Goal: Task Accomplishment & Management: Complete application form

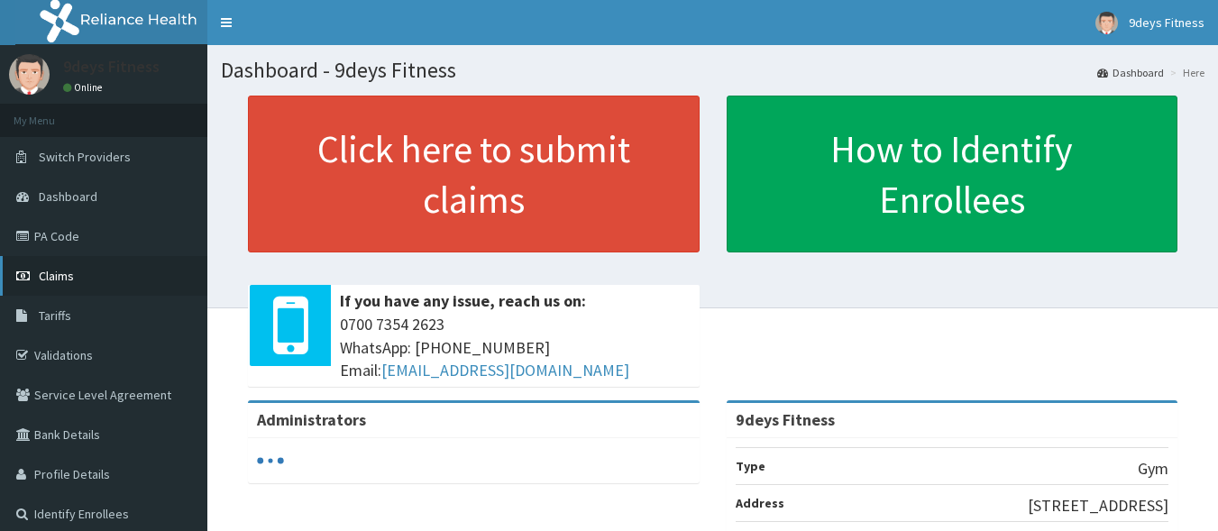
click at [53, 270] on span "Claims" at bounding box center [56, 276] width 35 height 16
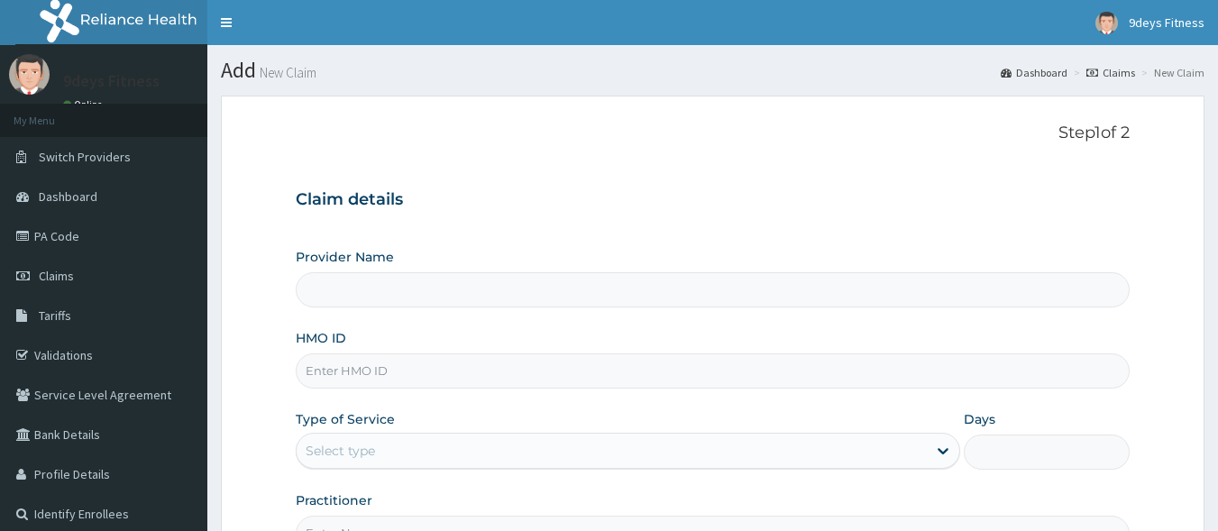
type input "9deys Fitness"
type input "1"
click at [460, 353] on div "HMO ID" at bounding box center [713, 359] width 835 height 60
click at [454, 372] on input "HMO ID" at bounding box center [713, 370] width 835 height 35
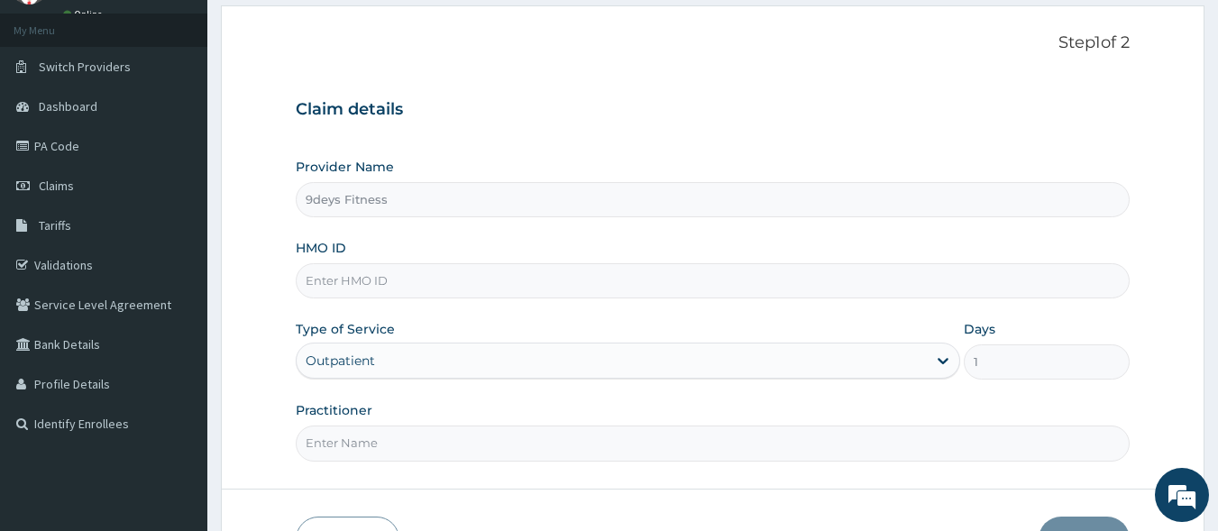
click at [337, 279] on input "HMO ID" at bounding box center [713, 280] width 835 height 35
type input "pa/c3"
drag, startPoint x: 356, startPoint y: 278, endPoint x: 230, endPoint y: 315, distance: 131.5
click at [230, 315] on form "Step 1 of 2 Claim details Provider Name 9deys Fitness HMO ID pa/c3 Type of Serv…" at bounding box center [713, 297] width 984 height 585
click at [69, 186] on span "Claims" at bounding box center [56, 186] width 35 height 16
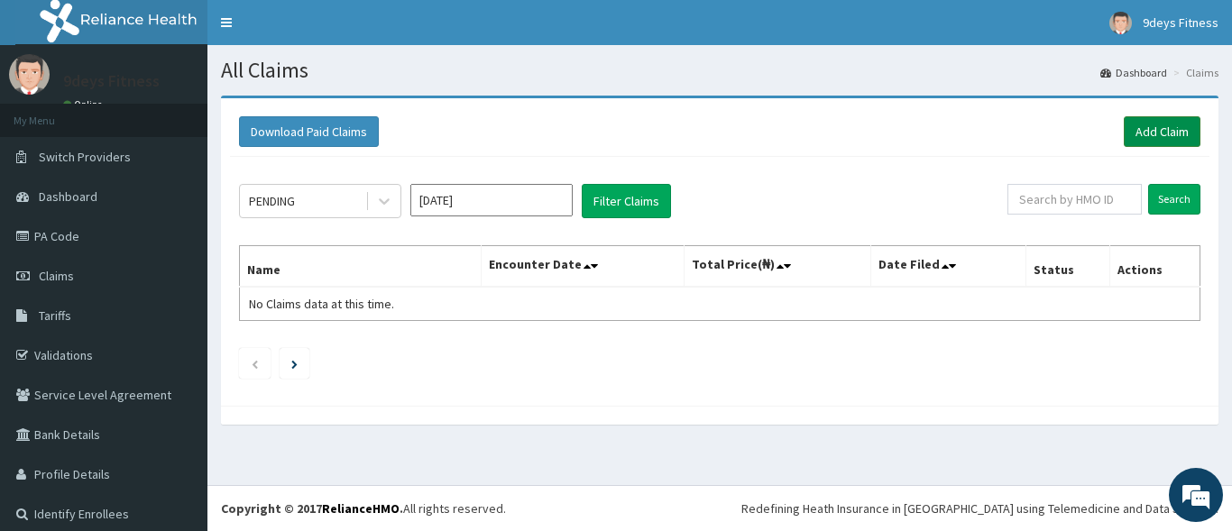
click at [1170, 128] on link "Add Claim" at bounding box center [1161, 131] width 77 height 31
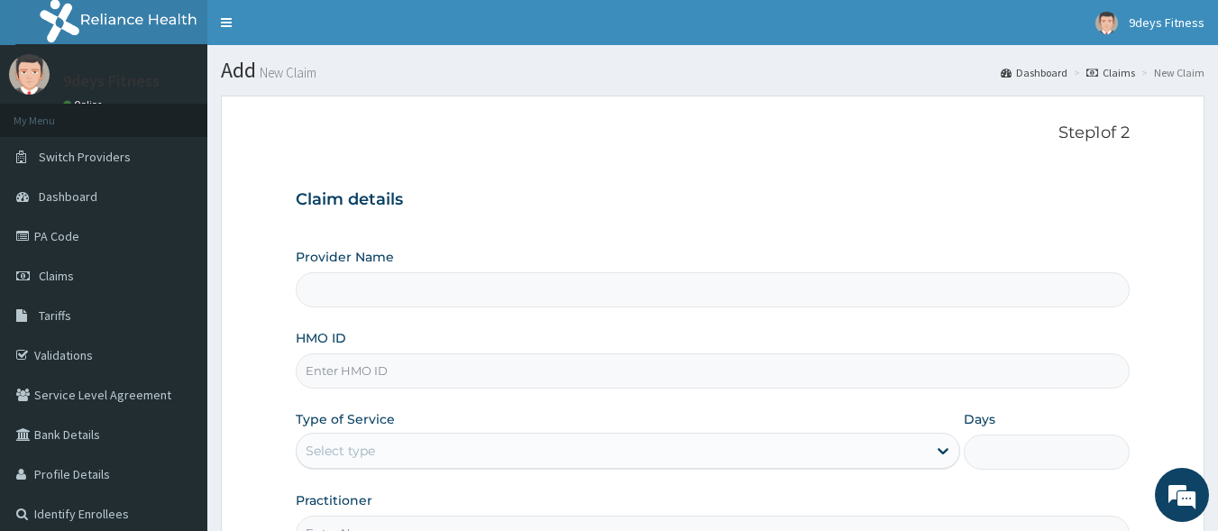
type input "9deys Fitness"
type input "1"
paste input "NTD/10124/A"
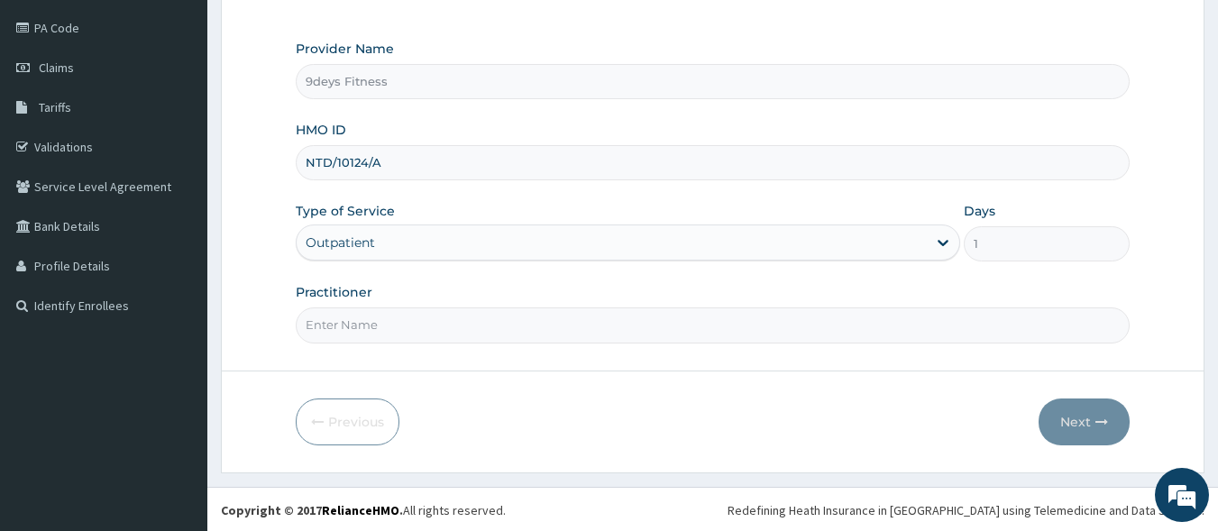
scroll to position [210, 0]
type input "NTD/10124/A"
click at [367, 322] on input "Practitioner" at bounding box center [713, 323] width 835 height 35
type input "mr [PERSON_NAME]"
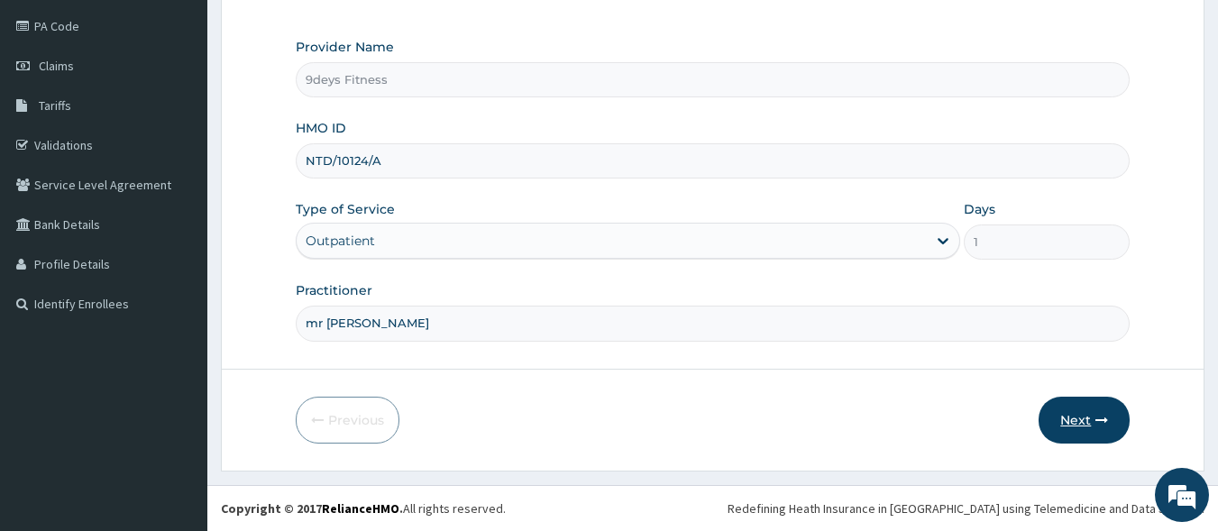
click at [1091, 422] on button "Next" at bounding box center [1084, 420] width 91 height 47
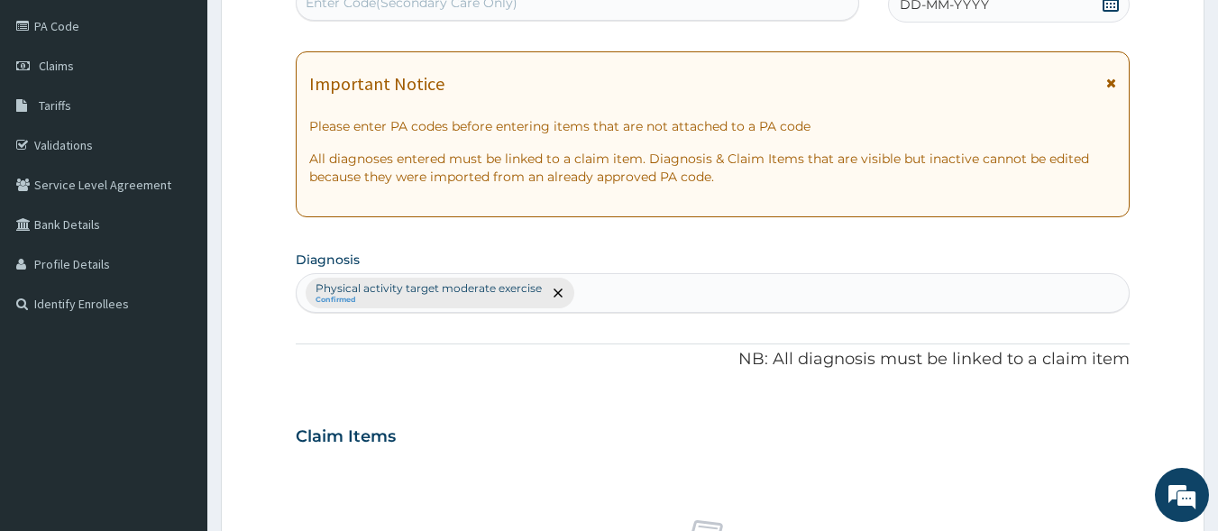
scroll to position [204, 0]
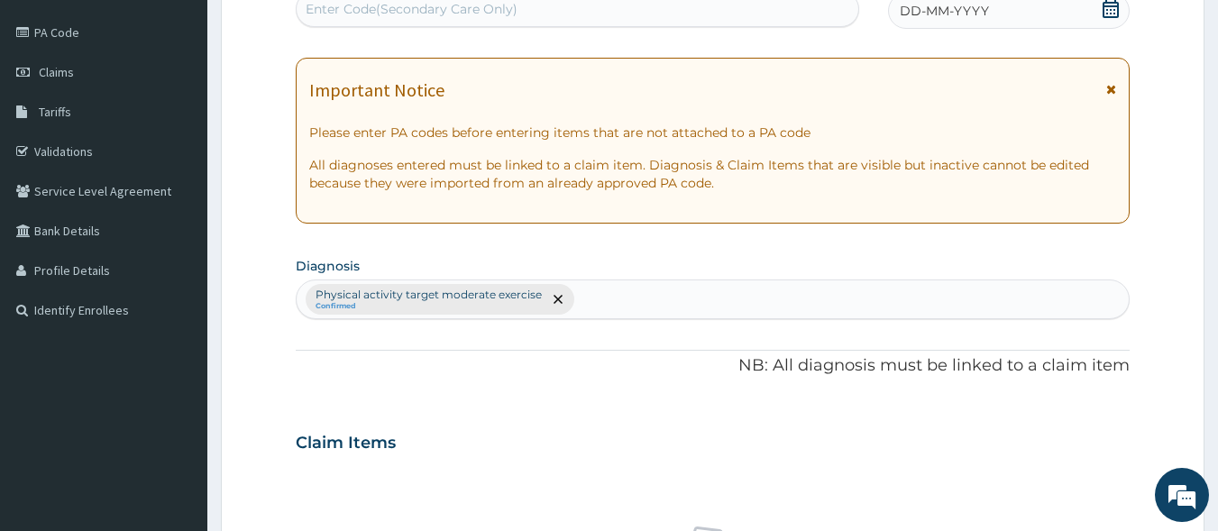
click at [611, 12] on div "Enter Code(Secondary Care Only)" at bounding box center [578, 9] width 563 height 29
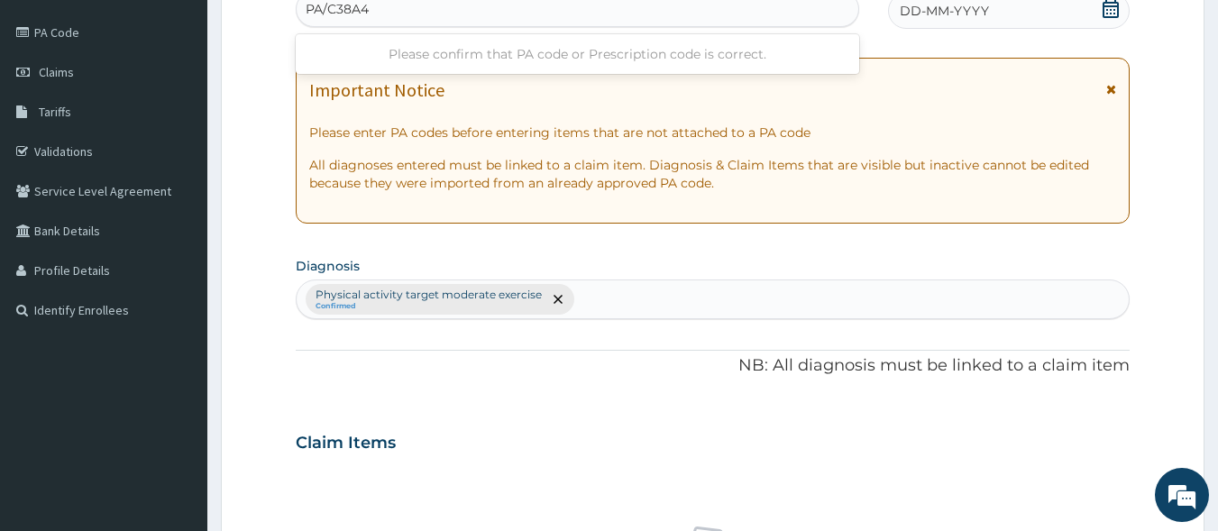
type input "PA/C38A4C"
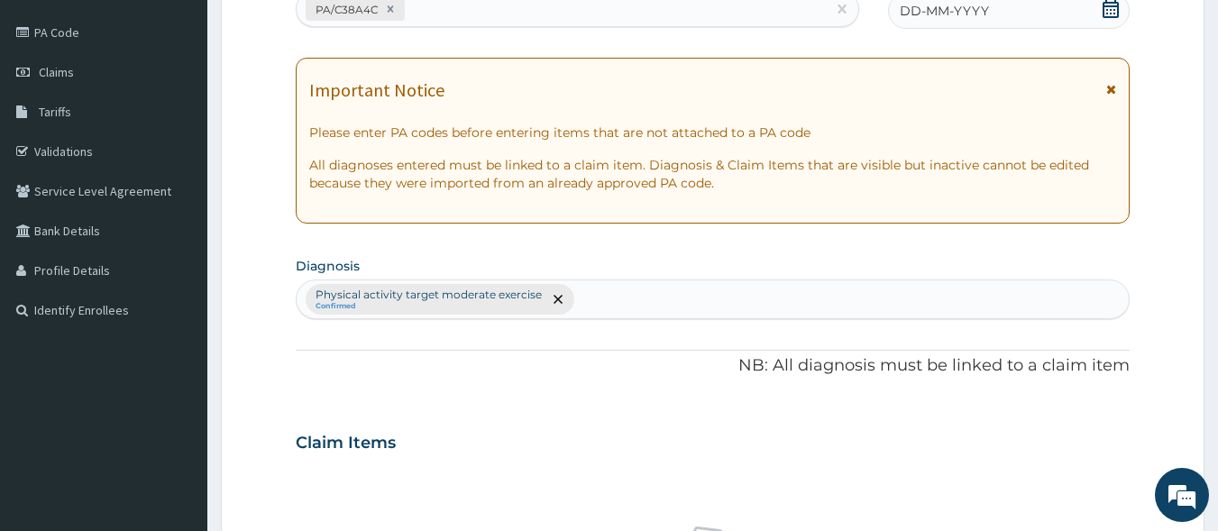
click at [1121, 13] on div "DD-MM-YYYY" at bounding box center [1009, 11] width 242 height 36
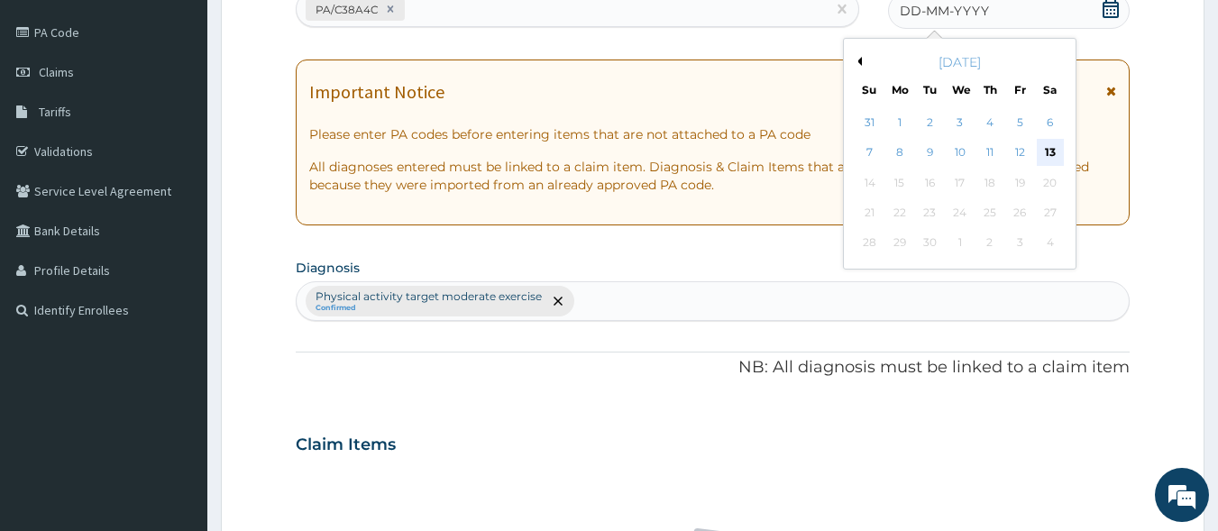
click at [1053, 154] on div "13" at bounding box center [1050, 153] width 27 height 27
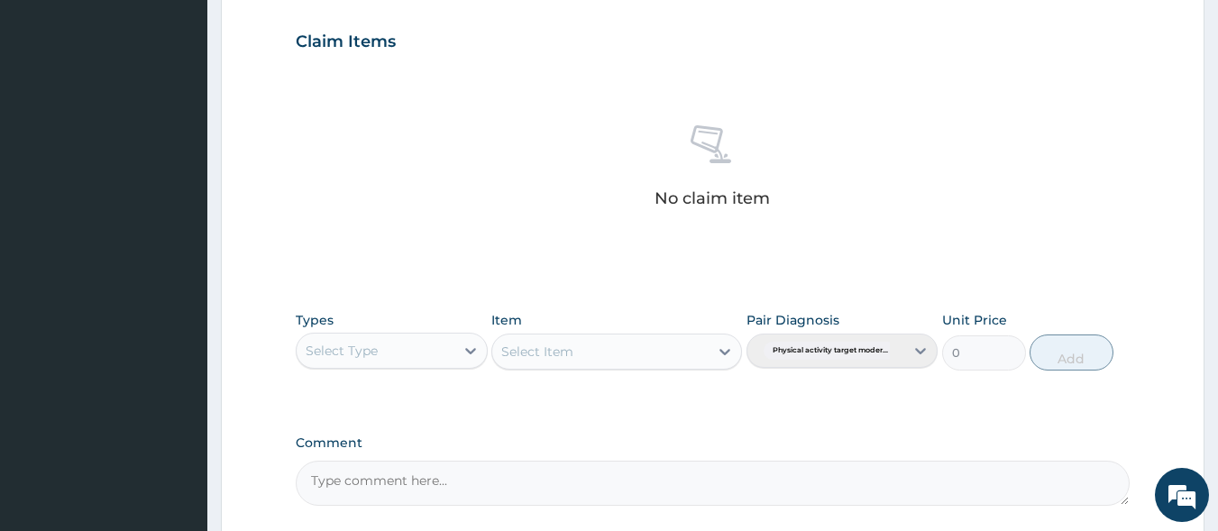
scroll to position [769, 0]
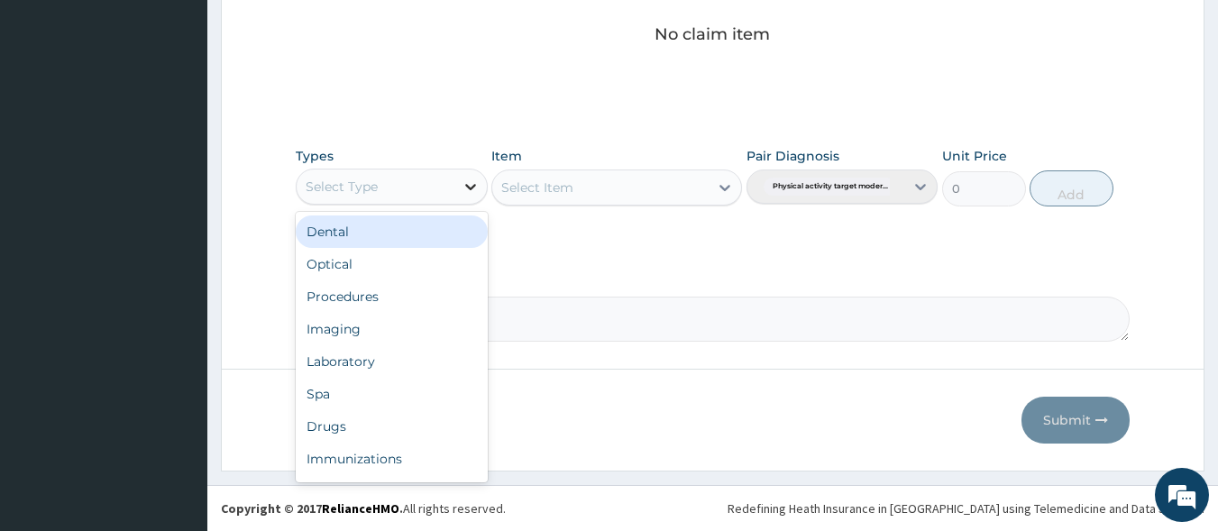
click at [459, 189] on div at bounding box center [470, 186] width 32 height 32
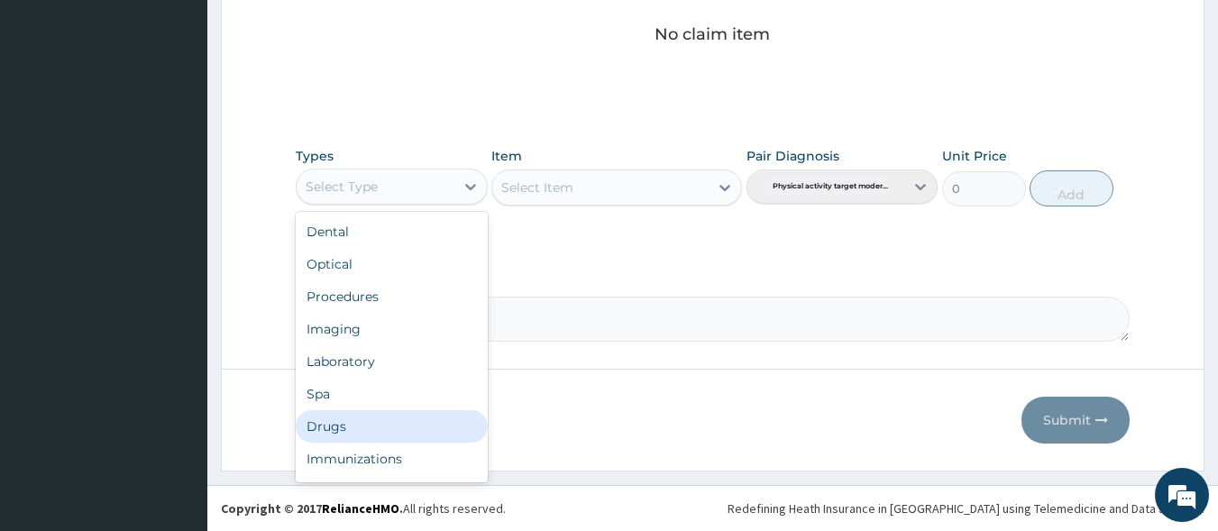
scroll to position [61, 0]
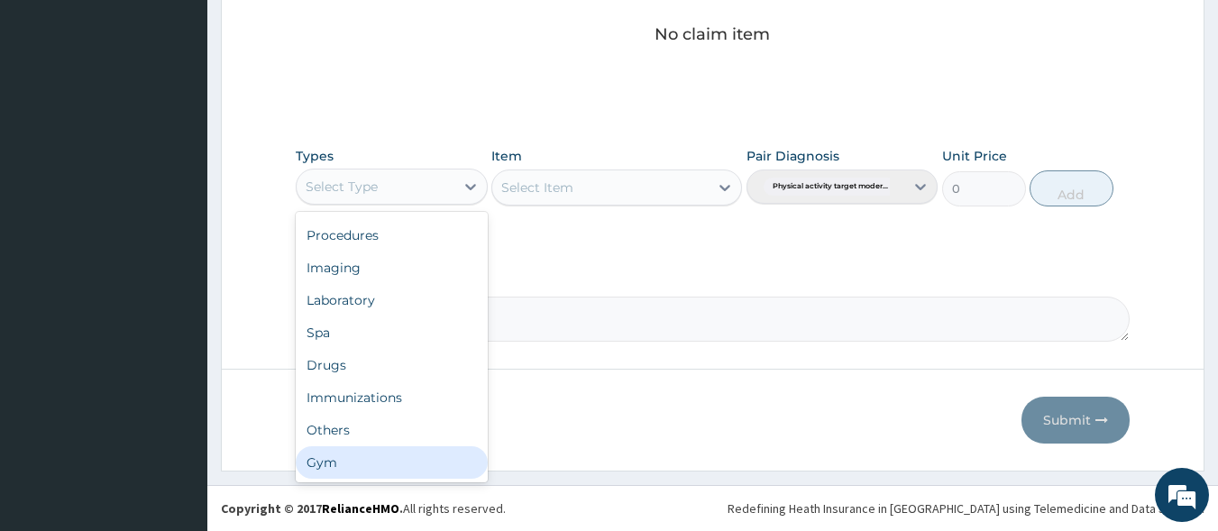
click at [343, 470] on div "Gym" at bounding box center [392, 462] width 192 height 32
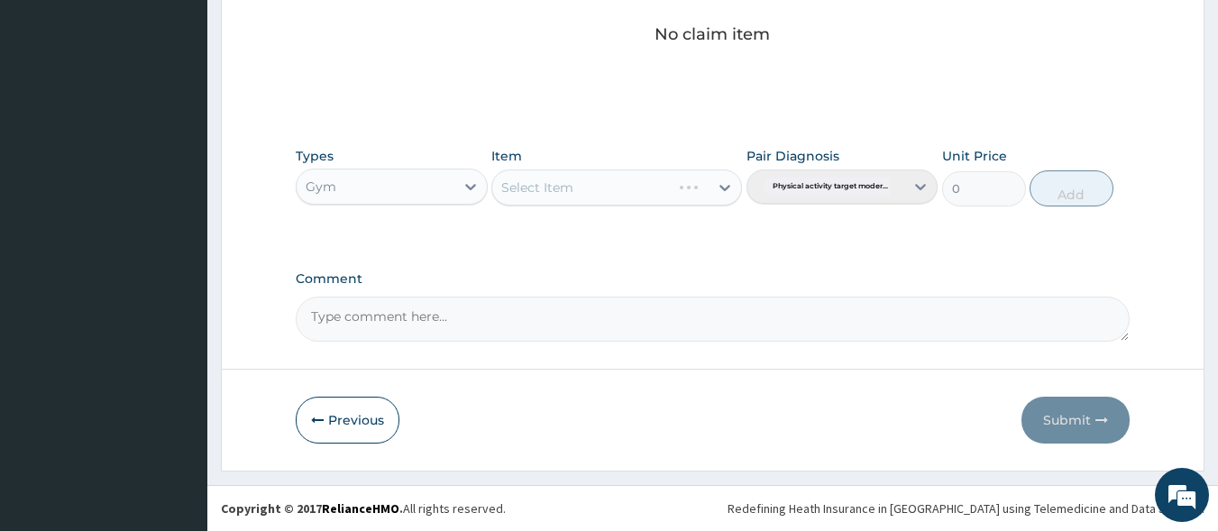
click at [706, 188] on div "Select Item" at bounding box center [616, 187] width 251 height 36
click at [722, 186] on icon at bounding box center [725, 188] width 18 height 18
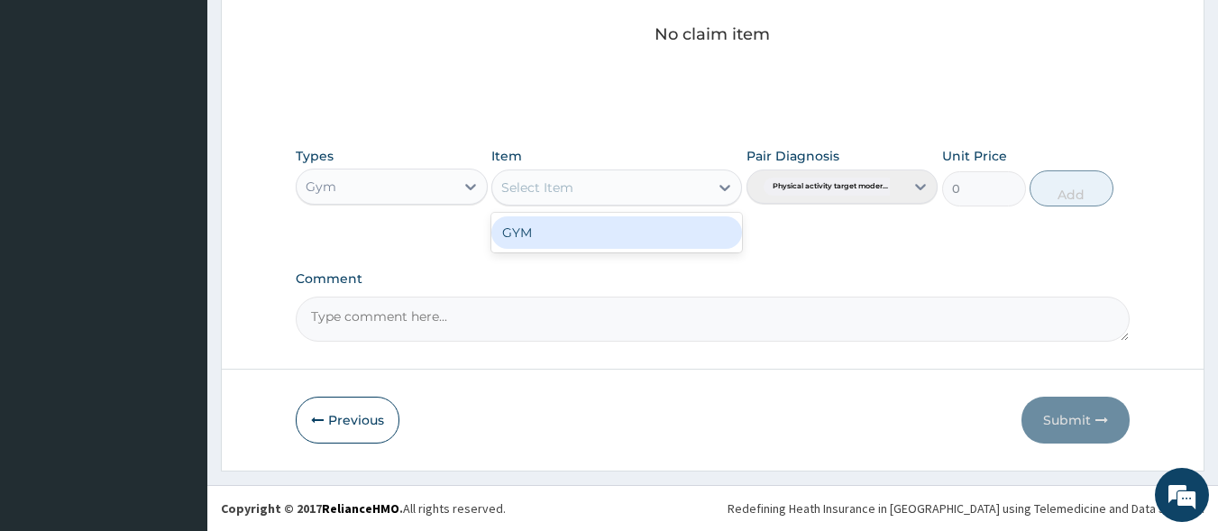
click at [651, 241] on div "GYM" at bounding box center [616, 232] width 251 height 32
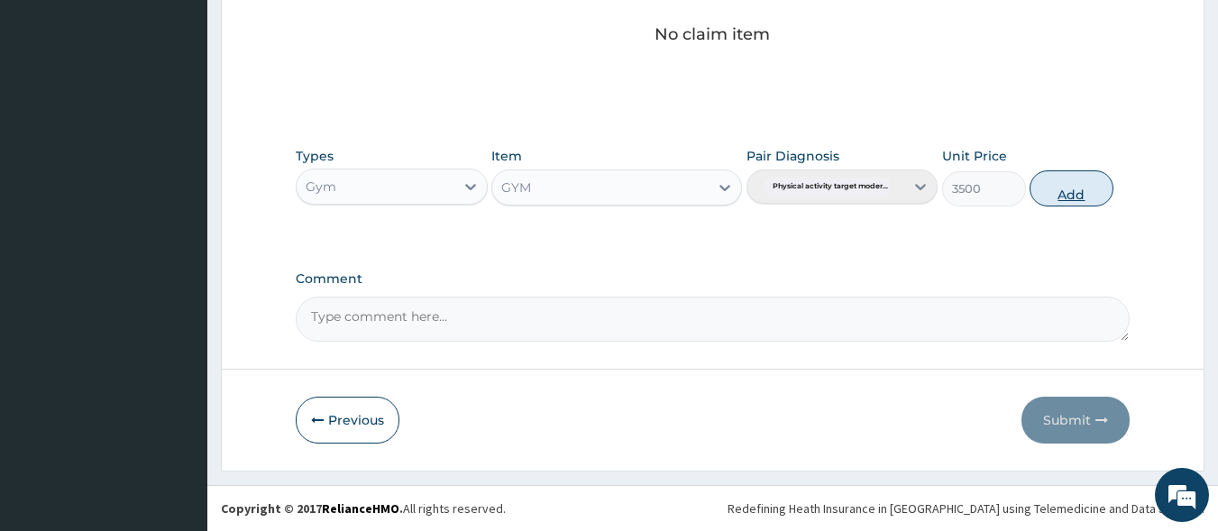
click at [1086, 182] on button "Add" at bounding box center [1072, 188] width 84 height 36
type input "0"
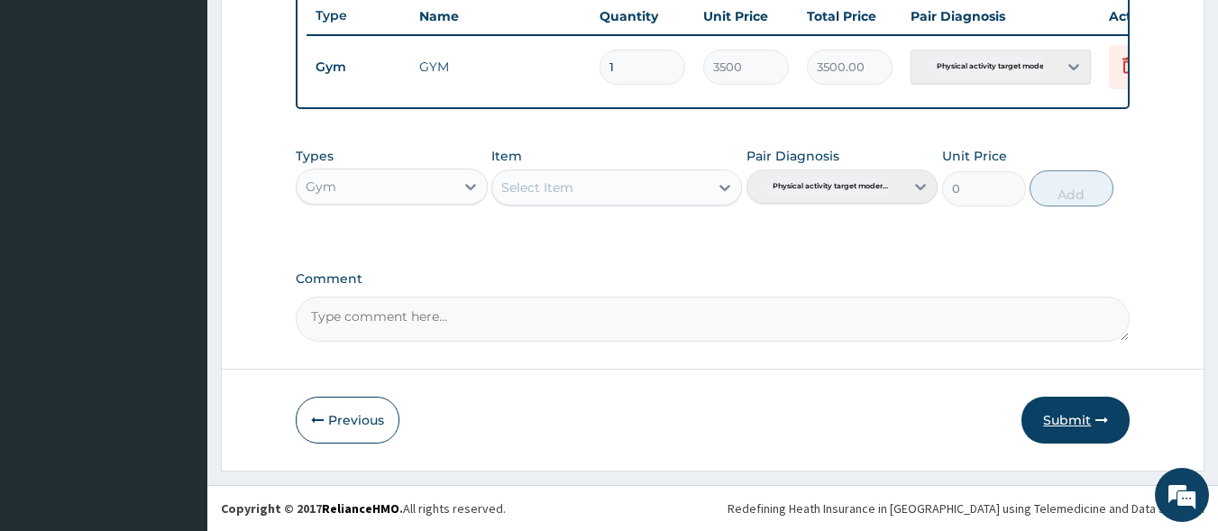
click at [1072, 407] on button "Submit" at bounding box center [1075, 420] width 108 height 47
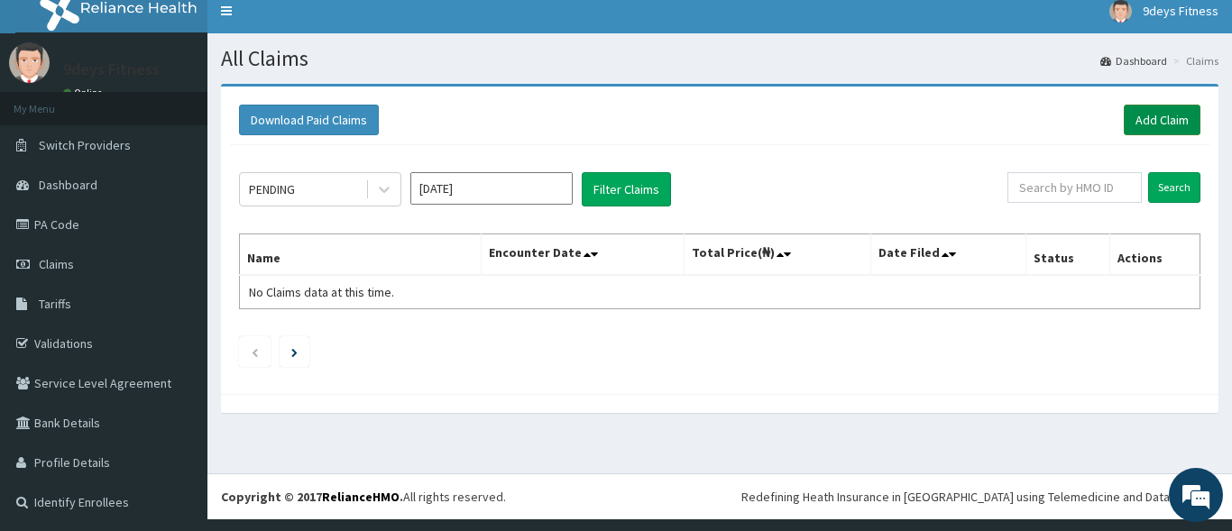
click at [1136, 121] on link "Add Claim" at bounding box center [1161, 120] width 77 height 31
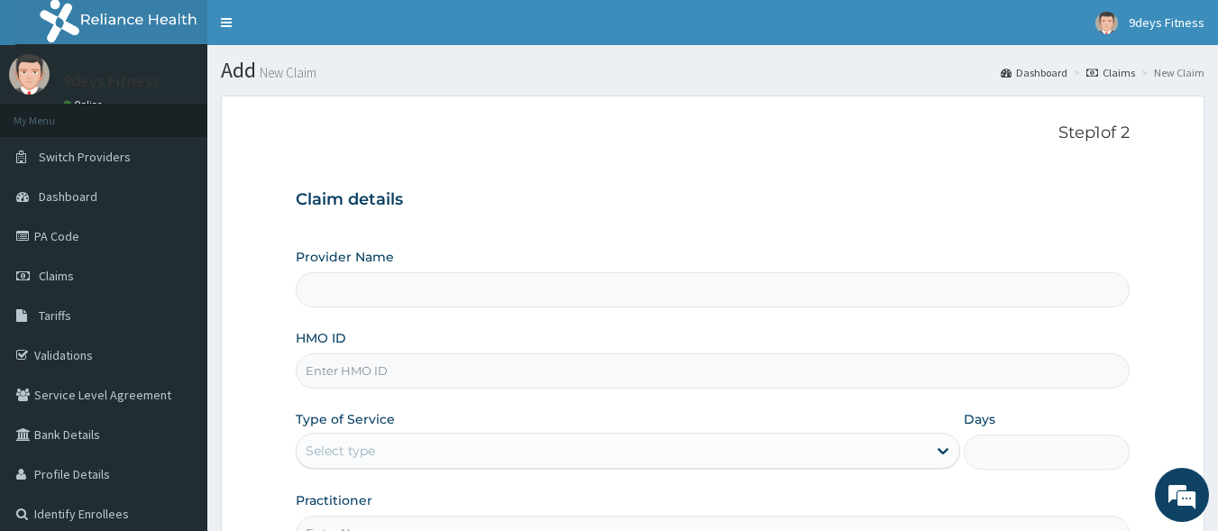
click at [400, 377] on input "HMO ID" at bounding box center [713, 370] width 835 height 35
type input "9deys Fitness"
type input "1"
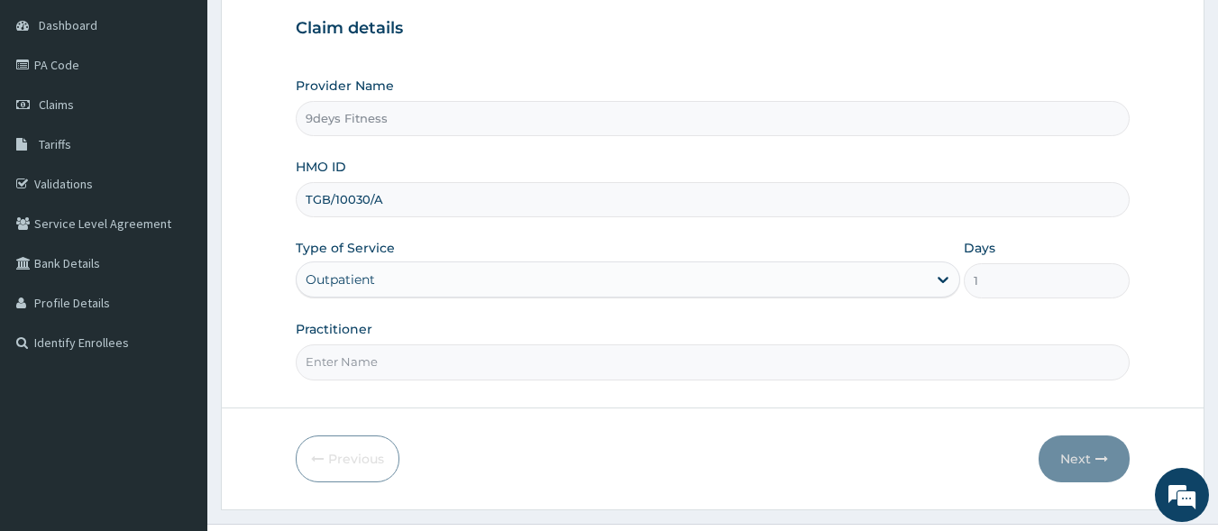
scroll to position [210, 0]
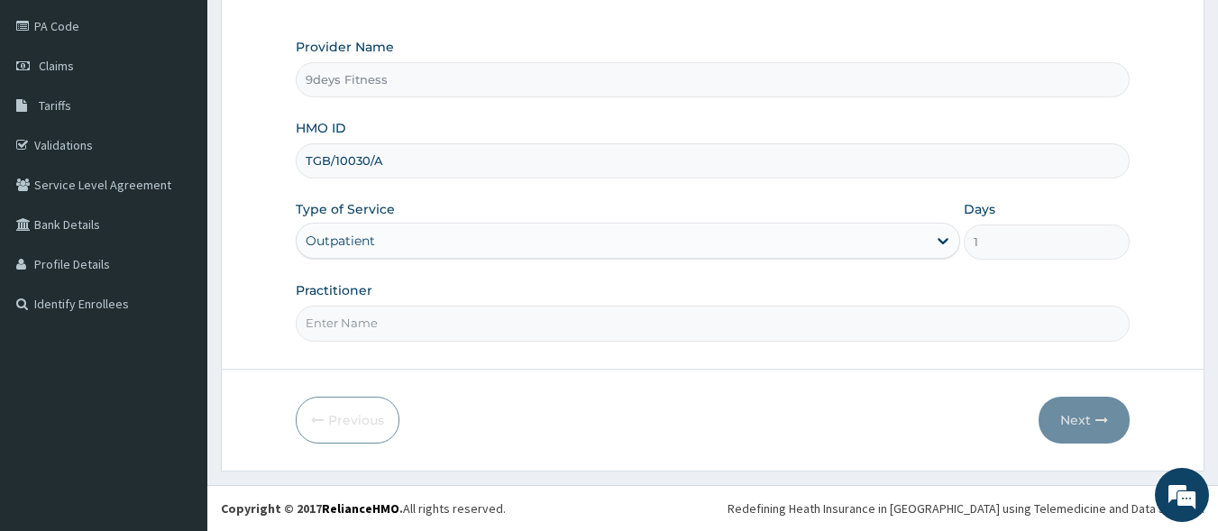
type input "TGB/10030/A"
click at [381, 343] on form "Step 1 of 2 Claim details Provider Name 9deys Fitness HMO ID TGB/10030/A Type o…" at bounding box center [713, 178] width 984 height 585
click at [386, 334] on input "Practitioner" at bounding box center [713, 323] width 835 height 35
type input "mr [PERSON_NAME]"
click at [1085, 419] on button "Next" at bounding box center [1084, 420] width 91 height 47
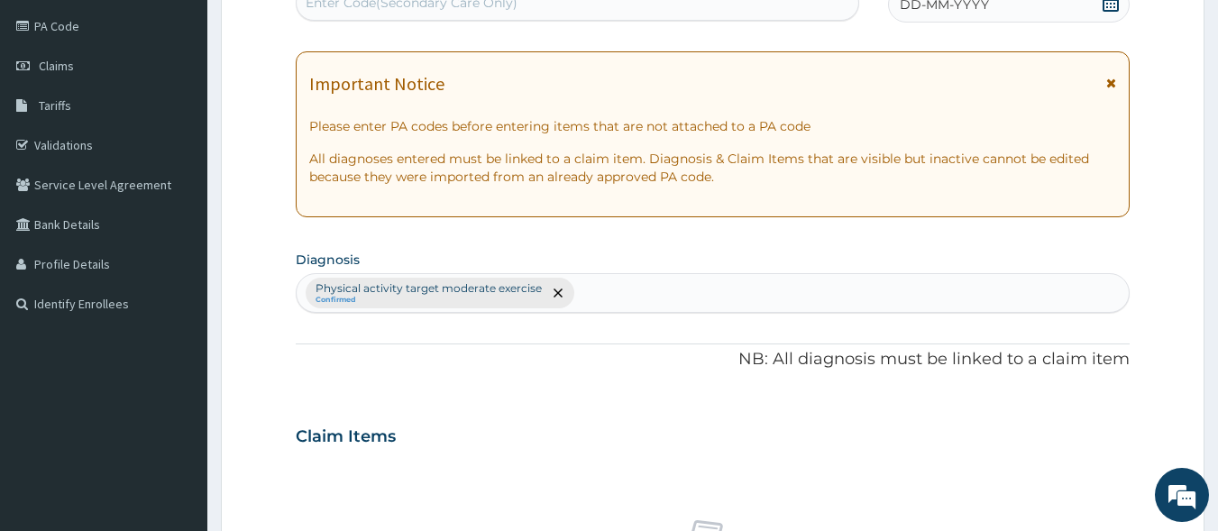
scroll to position [204, 0]
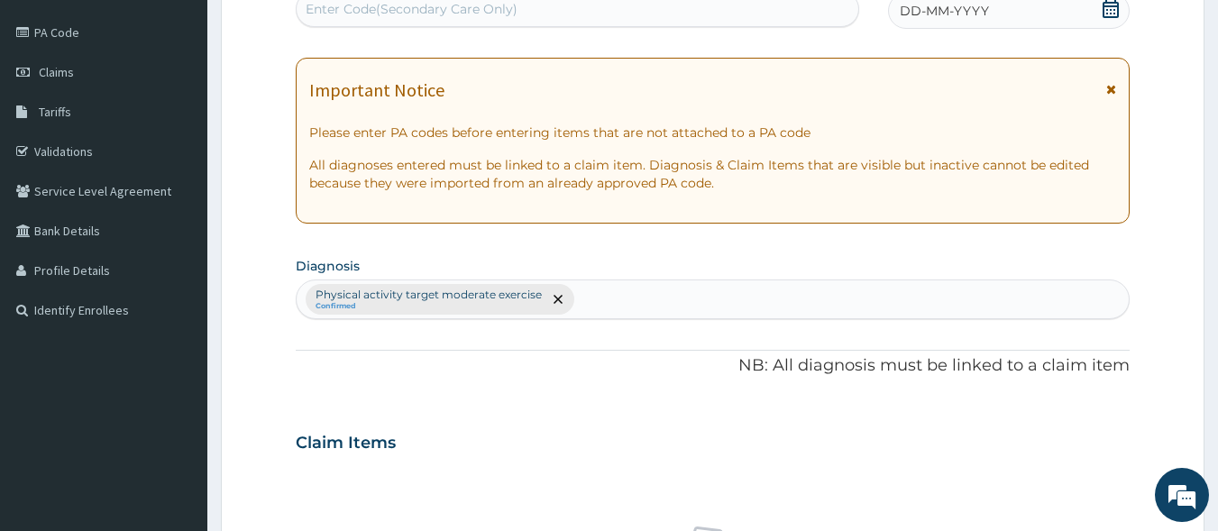
click at [382, 12] on div "Enter Code(Secondary Care Only)" at bounding box center [412, 9] width 212 height 18
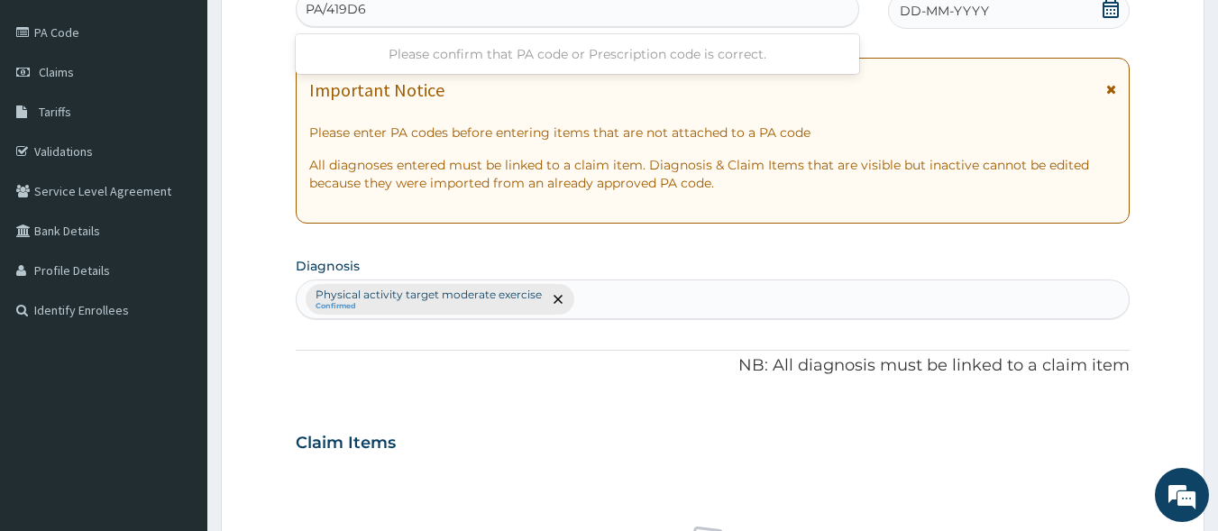
type input "PA/419D6B"
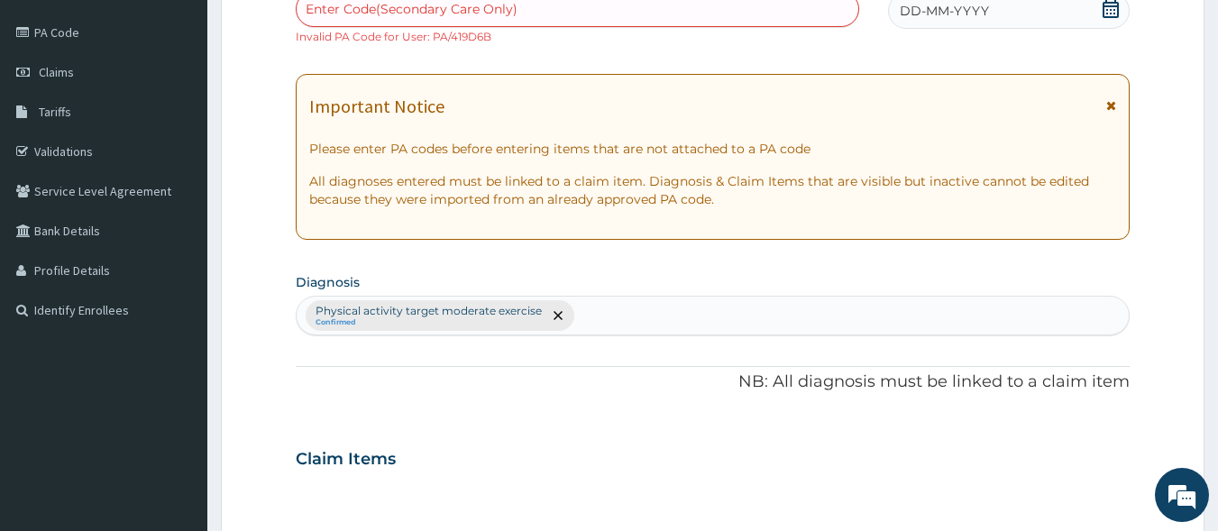
click at [395, 11] on div "Enter Code(Secondary Care Only)" at bounding box center [412, 9] width 212 height 18
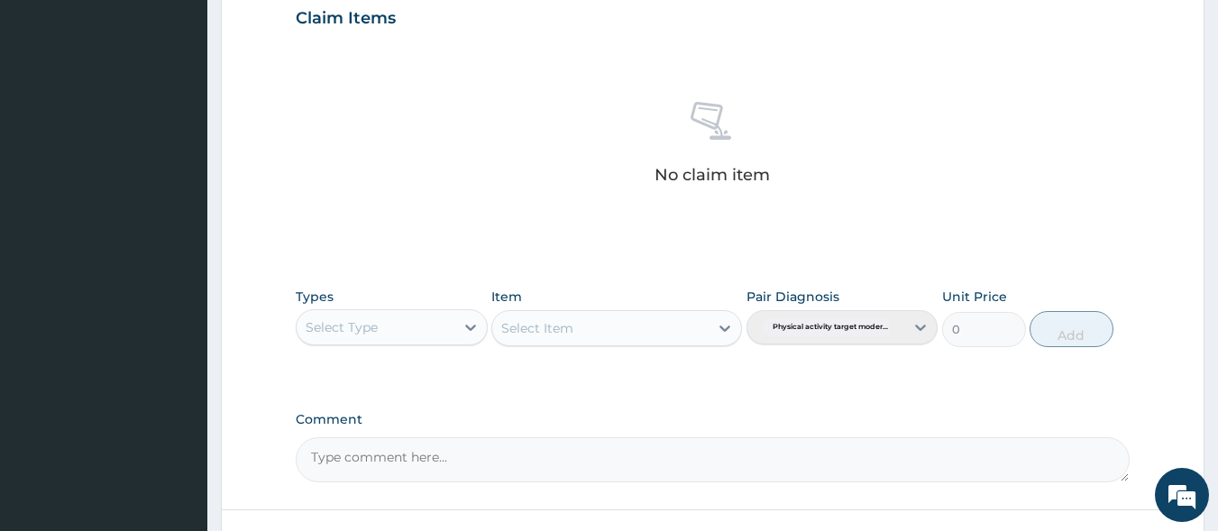
scroll to position [785, 0]
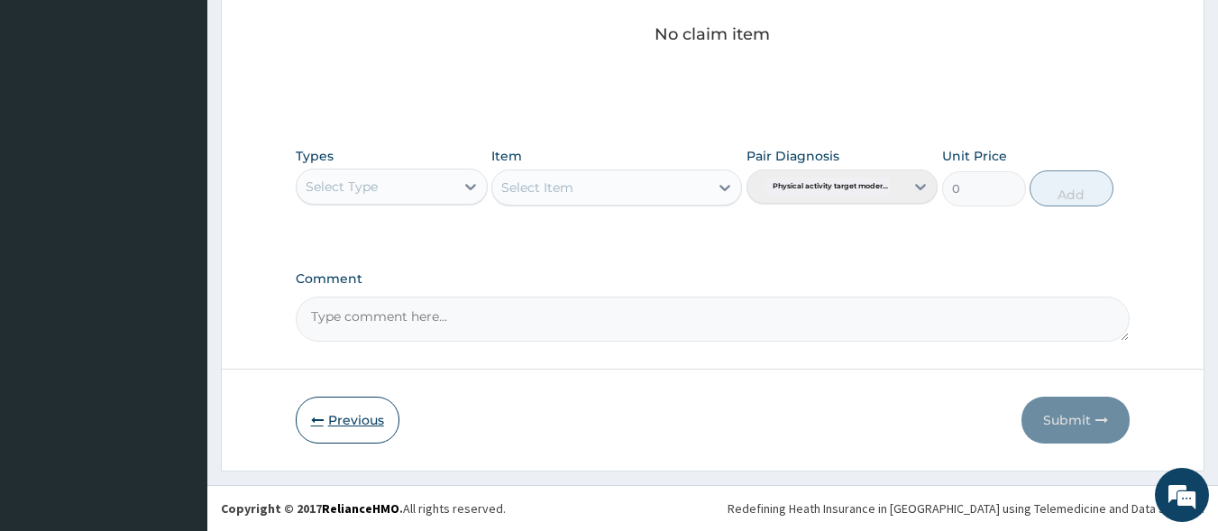
click at [349, 430] on button "Previous" at bounding box center [348, 420] width 104 height 47
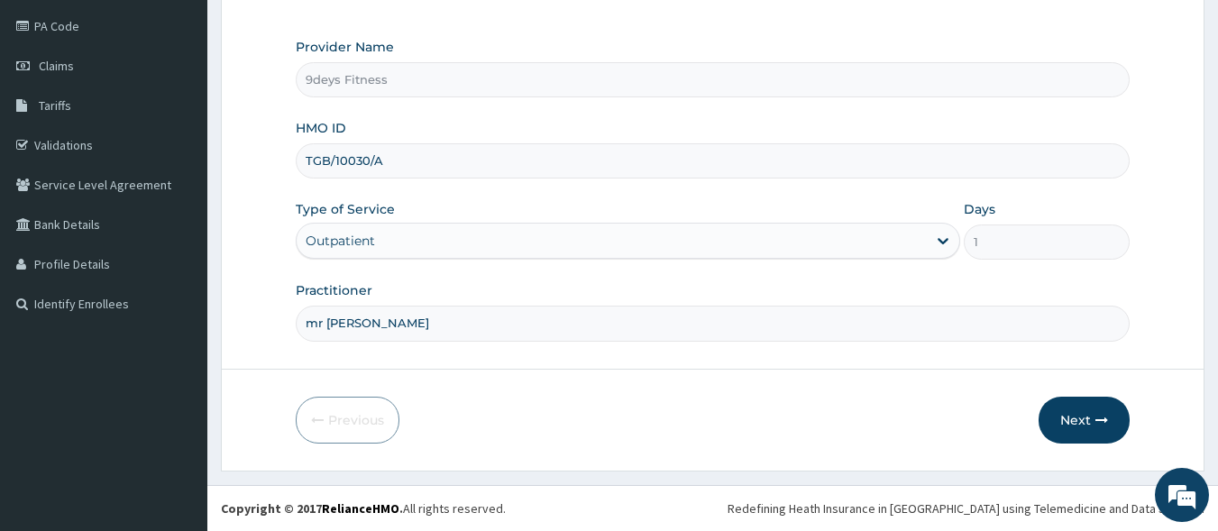
click at [321, 157] on input "TGB/10030/A" at bounding box center [713, 160] width 835 height 35
click at [330, 157] on input "TGB/10030/A" at bounding box center [713, 160] width 835 height 35
type input "TPG/10030/A"
click at [1069, 432] on button "Next" at bounding box center [1084, 420] width 91 height 47
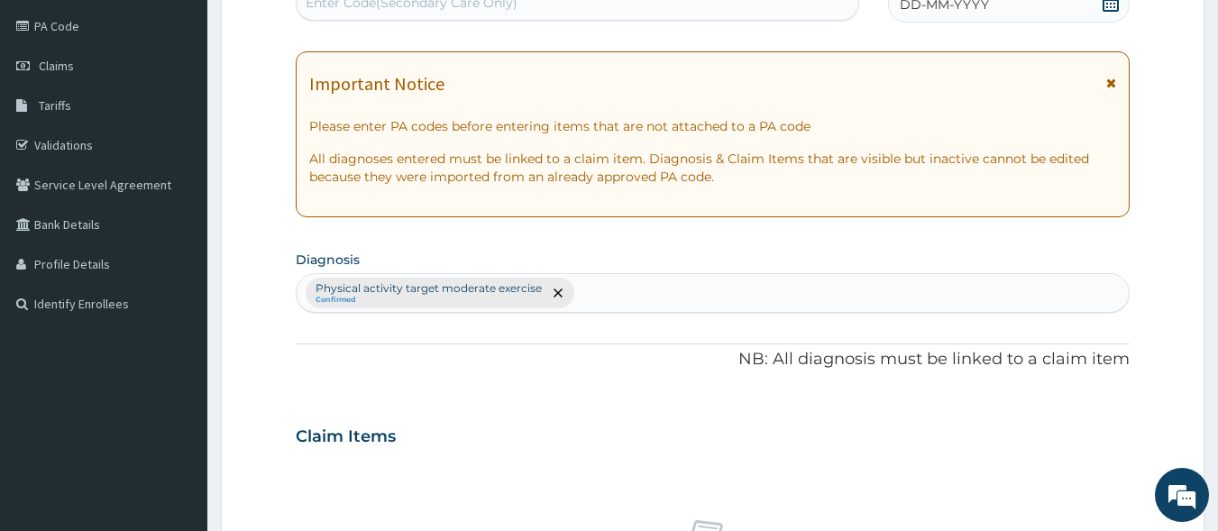
scroll to position [204, 0]
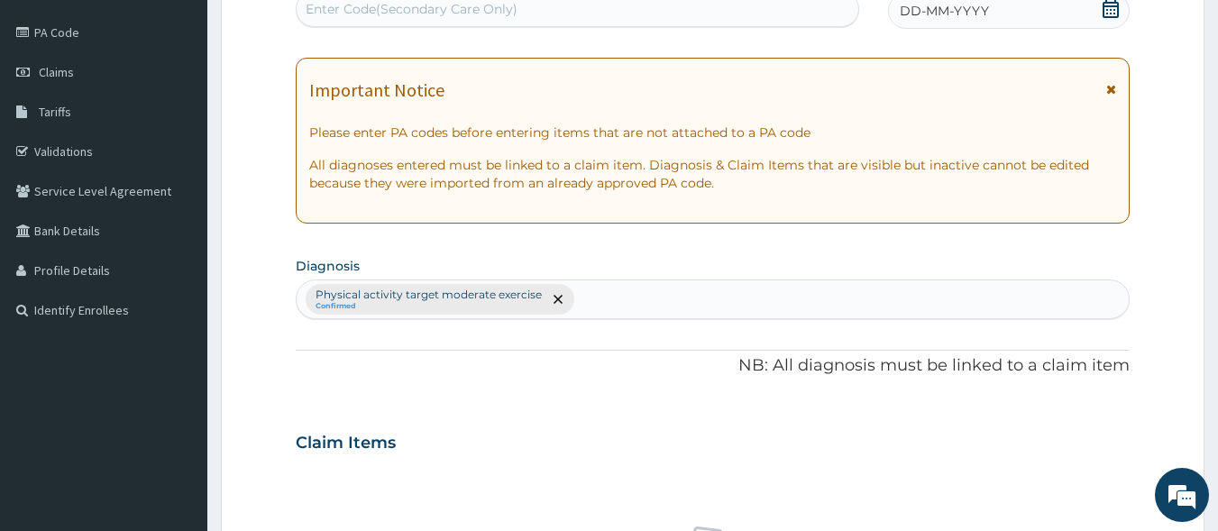
click at [389, 5] on div "Enter Code(Secondary Care Only)" at bounding box center [412, 9] width 212 height 18
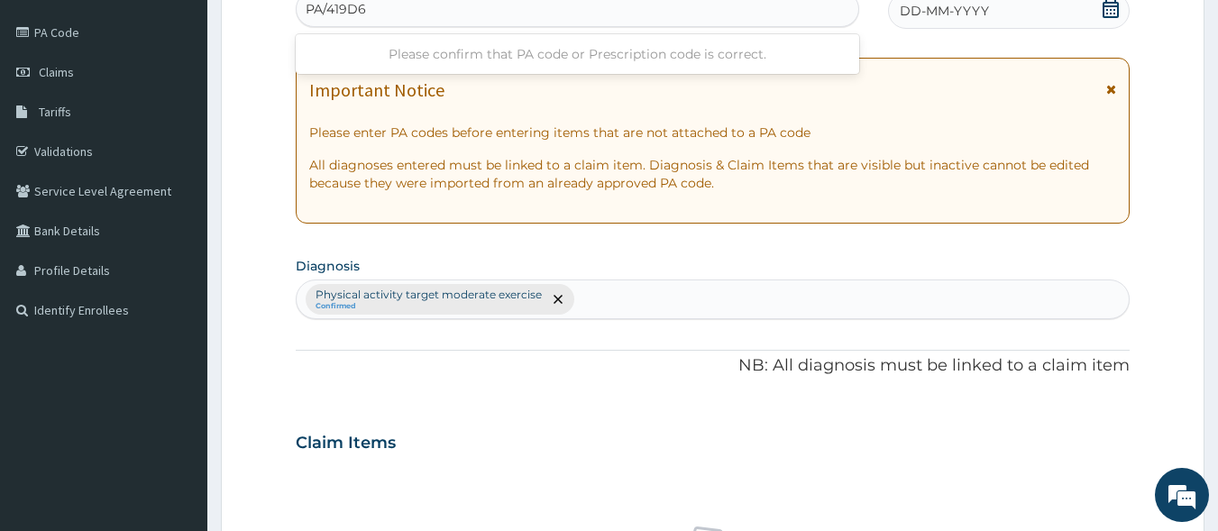
type input "PA/419D6B"
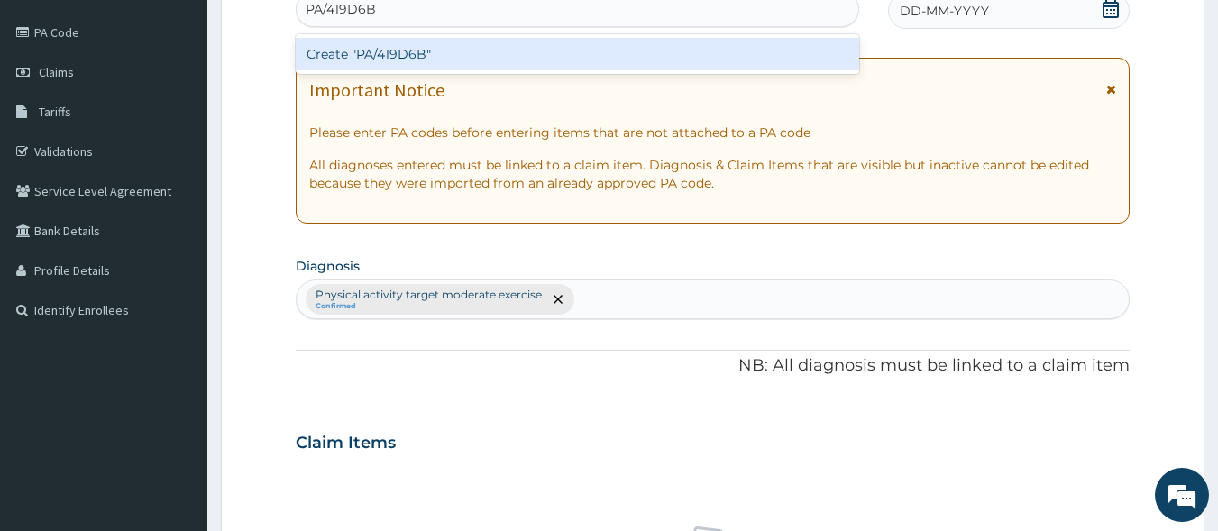
click at [451, 60] on div "Create "PA/419D6B"" at bounding box center [578, 54] width 564 height 32
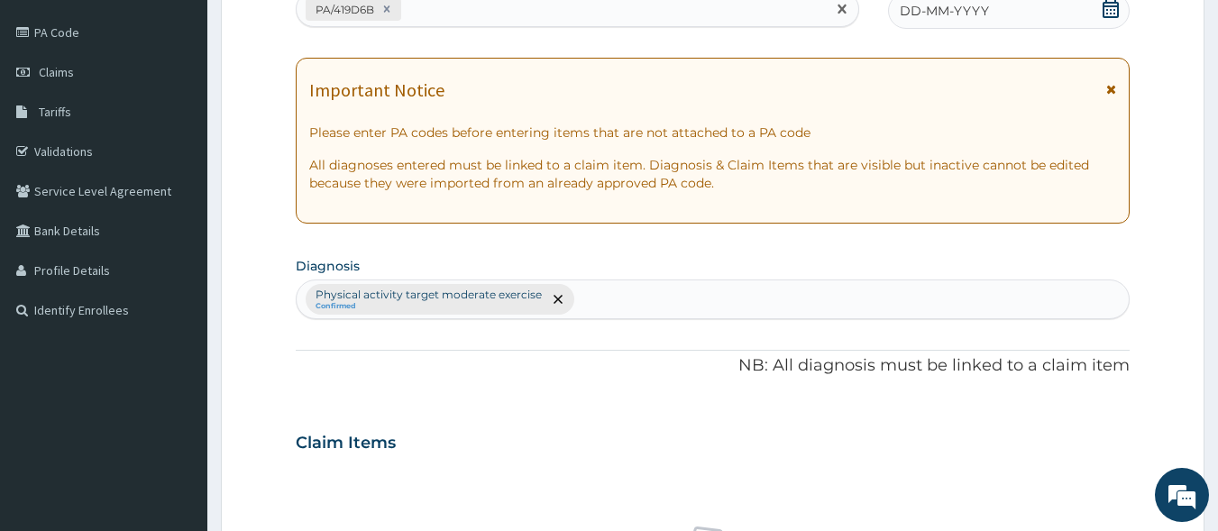
click at [1114, 14] on icon at bounding box center [1111, 9] width 18 height 18
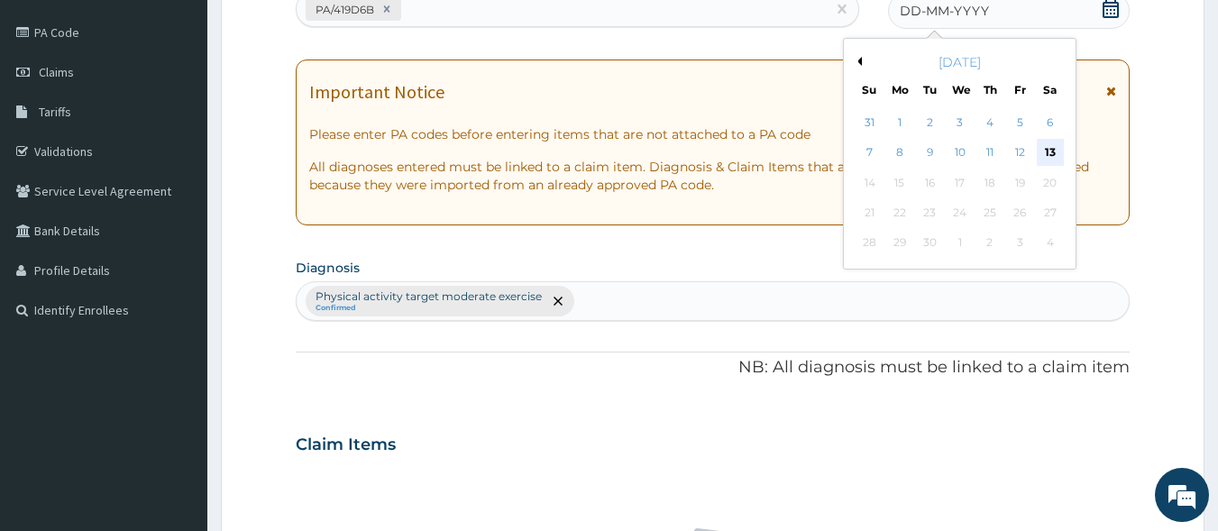
click at [1053, 149] on div "13" at bounding box center [1050, 153] width 27 height 27
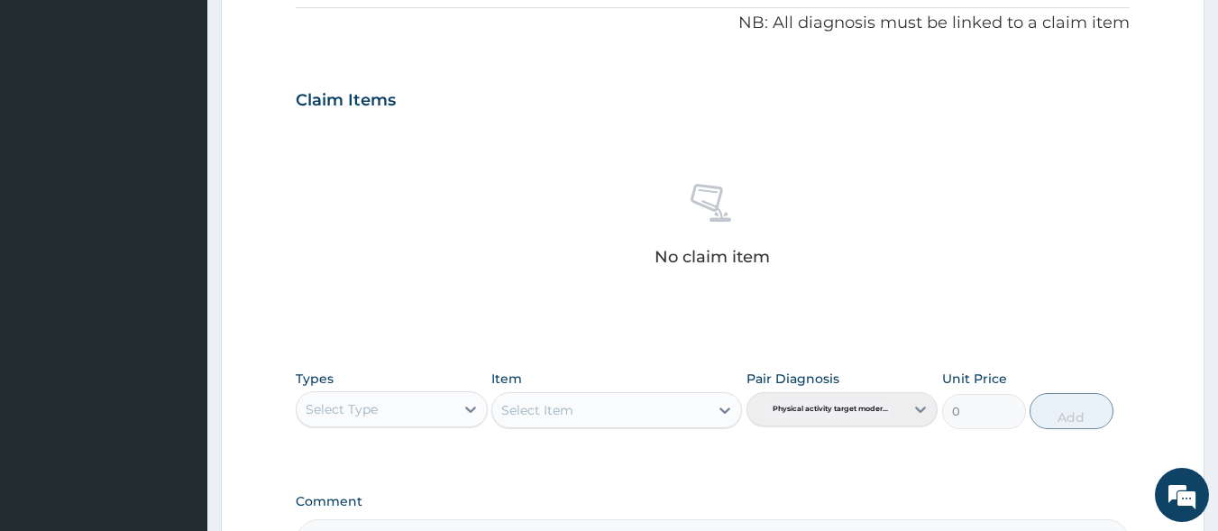
scroll to position [564, 0]
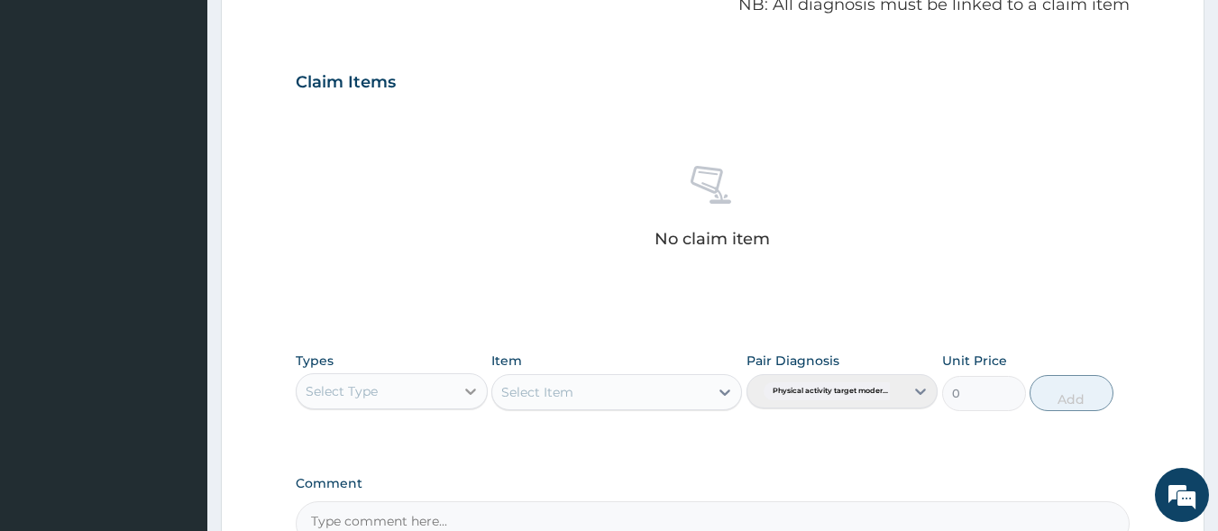
click at [462, 389] on icon at bounding box center [471, 391] width 18 height 18
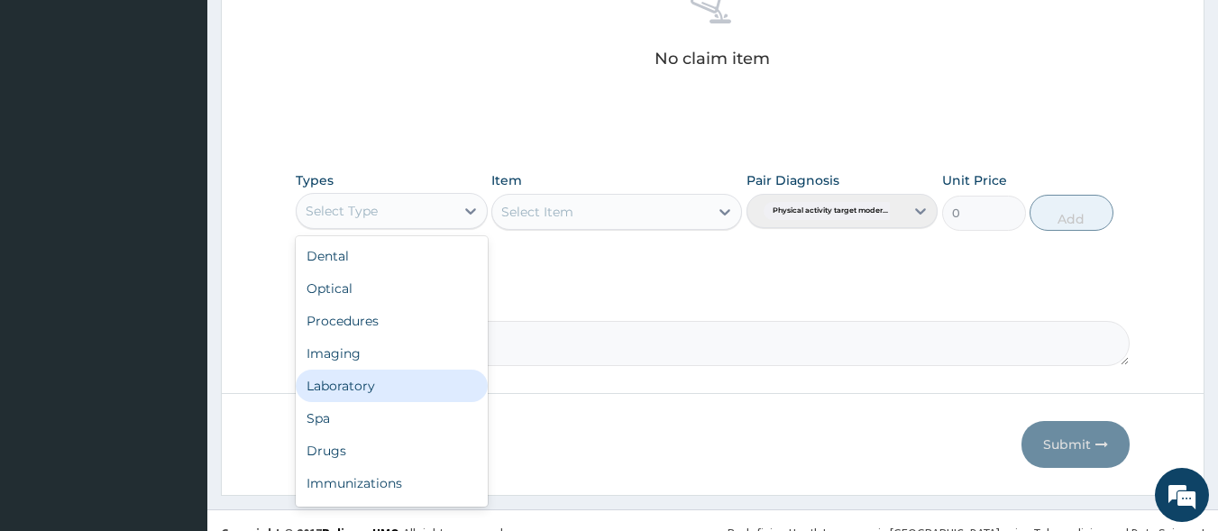
scroll to position [61, 0]
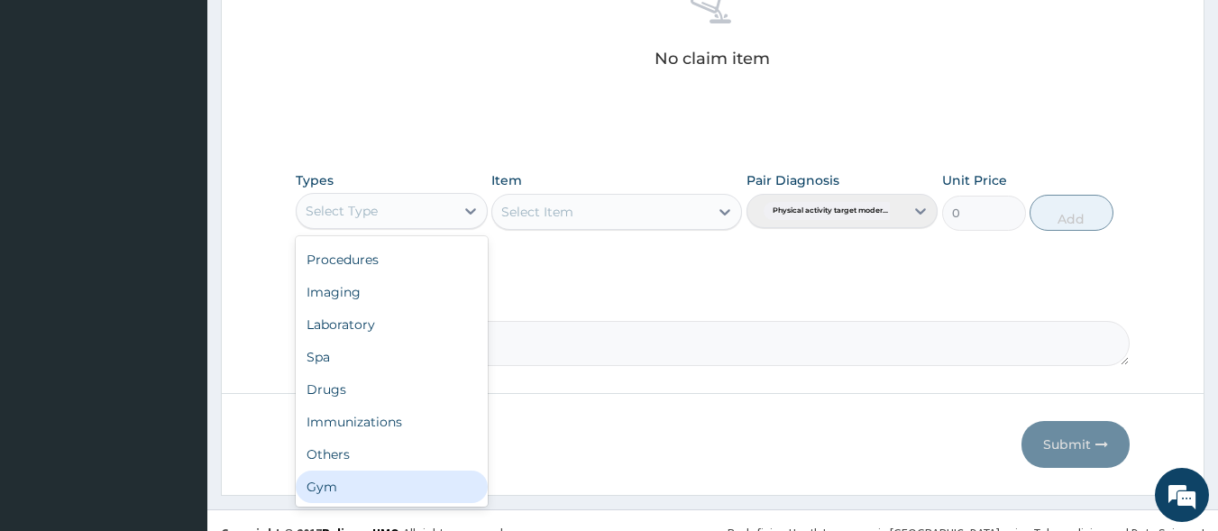
click at [367, 493] on div "Gym" at bounding box center [392, 487] width 192 height 32
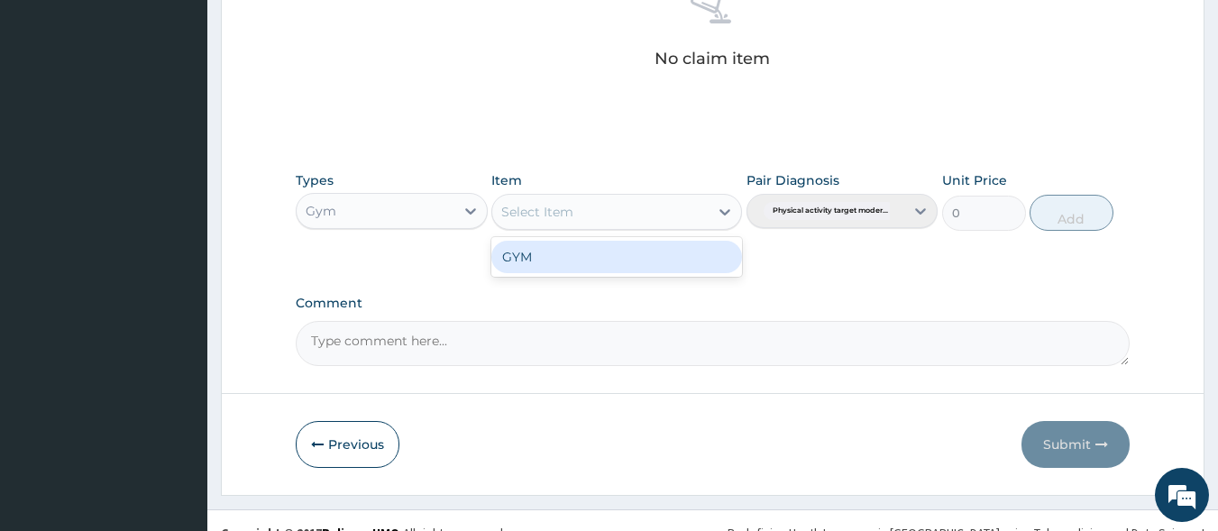
click at [704, 207] on div "Select Item" at bounding box center [600, 211] width 216 height 29
click at [695, 264] on div "GYM" at bounding box center [616, 257] width 251 height 32
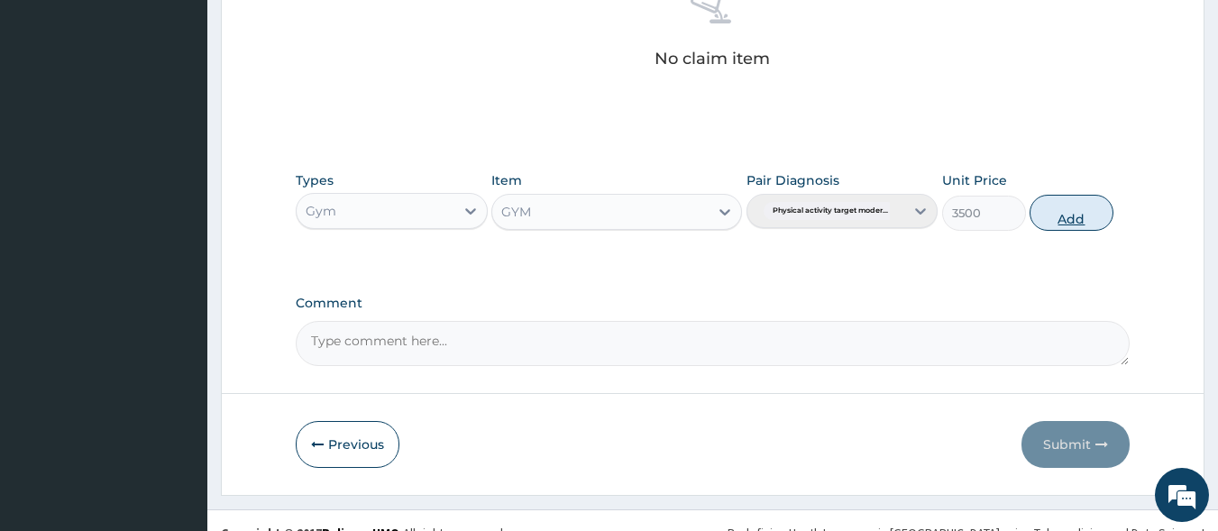
click at [1080, 216] on button "Add" at bounding box center [1072, 213] width 84 height 36
type input "0"
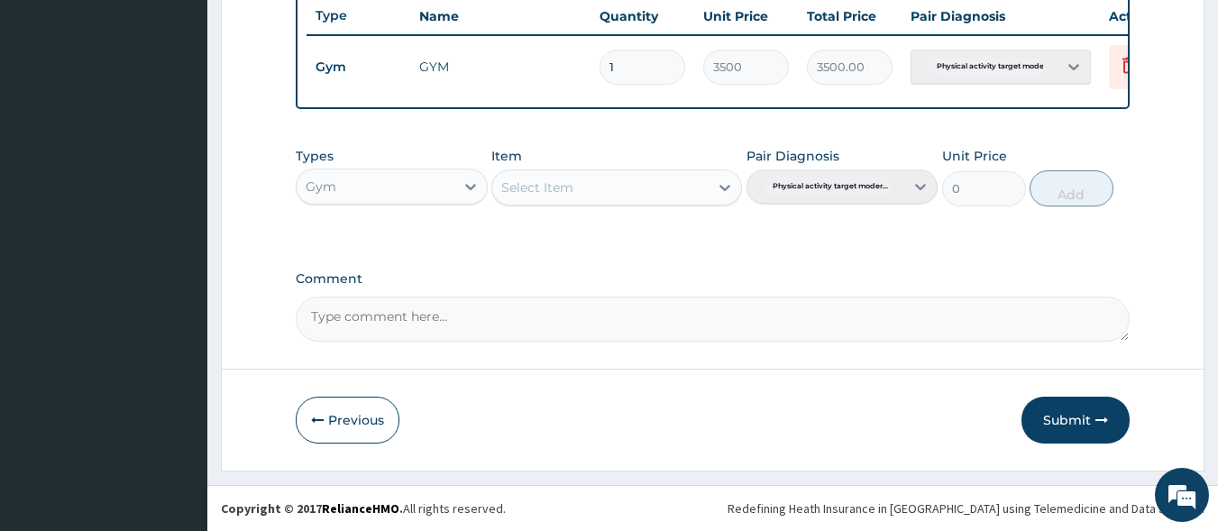
scroll to position [697, 0]
click at [1063, 423] on button "Submit" at bounding box center [1075, 420] width 108 height 47
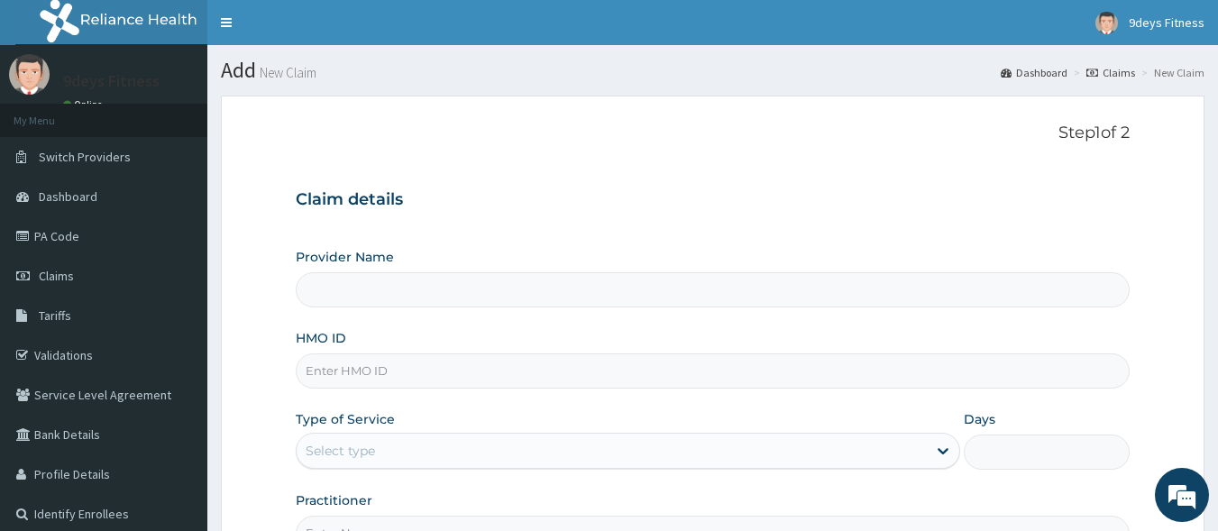
type input "9deys Fitness"
type input "1"
paste input "Vdn/10015/a"
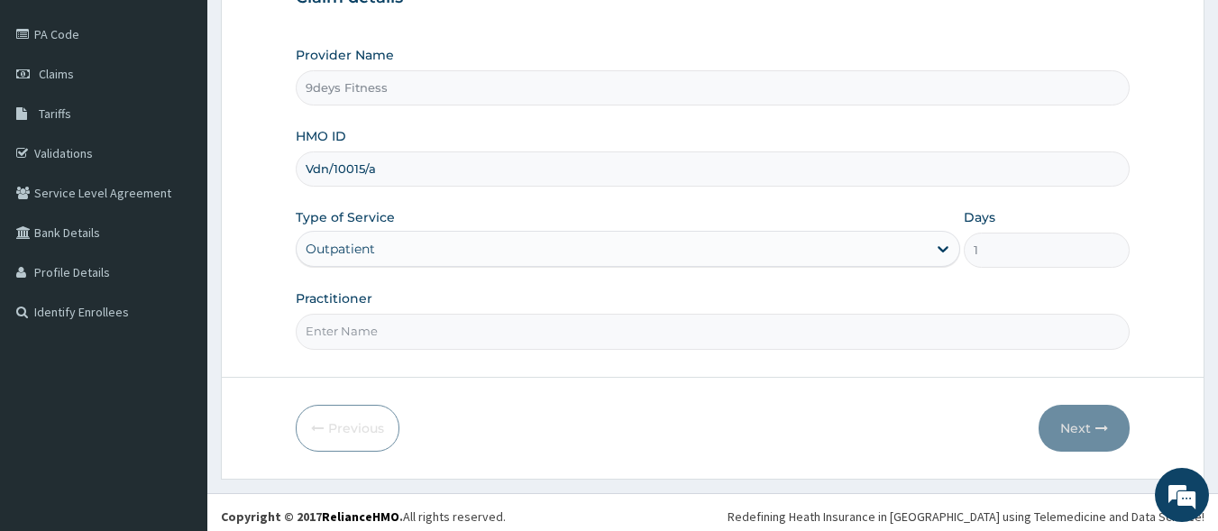
scroll to position [210, 0]
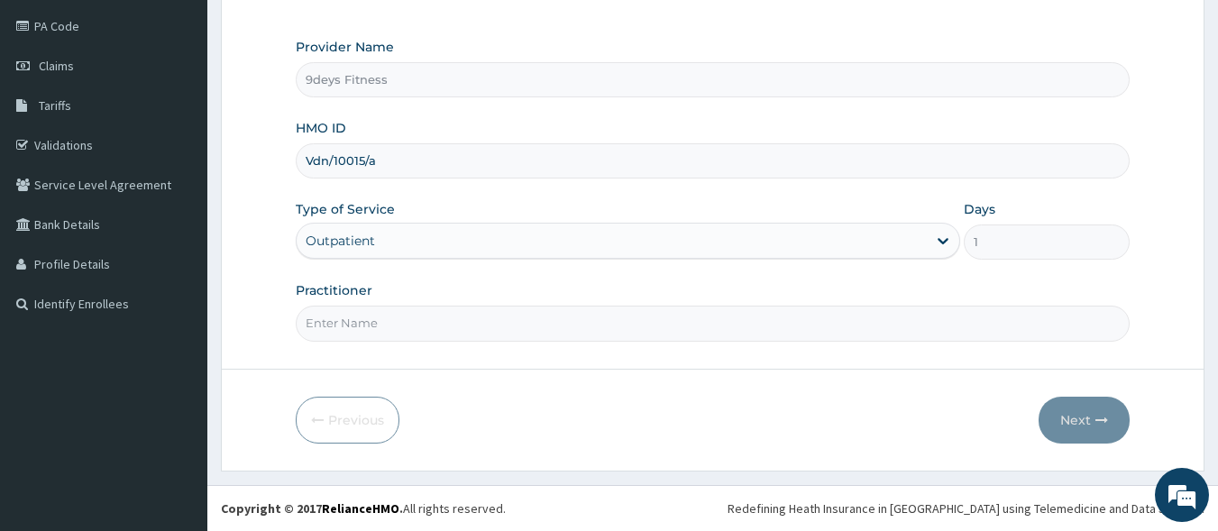
type input "Vdn/10015/a"
click at [337, 331] on input "Practitioner" at bounding box center [713, 323] width 835 height 35
type input "mr ninedeys"
click at [1099, 412] on button "Next" at bounding box center [1084, 420] width 91 height 47
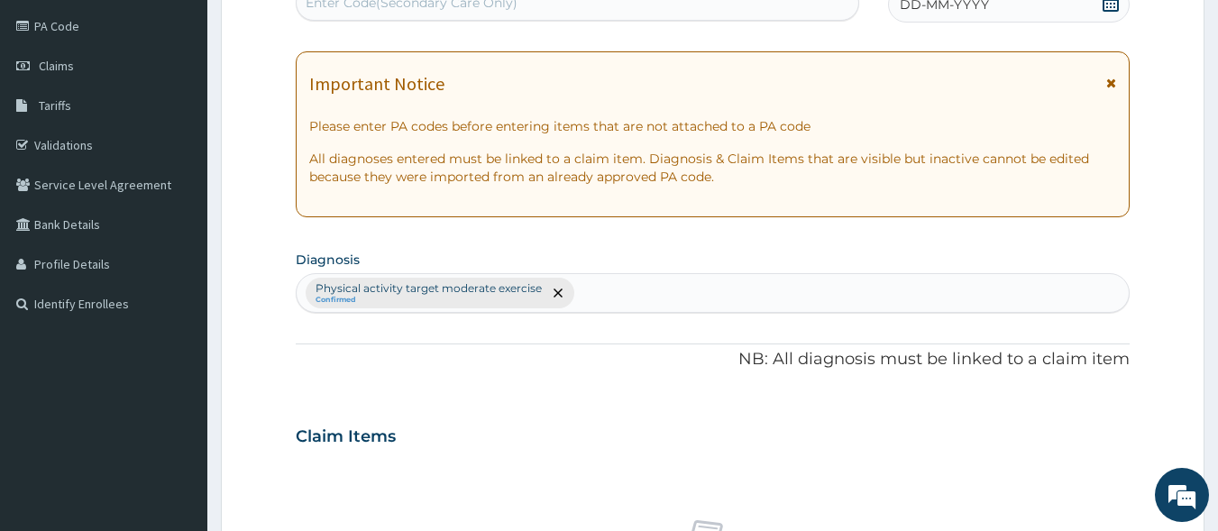
scroll to position [204, 0]
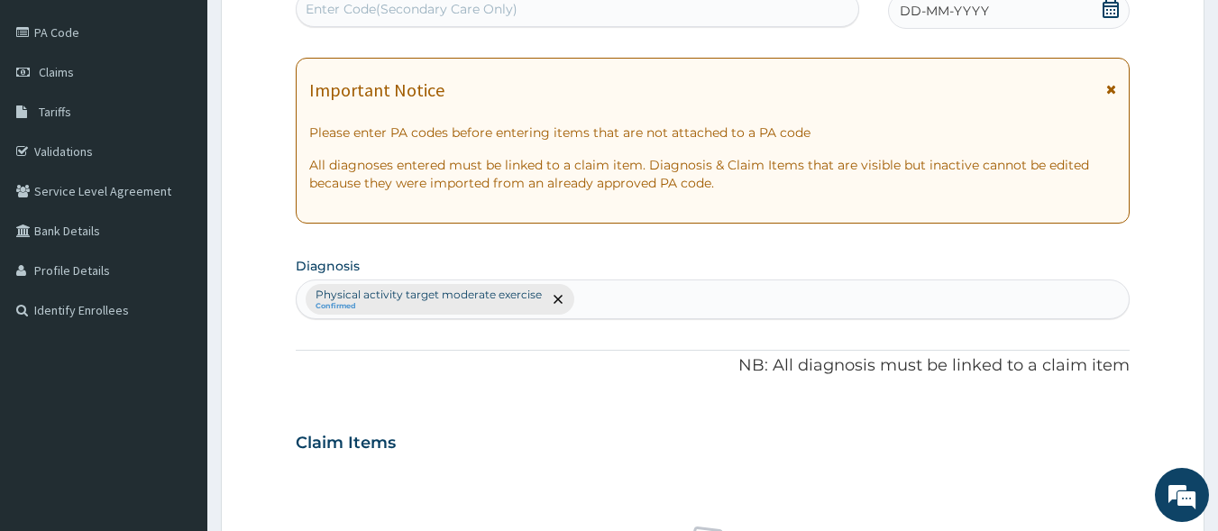
click at [404, 16] on div "Enter Code(Secondary Care Only)" at bounding box center [578, 9] width 563 height 29
type input "0"
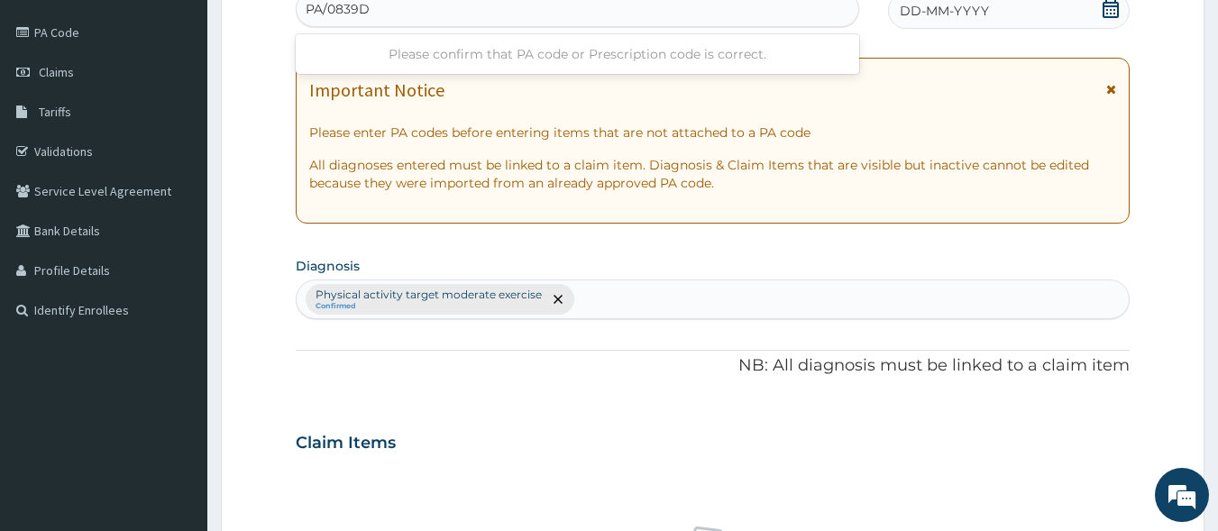
type input "PA/0839D8"
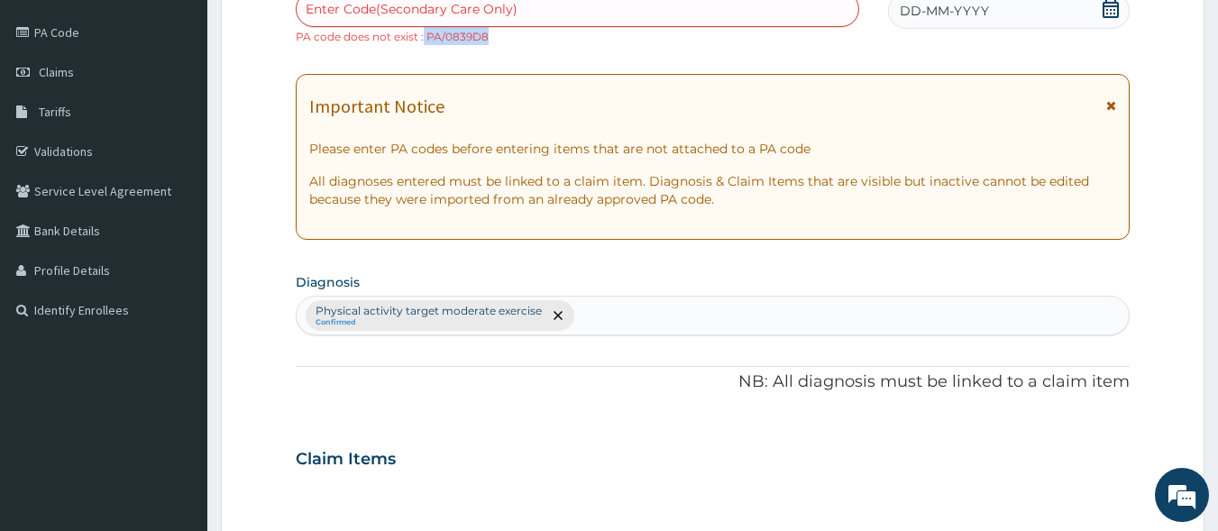
drag, startPoint x: 504, startPoint y: 40, endPoint x: 423, endPoint y: 47, distance: 81.5
click at [423, 47] on div "PA Code / Prescription Code Enter Code(Secondary Care Only) PA code does not ex…" at bounding box center [713, 445] width 835 height 955
copy small "PA/0839D8"
drag, startPoint x: 392, startPoint y: 11, endPoint x: 354, endPoint y: 15, distance: 38.1
click at [354, 15] on div "Enter Code(Secondary Care Only)" at bounding box center [412, 9] width 212 height 18
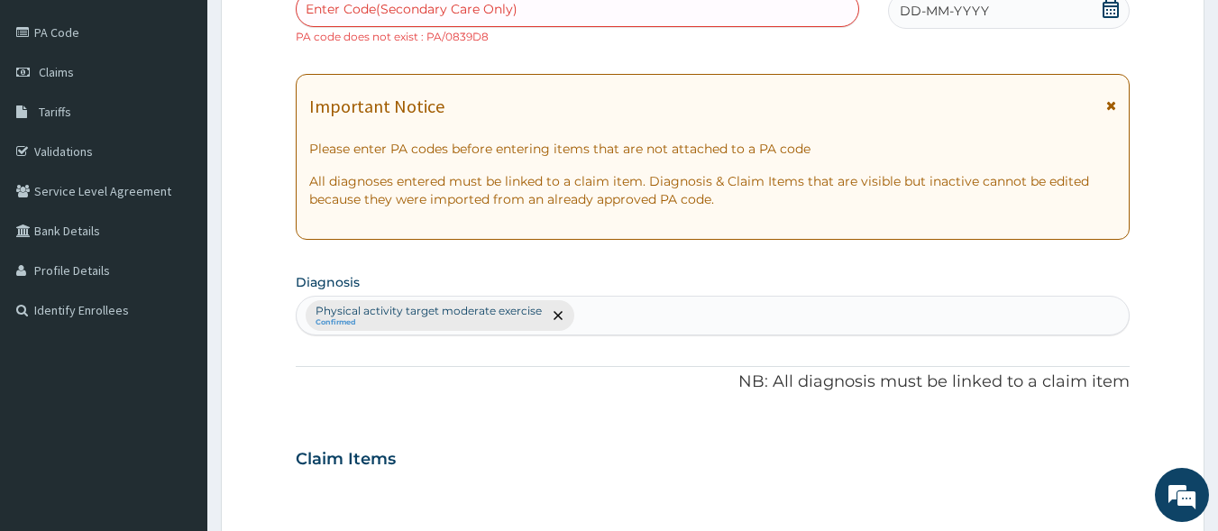
click at [426, 19] on div "Enter Code(Secondary Care Only)" at bounding box center [578, 9] width 563 height 29
paste input "PA/0839D8"
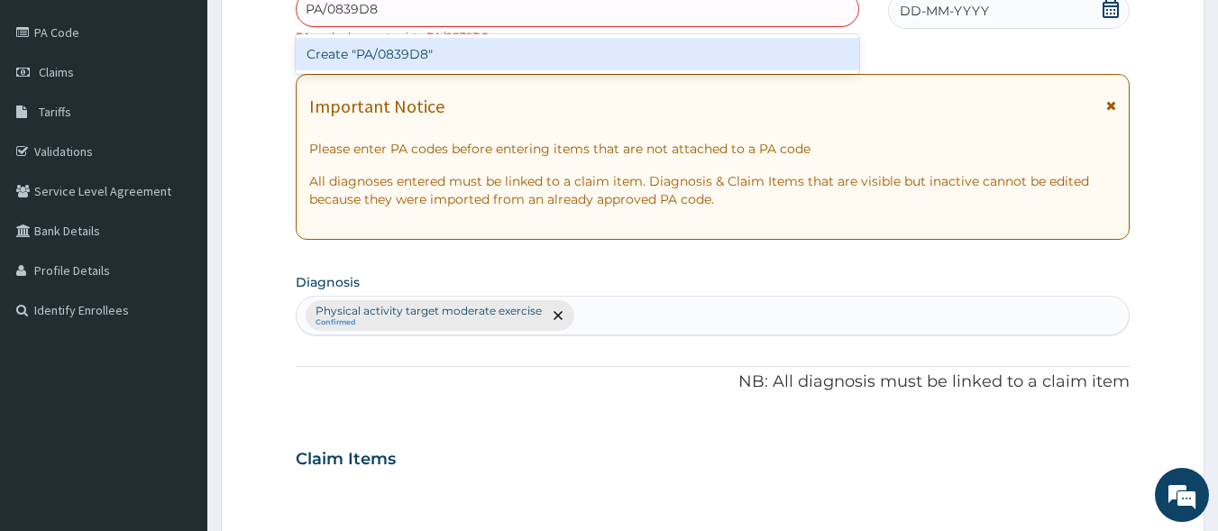
click at [345, 10] on input "PA/0839D8" at bounding box center [342, 9] width 73 height 18
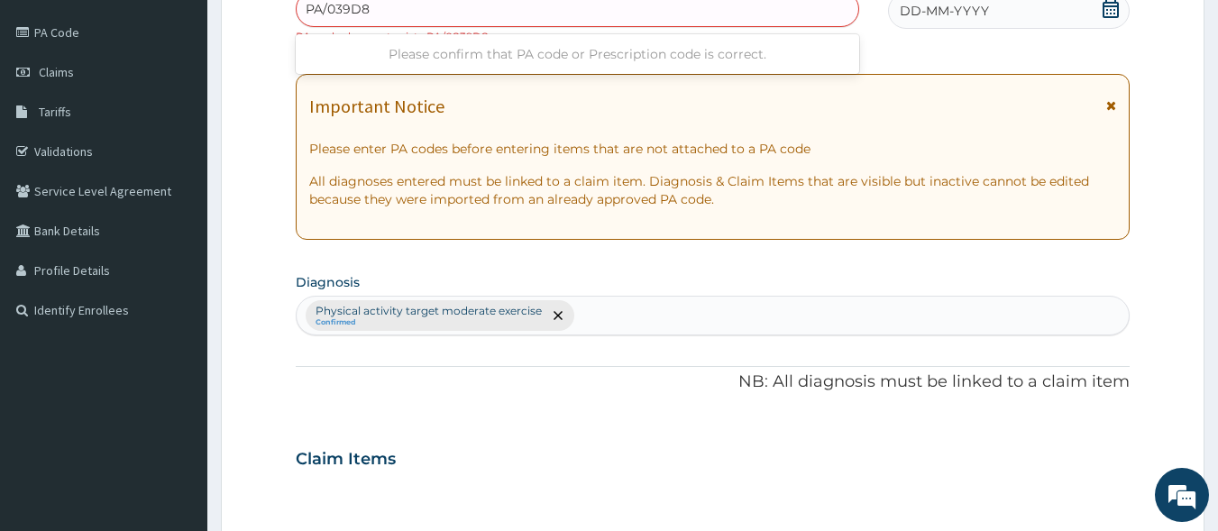
type input "PA/0339D8"
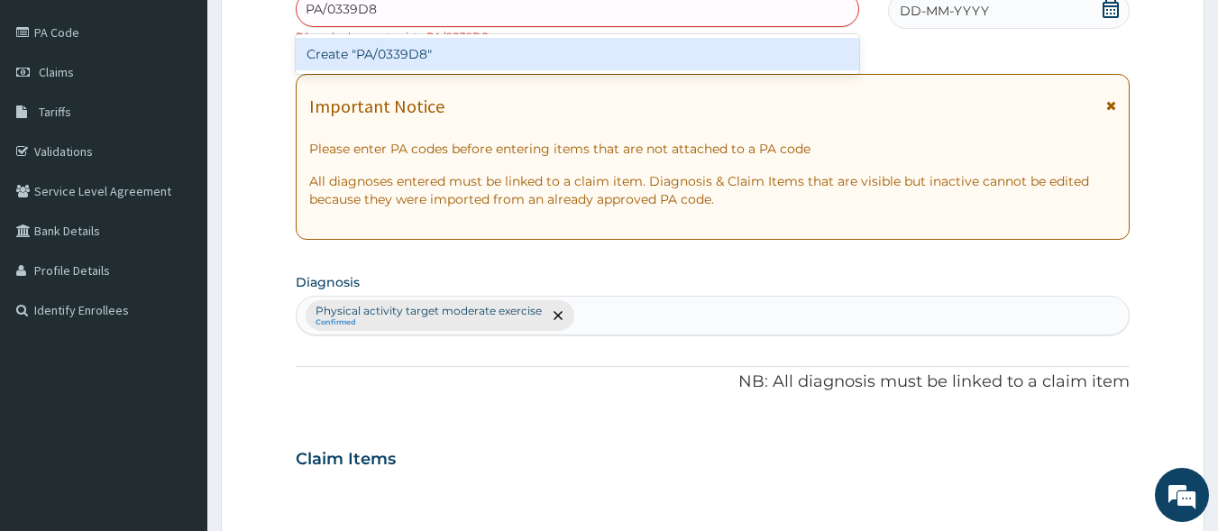
click at [483, 54] on div "Create "PA/0339D8"" at bounding box center [578, 54] width 564 height 32
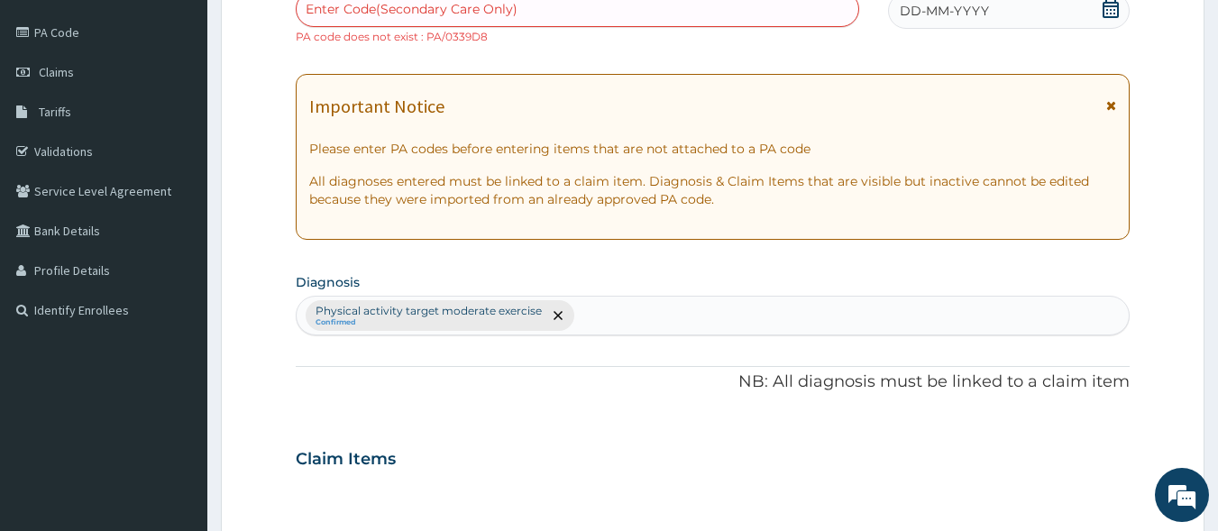
drag, startPoint x: 442, startPoint y: 12, endPoint x: 373, endPoint y: 7, distance: 68.7
click at [373, 7] on div "Enter Code(Secondary Care Only)" at bounding box center [412, 9] width 212 height 18
paste input "PA/0839D8"
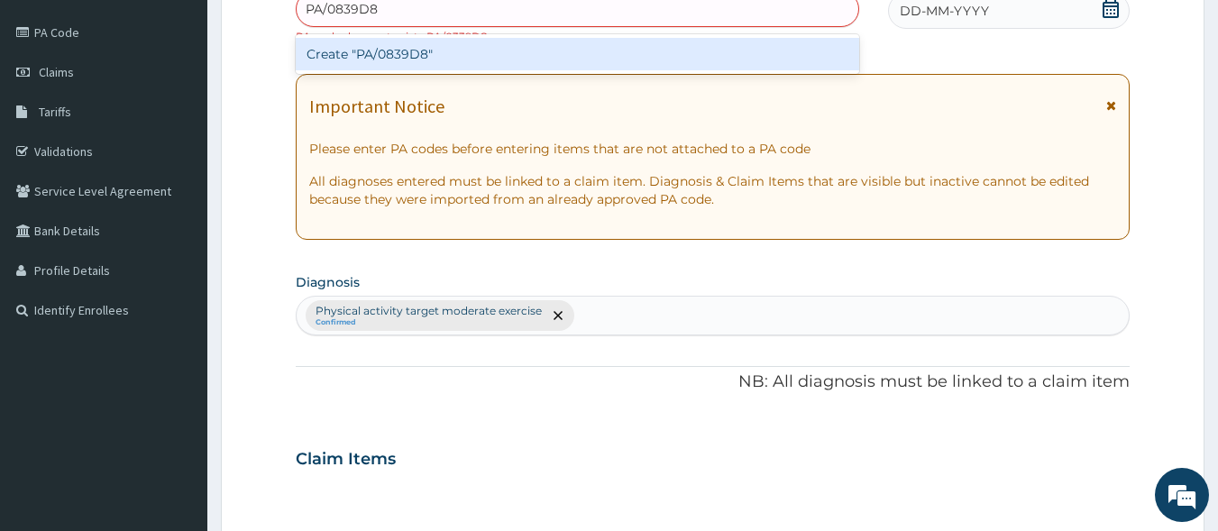
click at [344, 10] on input "PA/0839D8" at bounding box center [342, 9] width 73 height 18
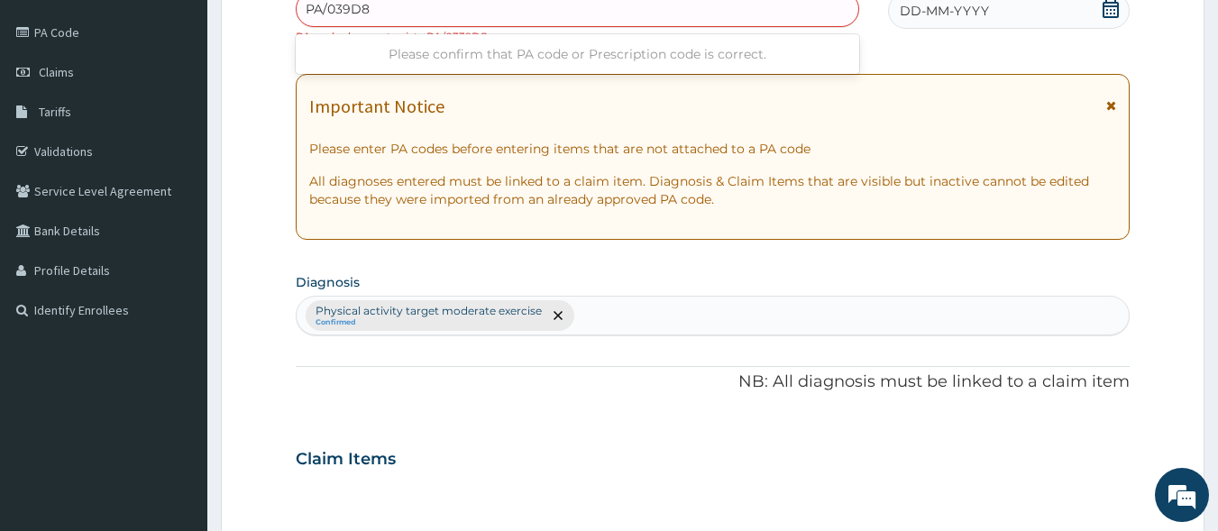
type input "PA/0B39D8"
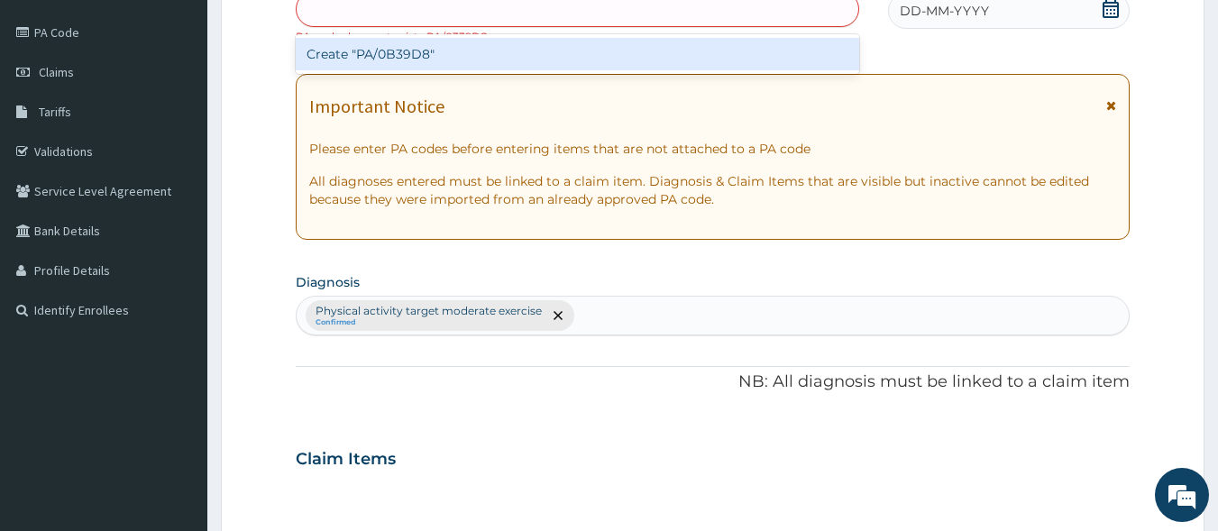
click at [394, 6] on div "PA/0B39D8" at bounding box center [578, 9] width 563 height 29
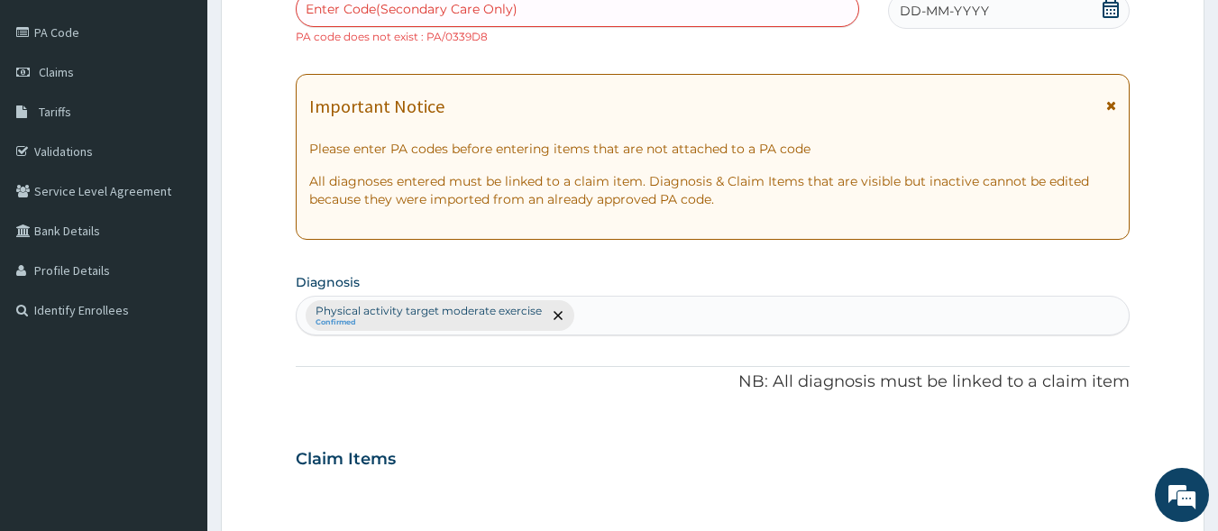
click at [398, 9] on div "Enter Code(Secondary Care Only)" at bounding box center [412, 9] width 212 height 18
paste input "PA/0839D8"
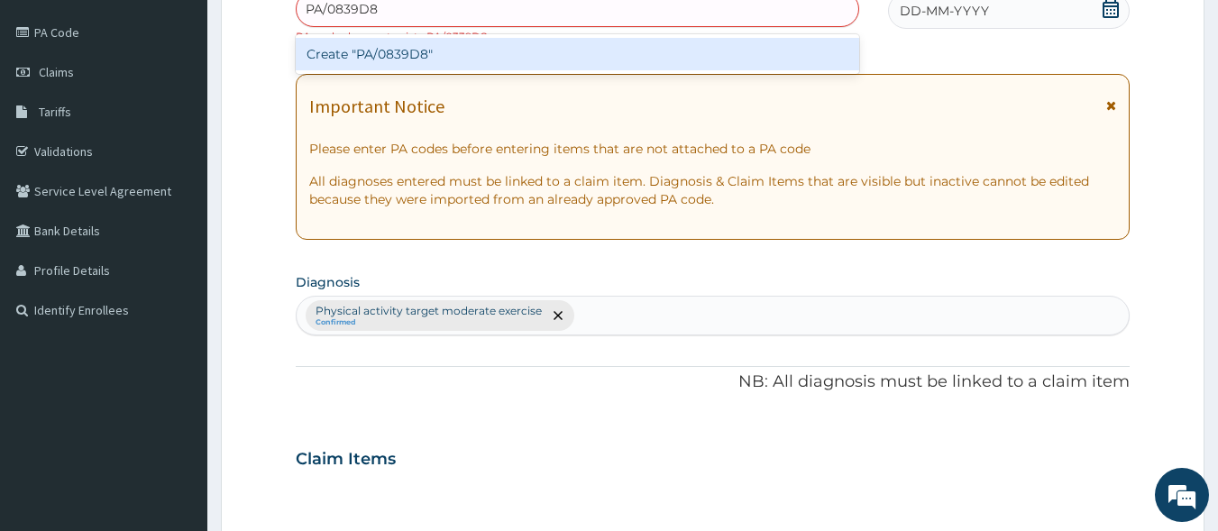
click at [343, 8] on input "PA/0839D8" at bounding box center [342, 9] width 73 height 18
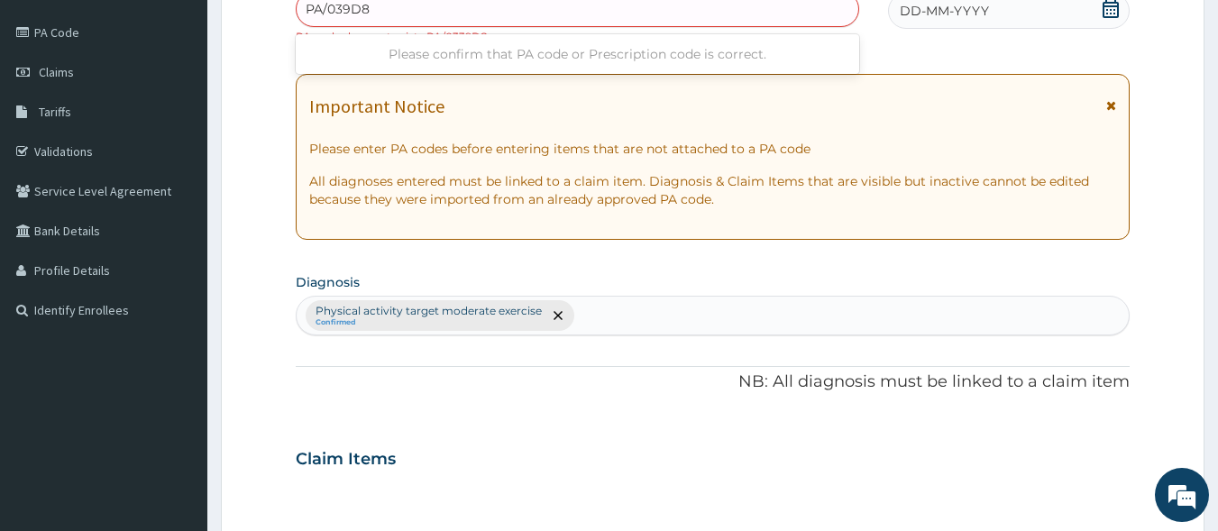
type input "PA/0B39D8"
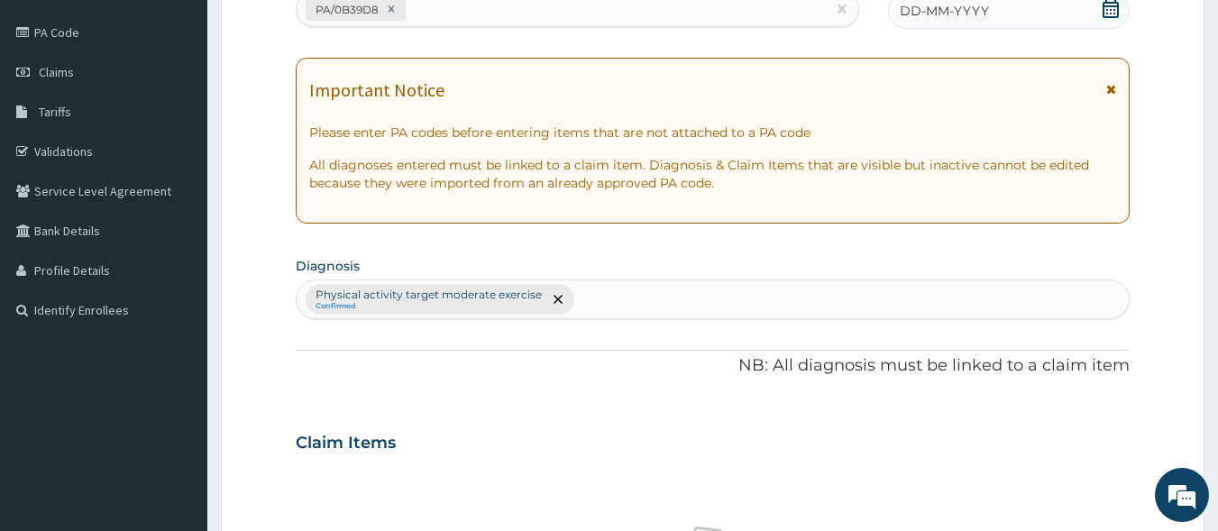
click at [1114, 12] on icon at bounding box center [1111, 9] width 18 height 18
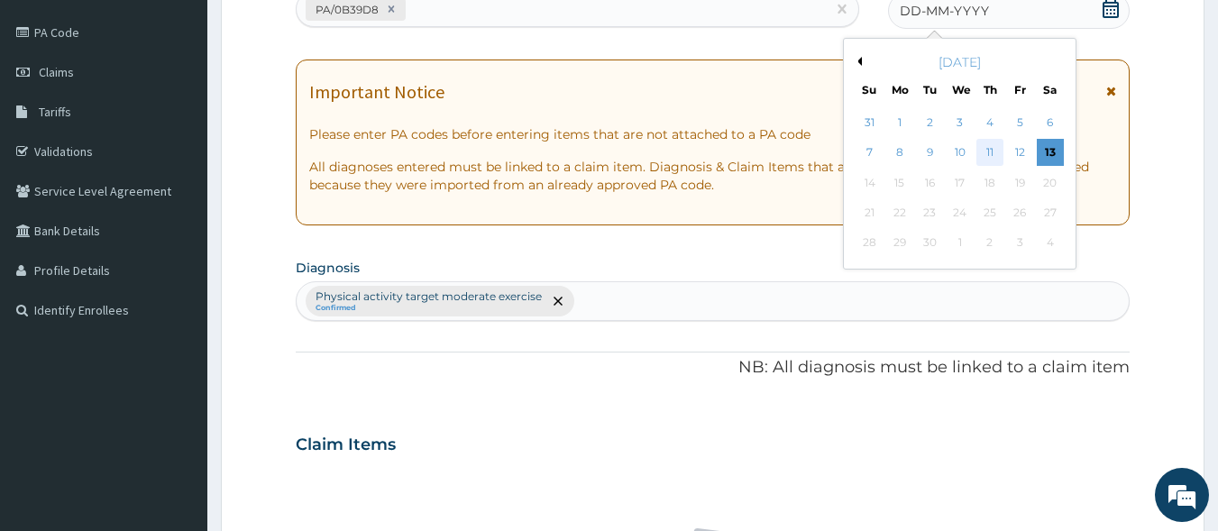
click at [997, 155] on div "11" at bounding box center [989, 153] width 27 height 27
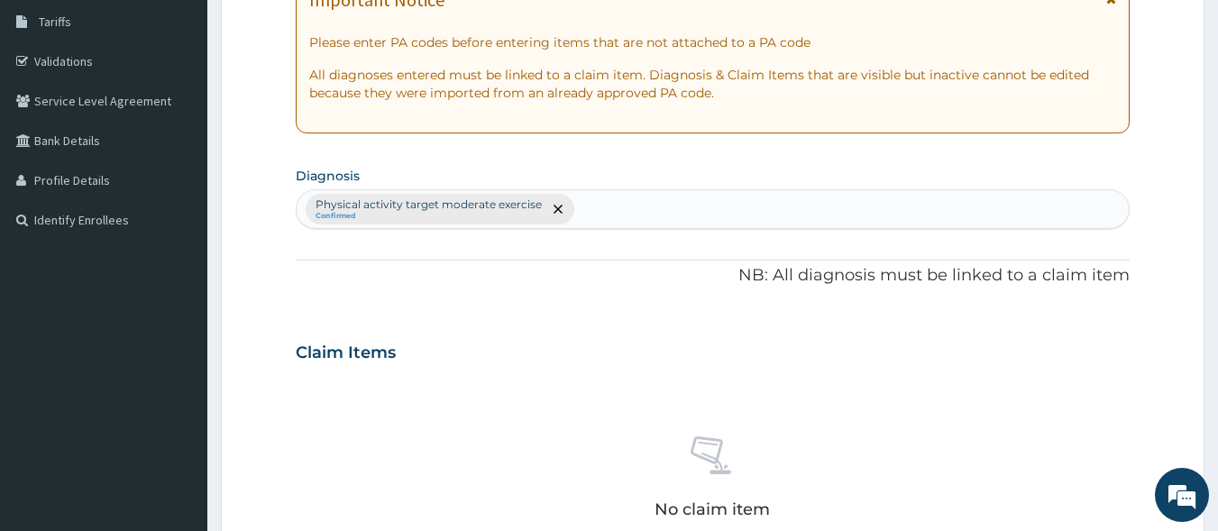
scroll to position [655, 0]
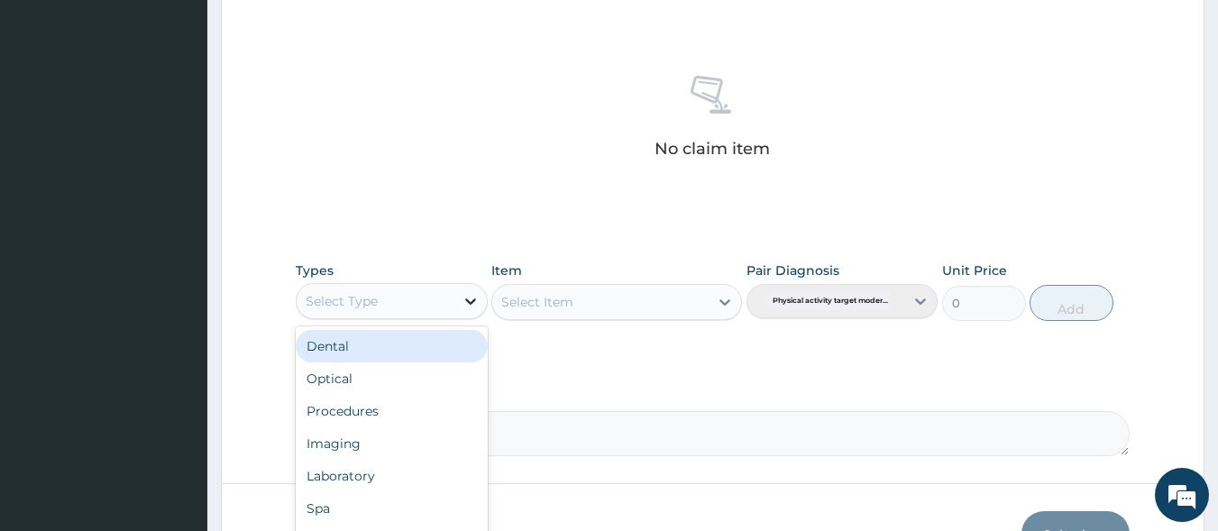
click at [465, 306] on icon at bounding box center [471, 301] width 18 height 18
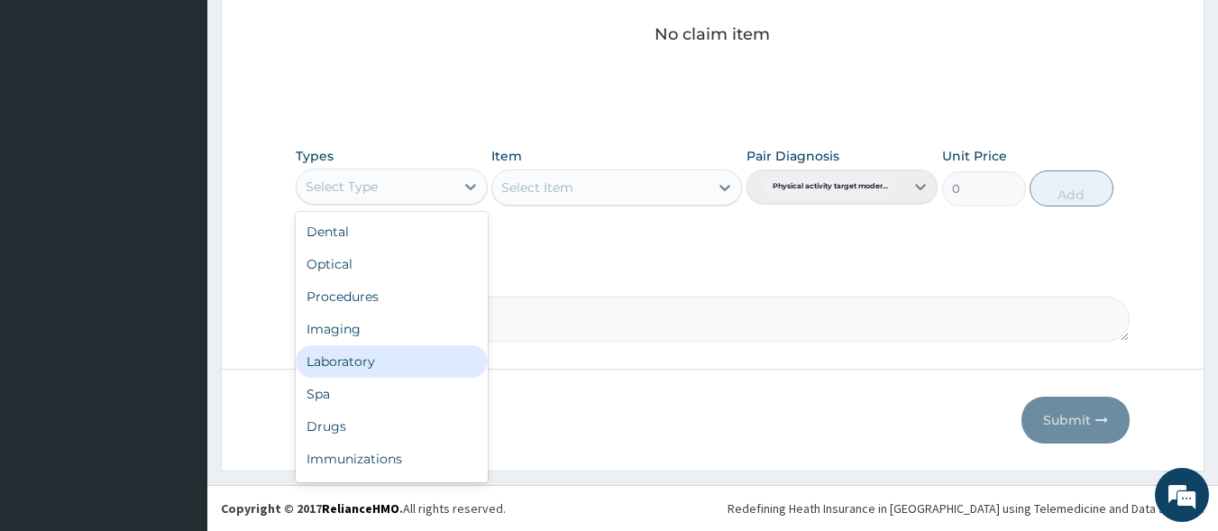
scroll to position [61, 0]
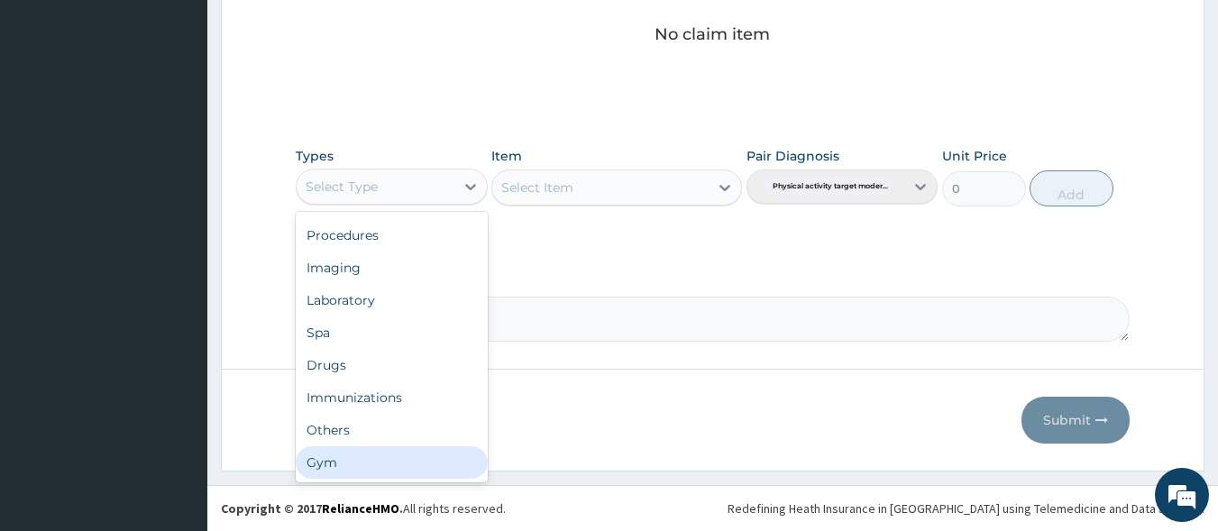
drag, startPoint x: 360, startPoint y: 468, endPoint x: 368, endPoint y: 430, distance: 38.7
click at [359, 467] on div "Gym" at bounding box center [392, 462] width 192 height 32
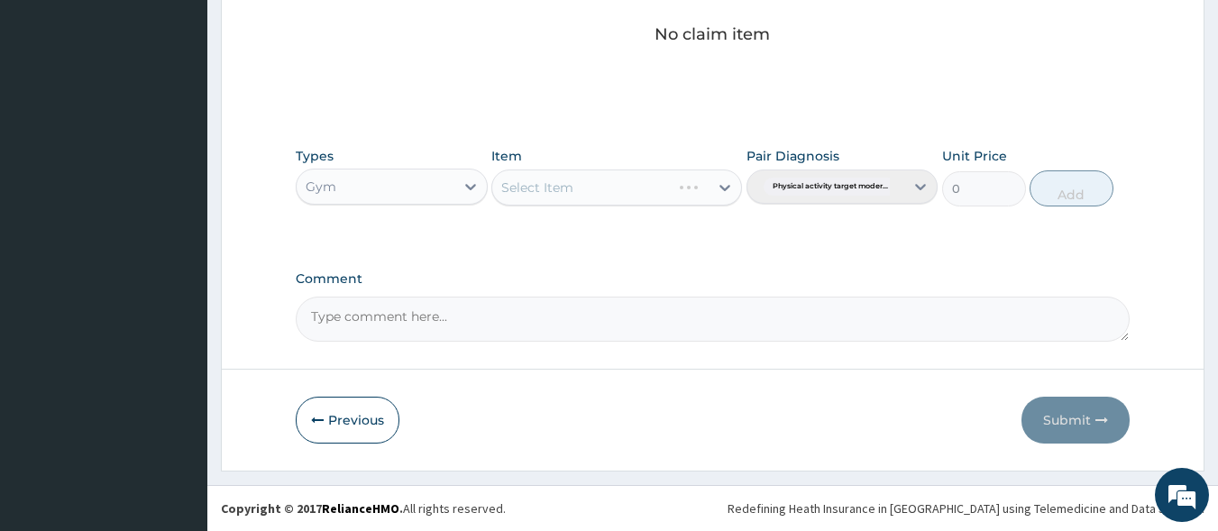
click at [728, 182] on div "Select Item" at bounding box center [616, 187] width 251 height 36
click at [731, 188] on icon at bounding box center [725, 188] width 18 height 18
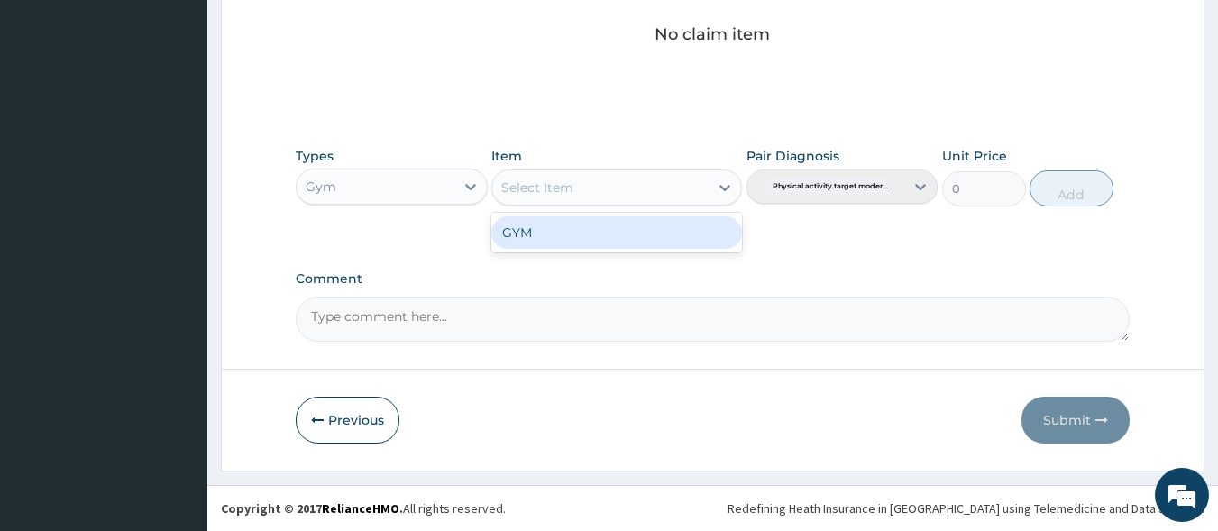
click at [640, 242] on div "GYM" at bounding box center [616, 232] width 251 height 32
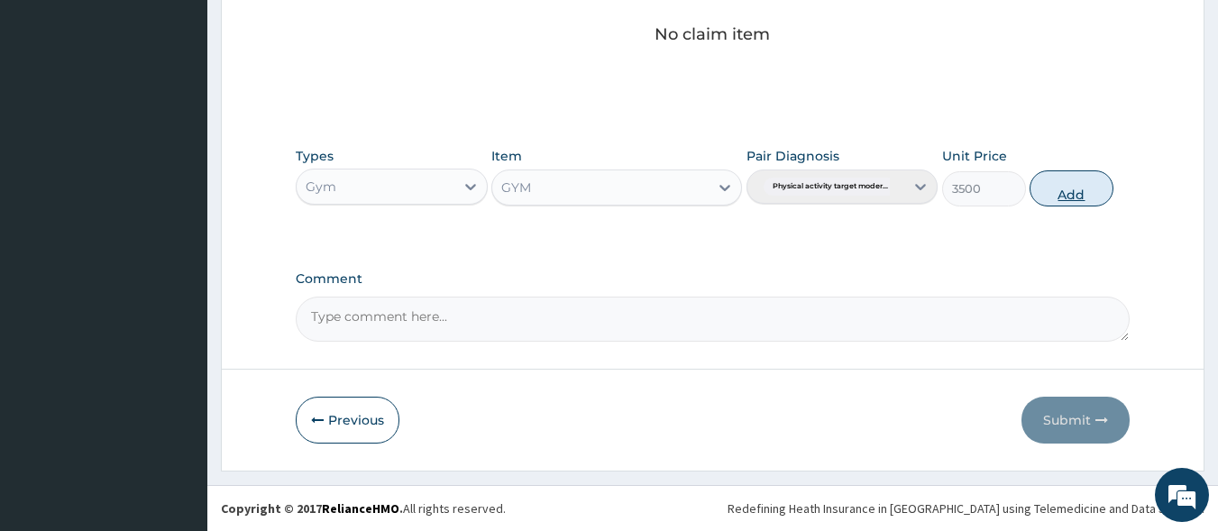
click at [1058, 197] on button "Add" at bounding box center [1072, 188] width 84 height 36
type input "0"
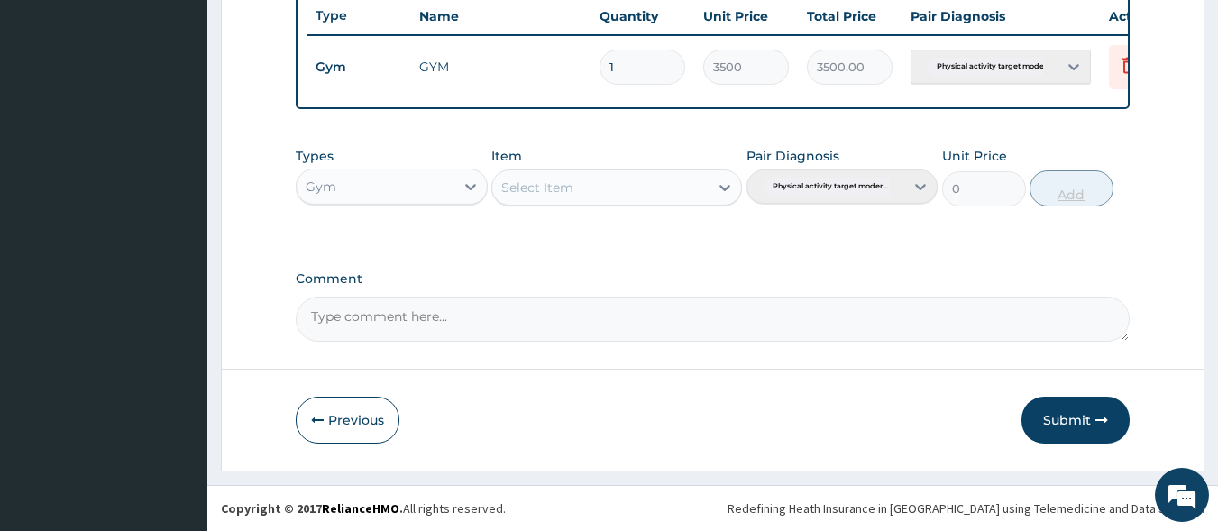
scroll to position [697, 0]
drag, startPoint x: 1072, startPoint y: 408, endPoint x: 1222, endPoint y: 155, distance: 293.5
click at [1076, 403] on button "Submit" at bounding box center [1075, 420] width 108 height 47
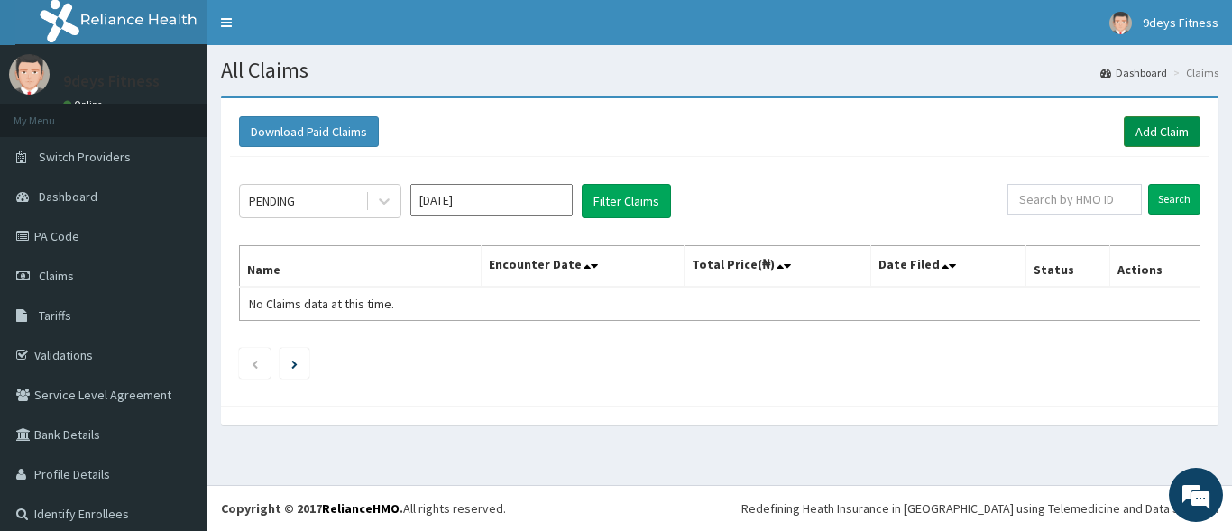
click at [1154, 135] on link "Add Claim" at bounding box center [1161, 131] width 77 height 31
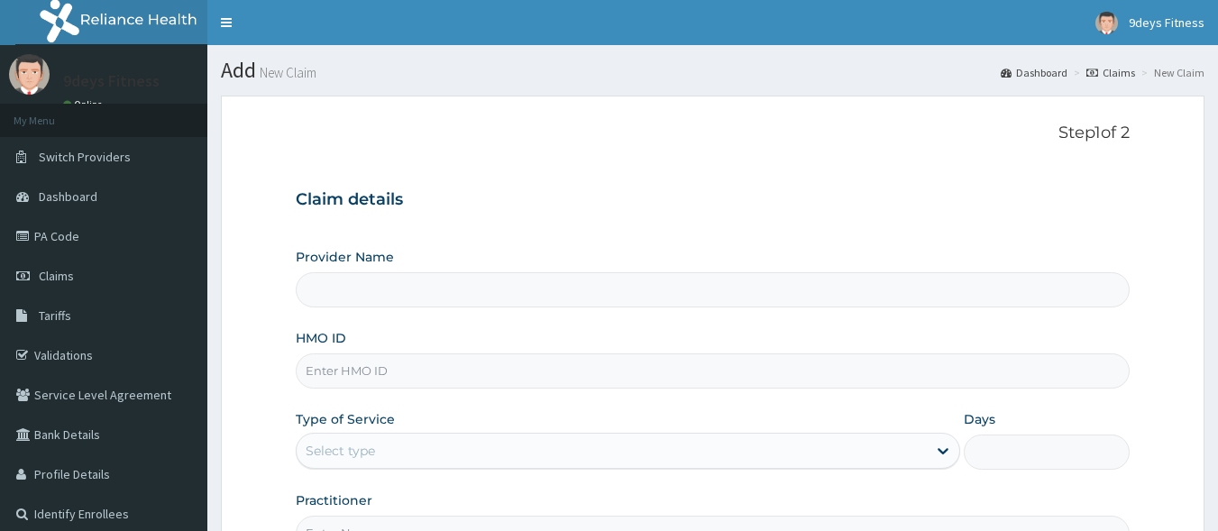
type input "9deys Fitness"
type input "1"
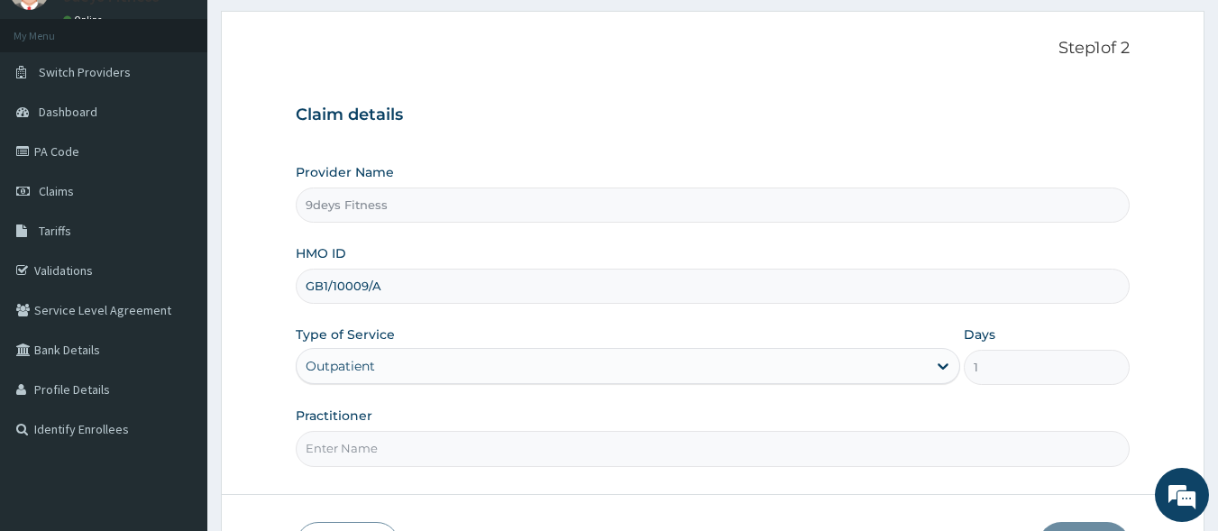
scroll to position [180, 0]
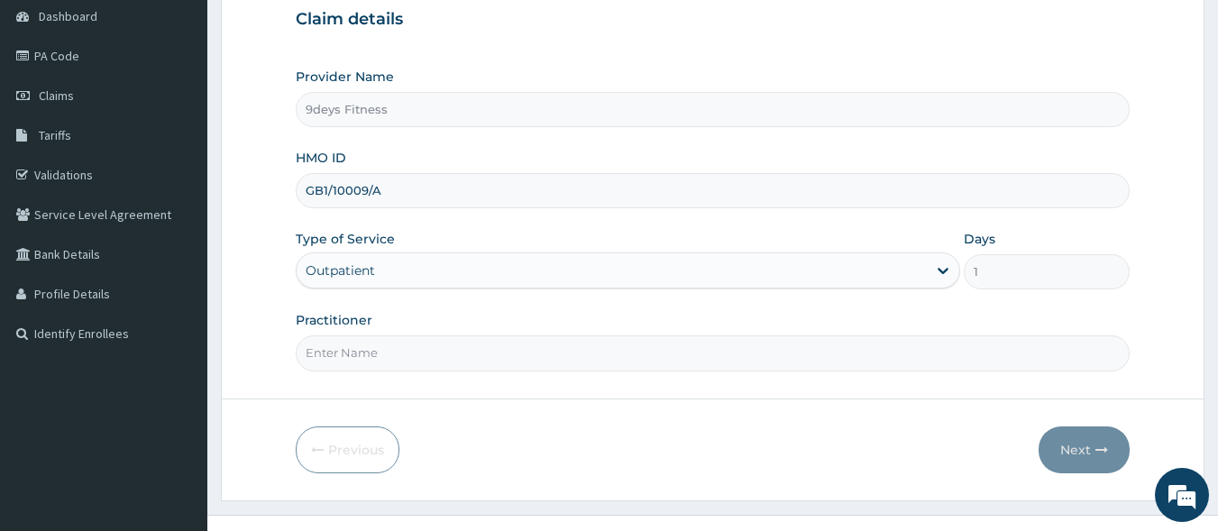
type input "GB1/10009/A"
click at [463, 355] on input "Practitioner" at bounding box center [713, 352] width 835 height 35
type input "mr [PERSON_NAME]"
click at [1075, 444] on button "Next" at bounding box center [1084, 449] width 91 height 47
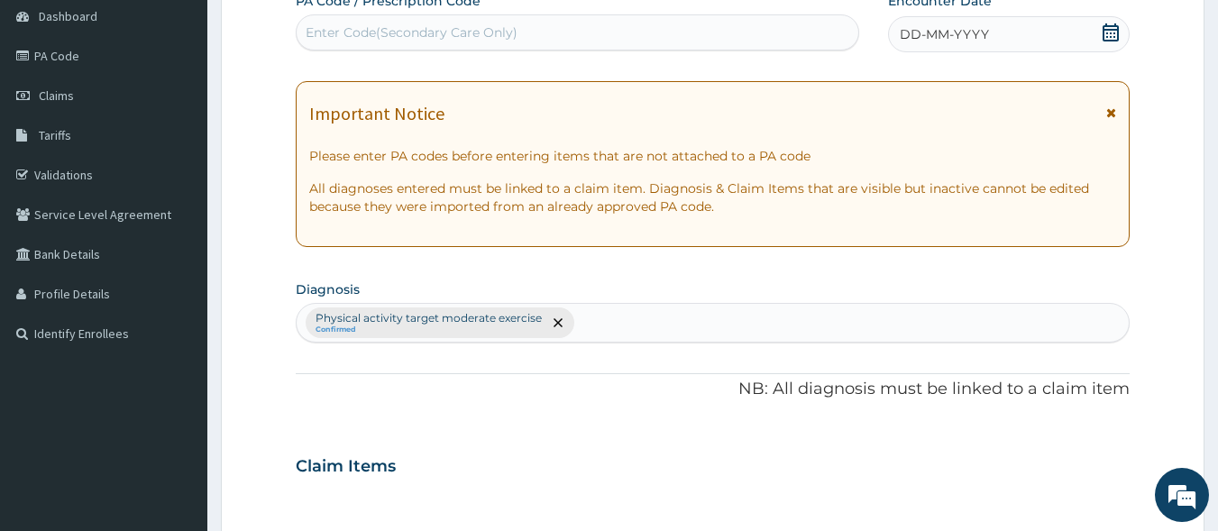
click at [467, 42] on div "Enter Code(Secondary Care Only)" at bounding box center [578, 32] width 563 height 29
type input "PA/AD08EF"
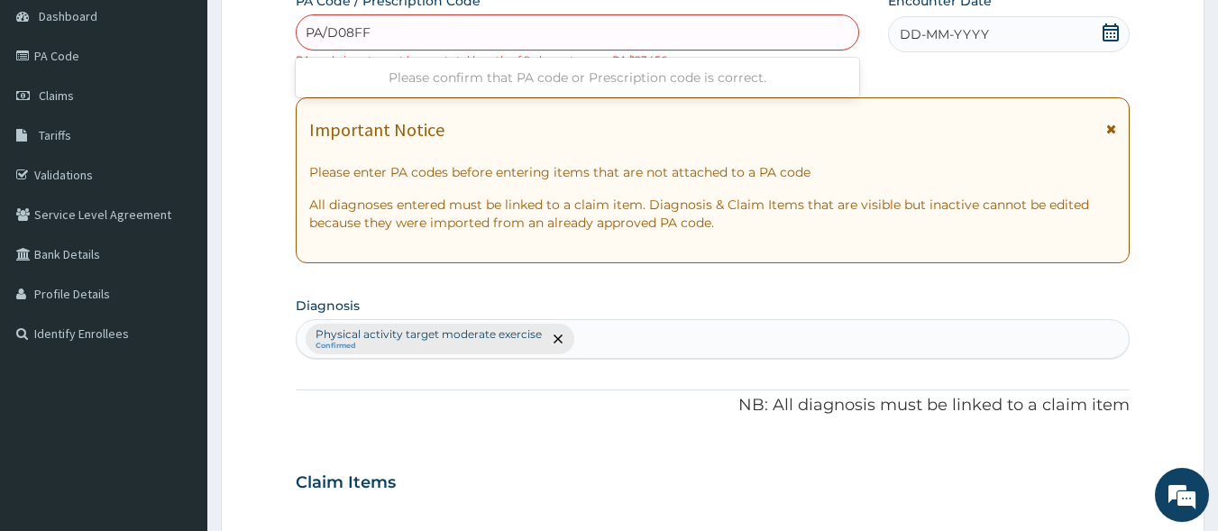
click at [325, 35] on input "PA/D08FF" at bounding box center [339, 32] width 67 height 18
type input "PA/AD08FF"
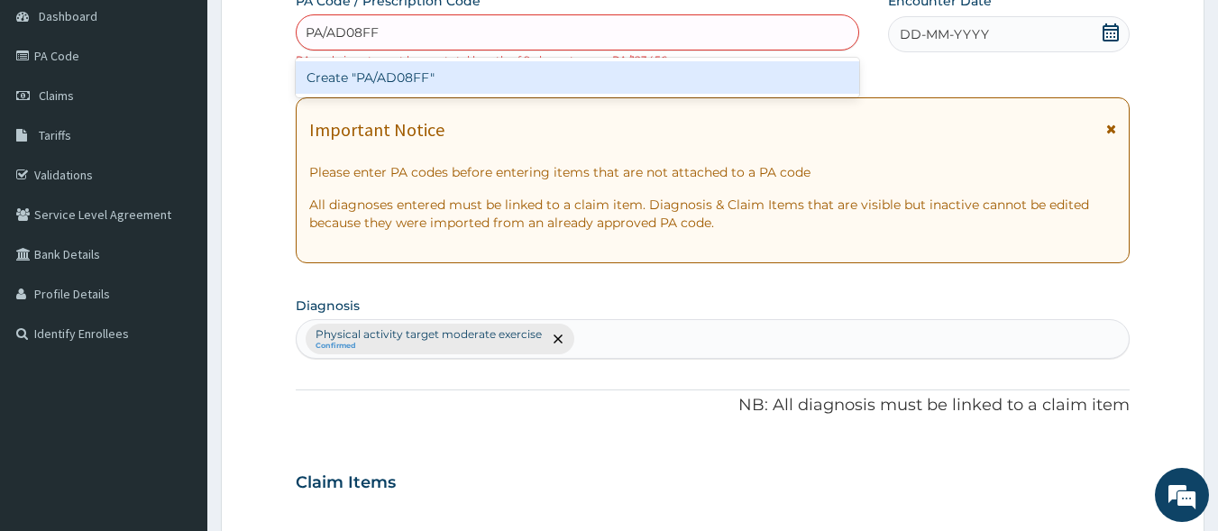
click at [449, 75] on div "Create "PA/AD08FF"" at bounding box center [578, 77] width 564 height 32
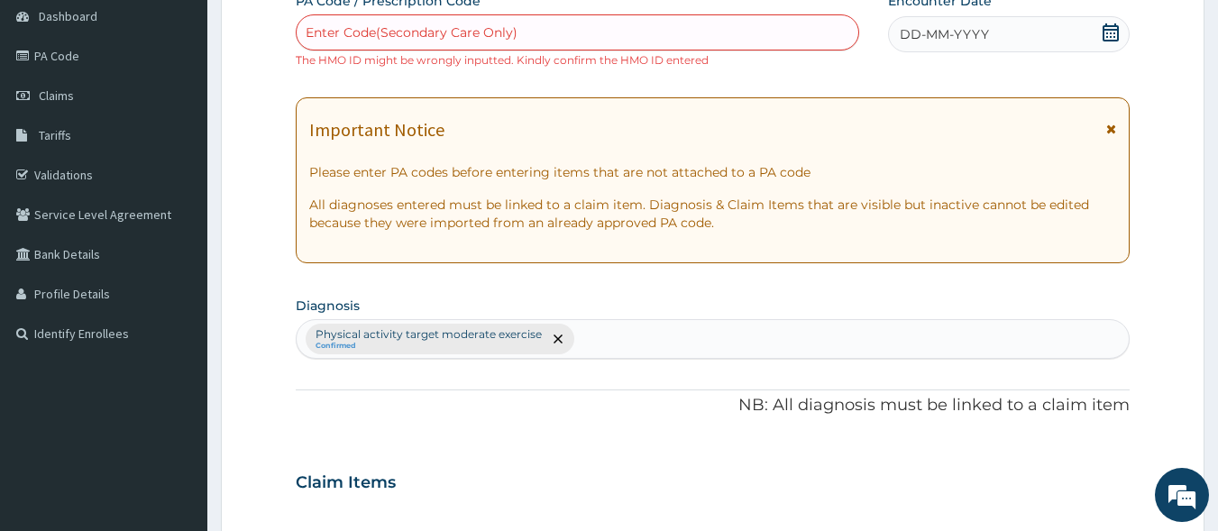
click at [419, 28] on div "Enter Code(Secondary Care Only)" at bounding box center [412, 32] width 212 height 18
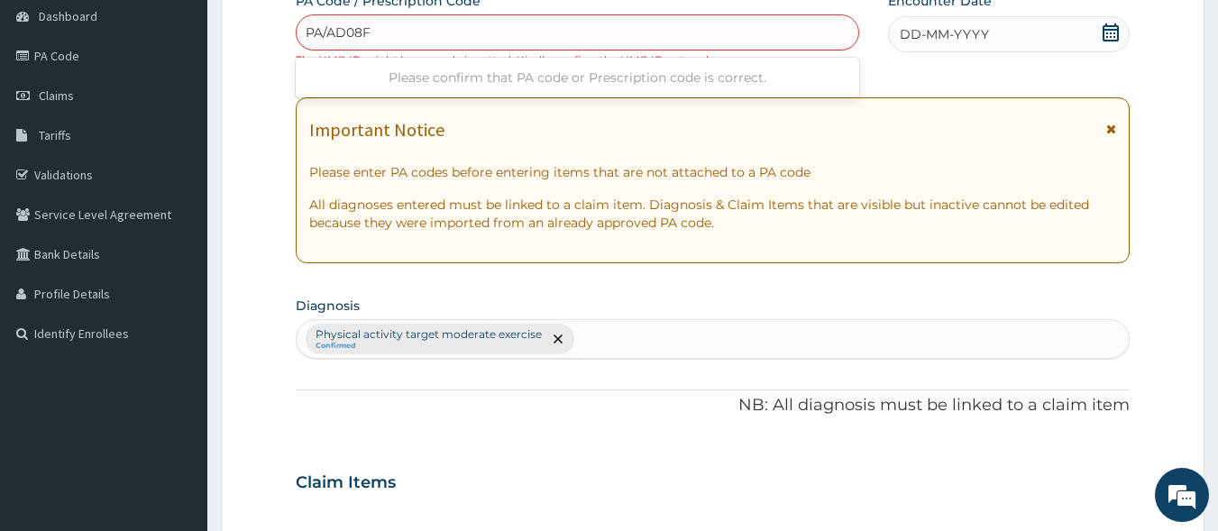
type input "PA/AD08FF"
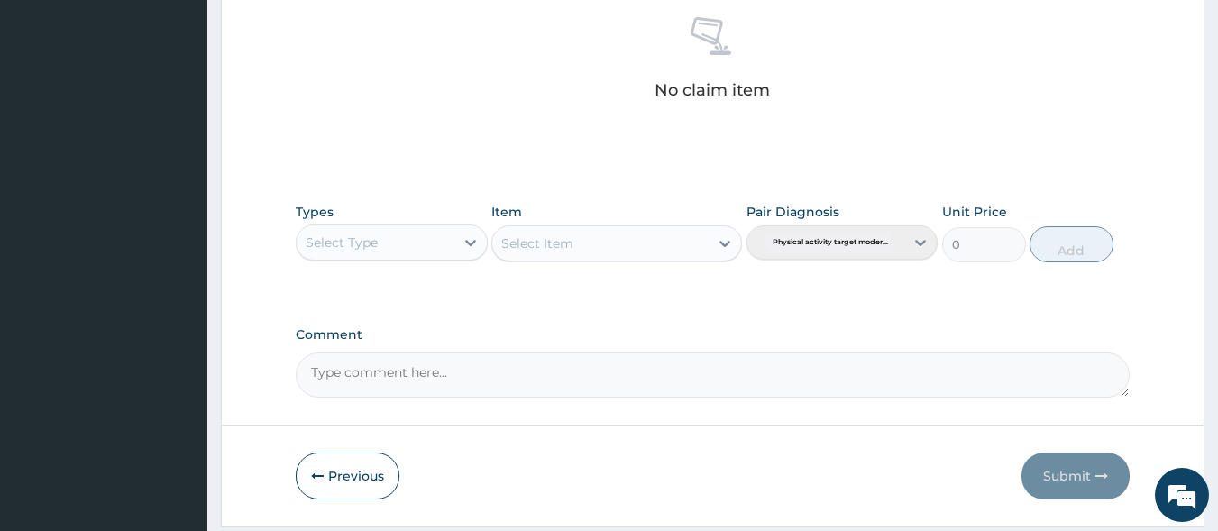
scroll to position [785, 0]
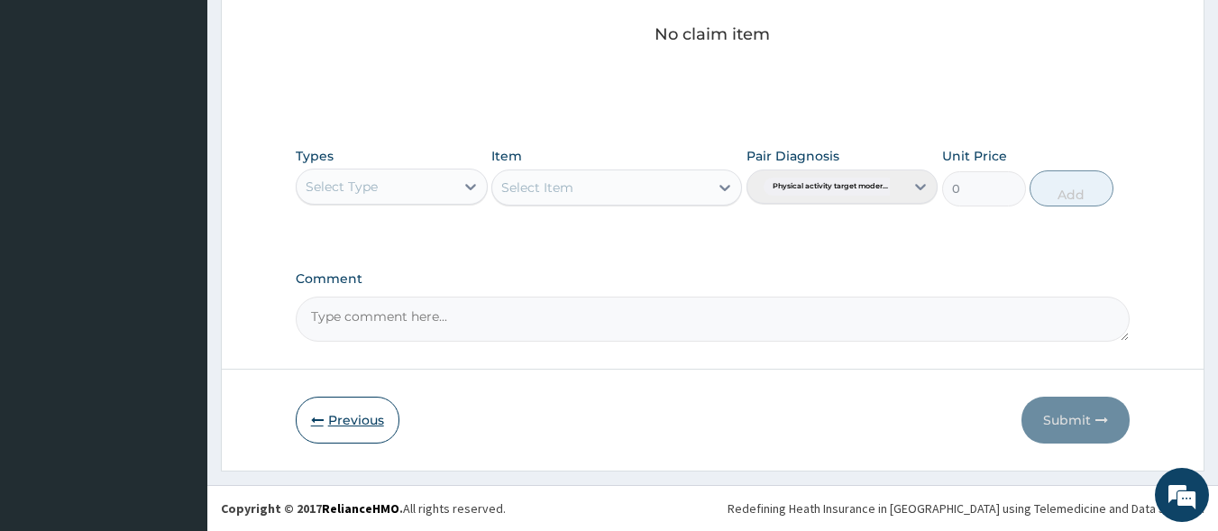
click at [348, 419] on button "Previous" at bounding box center [348, 420] width 104 height 47
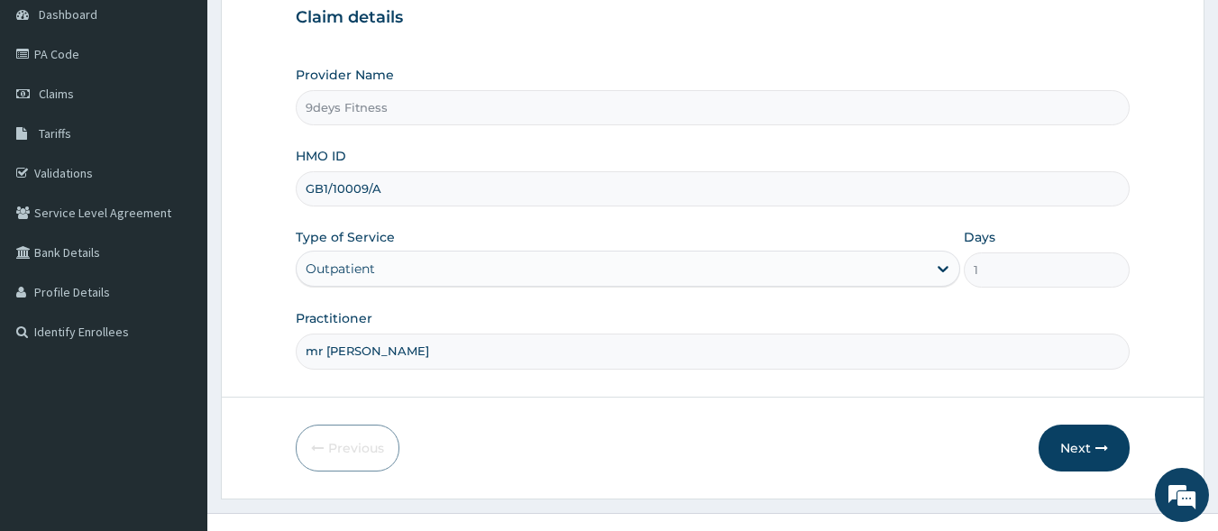
scroll to position [210, 0]
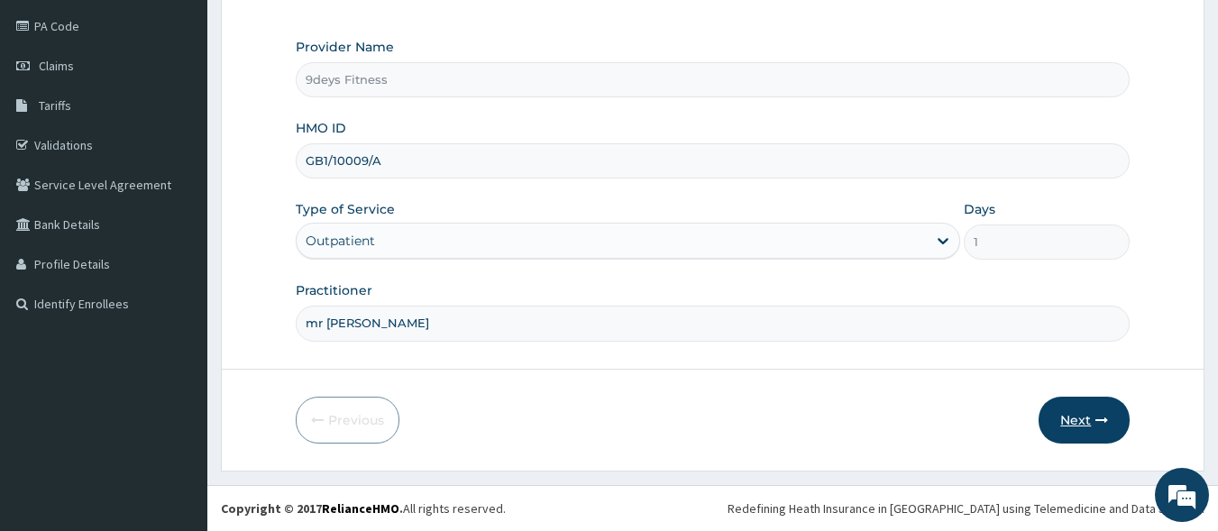
click at [1067, 406] on button "Next" at bounding box center [1084, 420] width 91 height 47
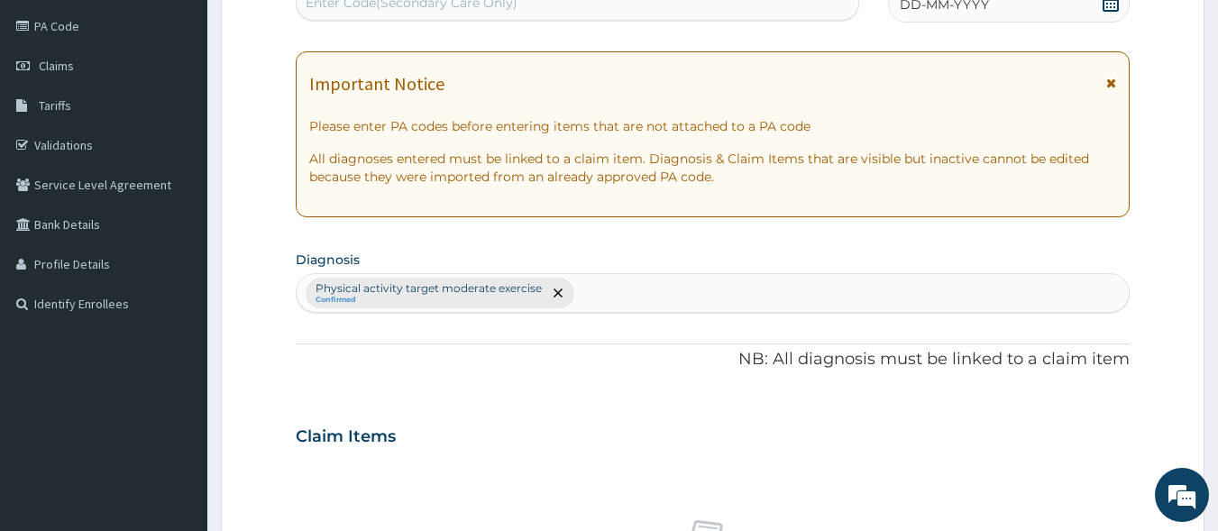
scroll to position [204, 0]
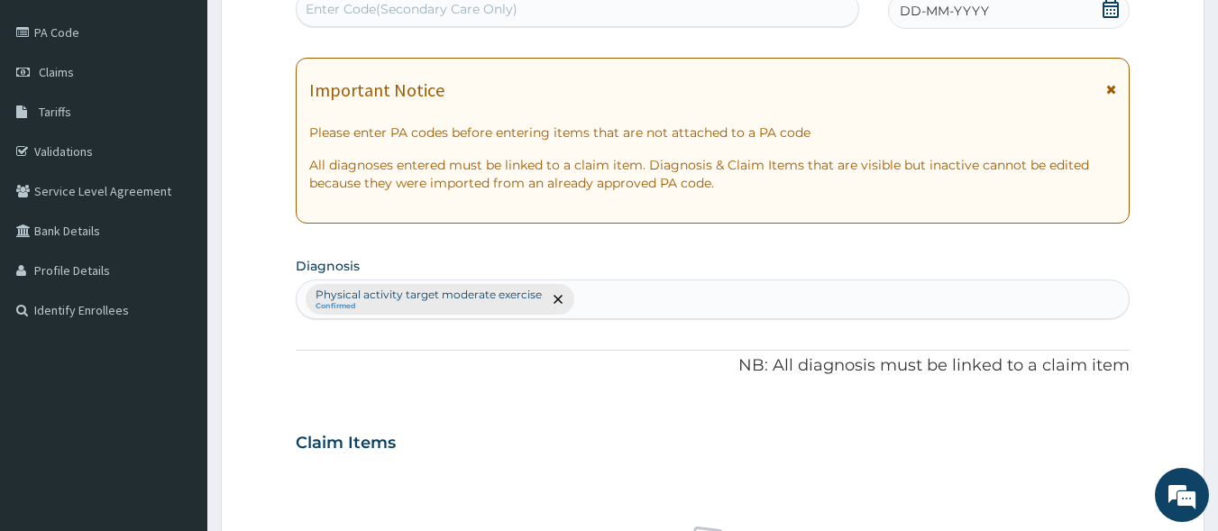
click at [545, 14] on div "Enter Code(Secondary Care Only)" at bounding box center [578, 9] width 563 height 29
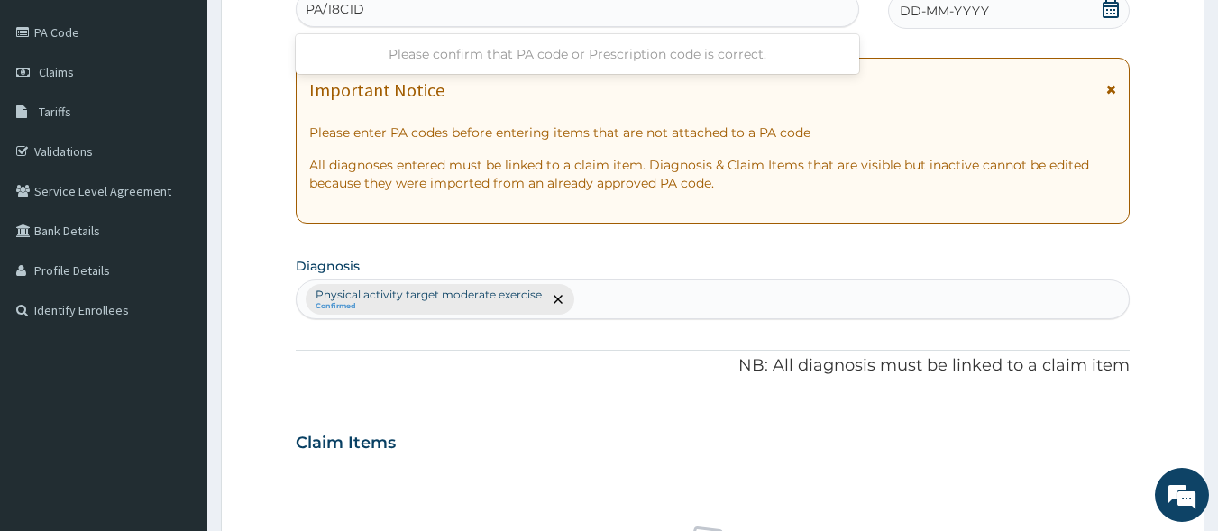
type input "PA/18C1DB"
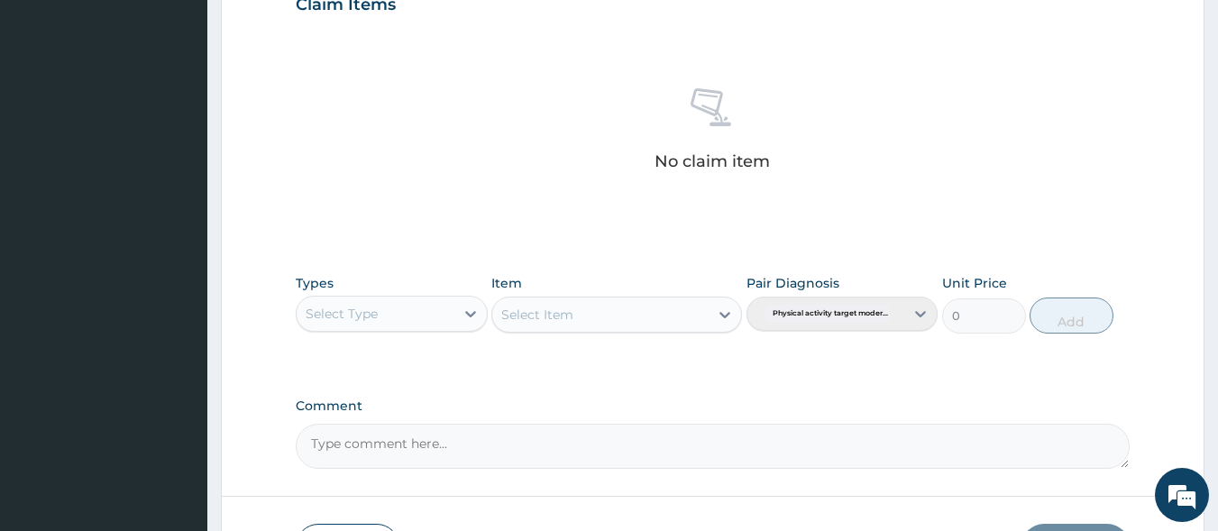
scroll to position [785, 0]
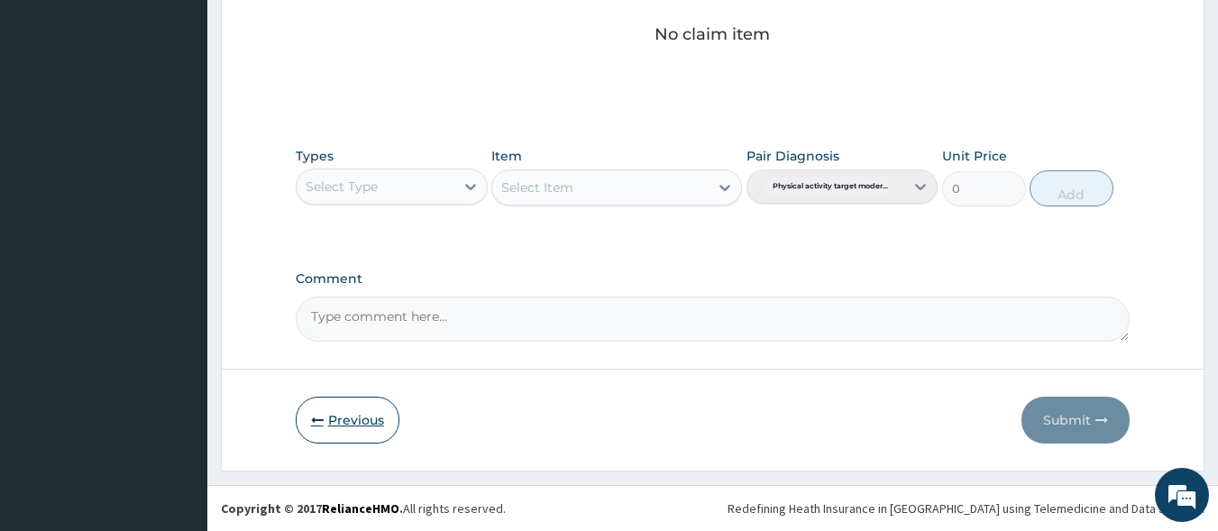
click at [313, 425] on icon "button" at bounding box center [317, 420] width 13 height 13
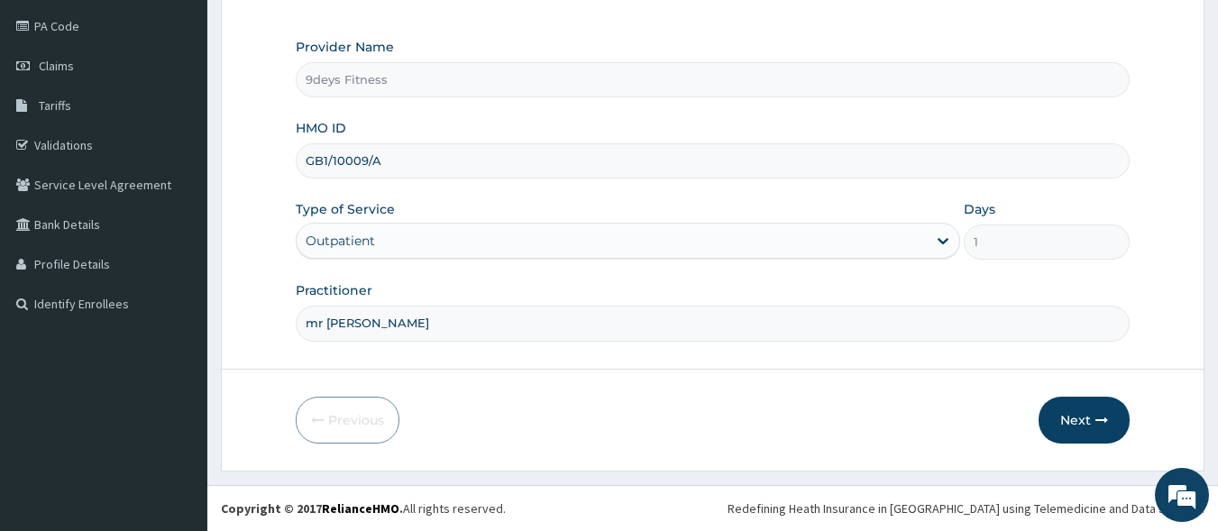
scroll to position [210, 0]
click at [328, 166] on input "GB1/10009/A" at bounding box center [713, 160] width 835 height 35
type input "GBI/10009/A"
click at [1097, 423] on icon "button" at bounding box center [1101, 420] width 13 height 13
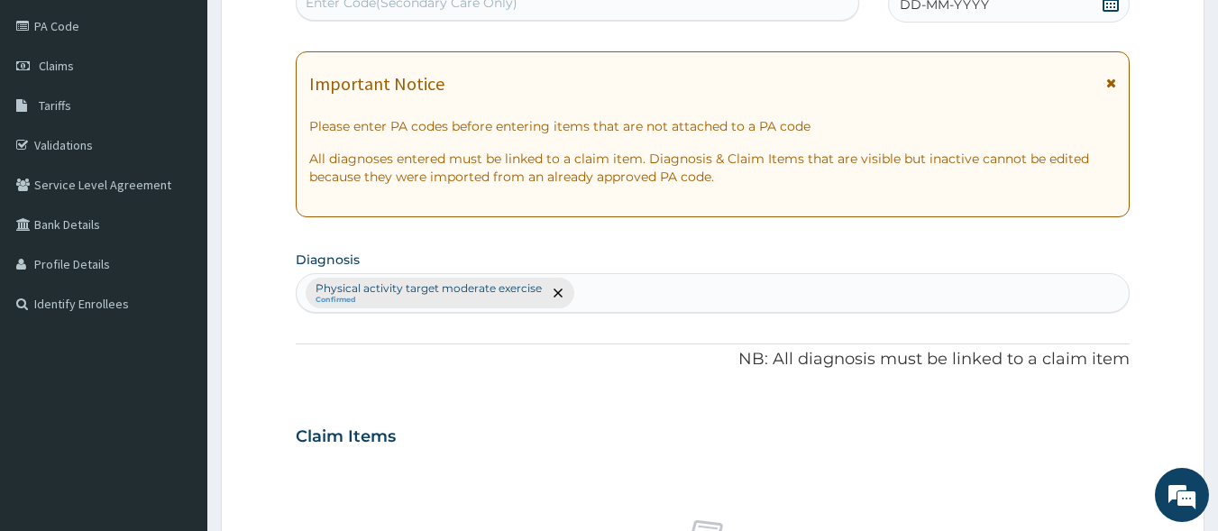
scroll to position [204, 0]
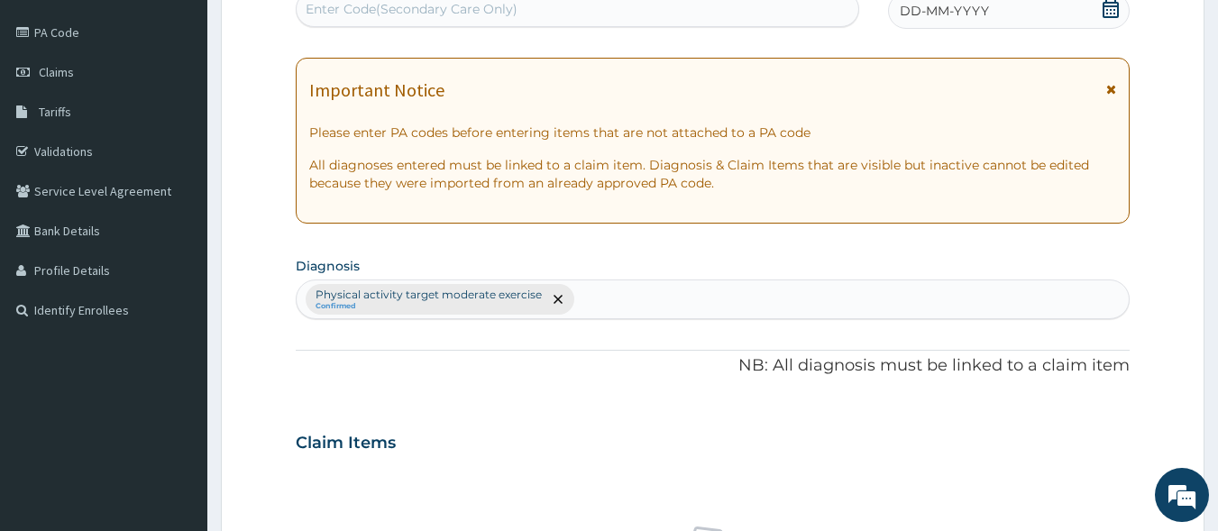
click at [414, 13] on div "Enter Code(Secondary Care Only)" at bounding box center [578, 9] width 563 height 29
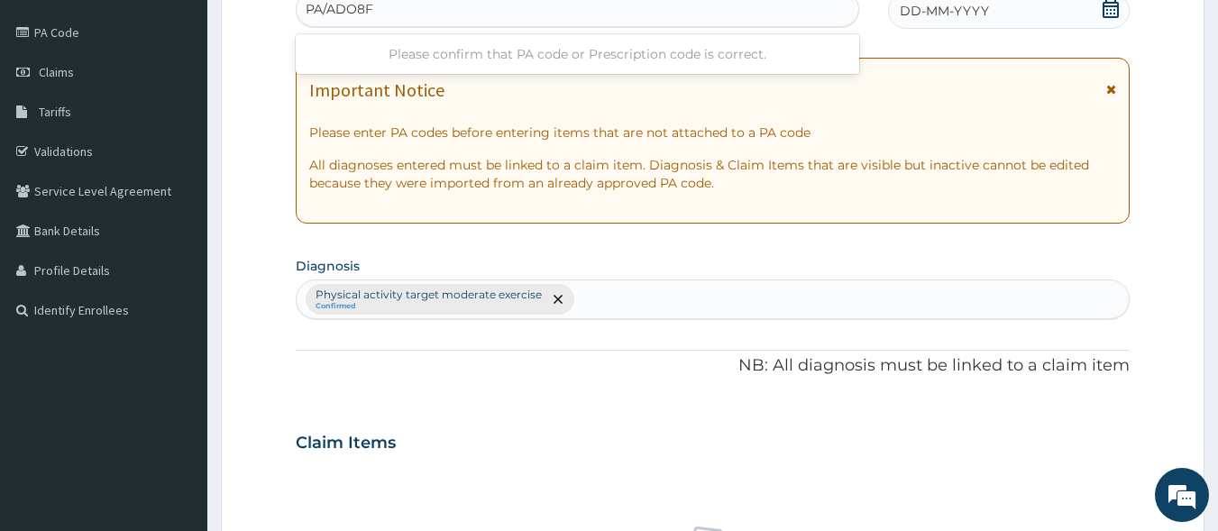
type input "PA/ADO8FF"
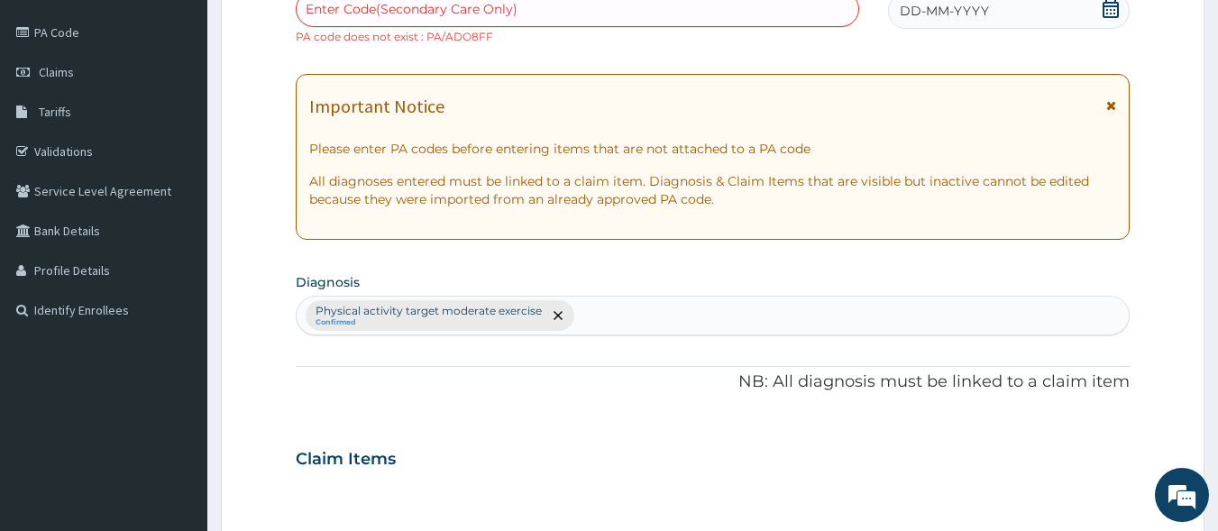
click at [440, 16] on div "Enter Code(Secondary Care Only)" at bounding box center [412, 9] width 212 height 18
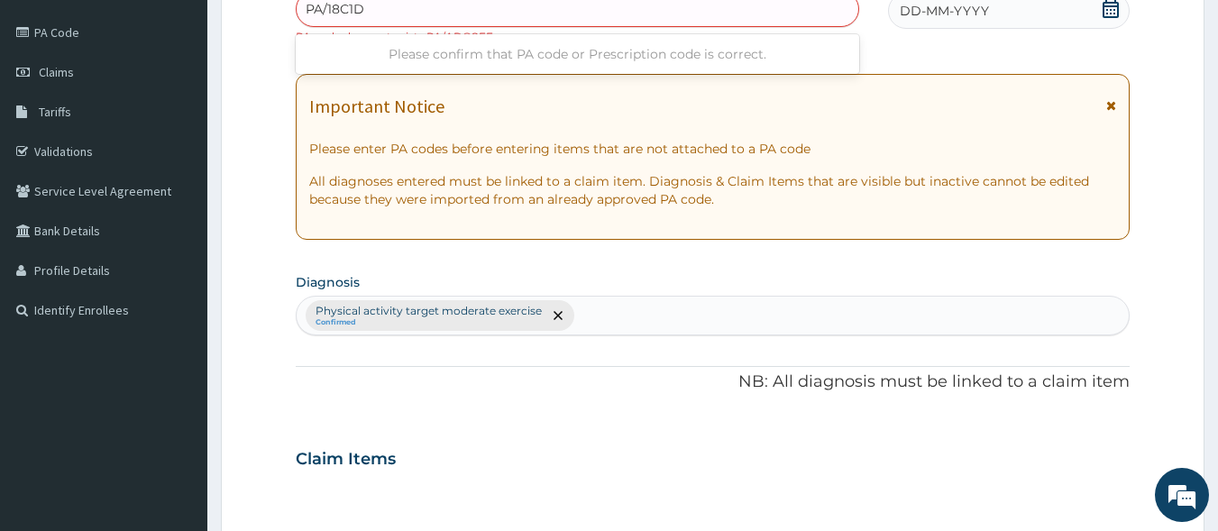
type input "PA/18C1DB"
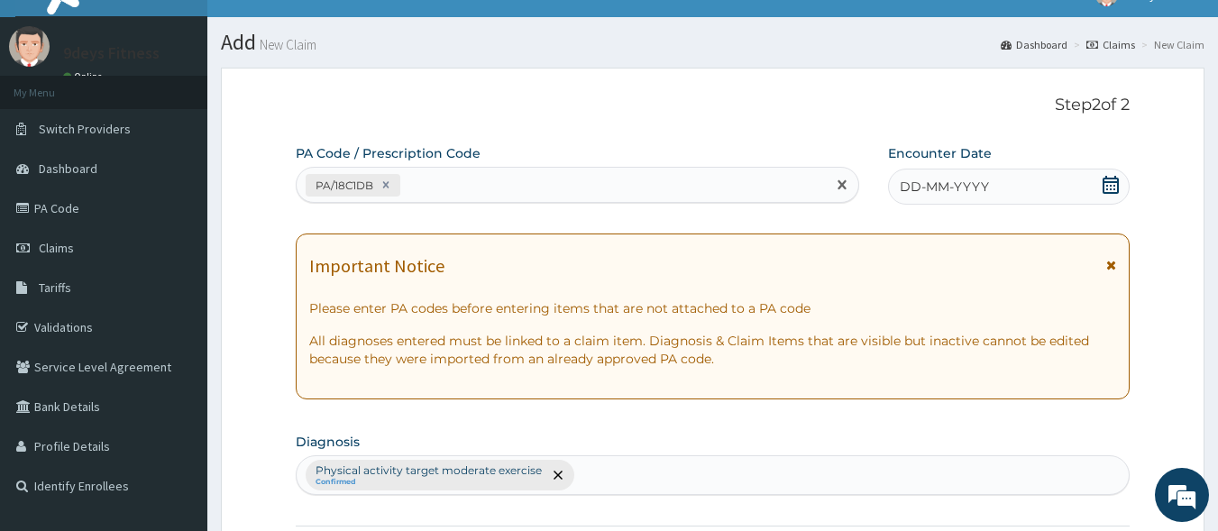
scroll to position [23, 0]
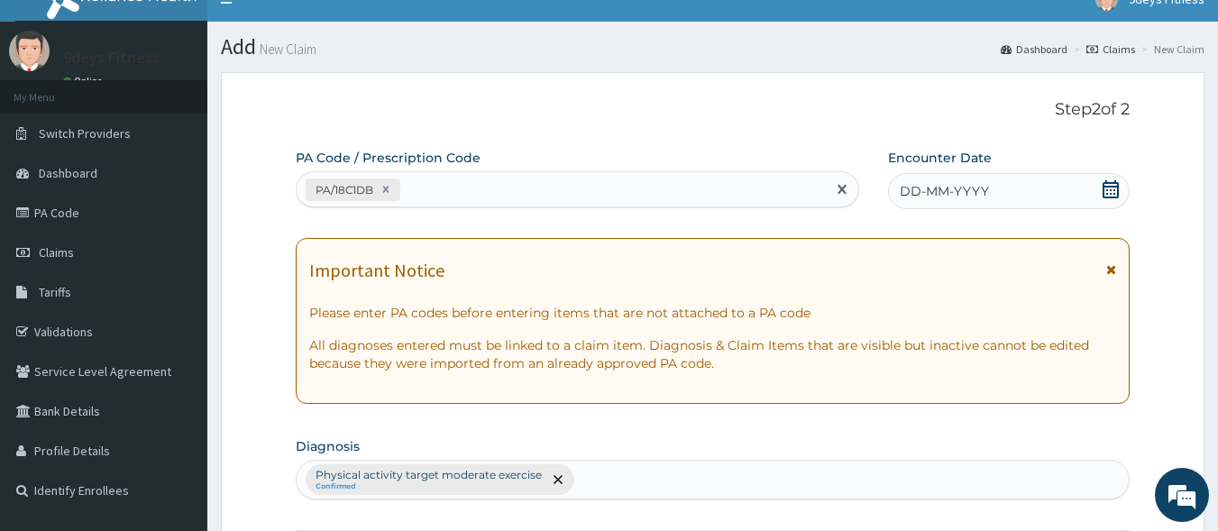
click at [1113, 197] on icon at bounding box center [1111, 189] width 16 height 18
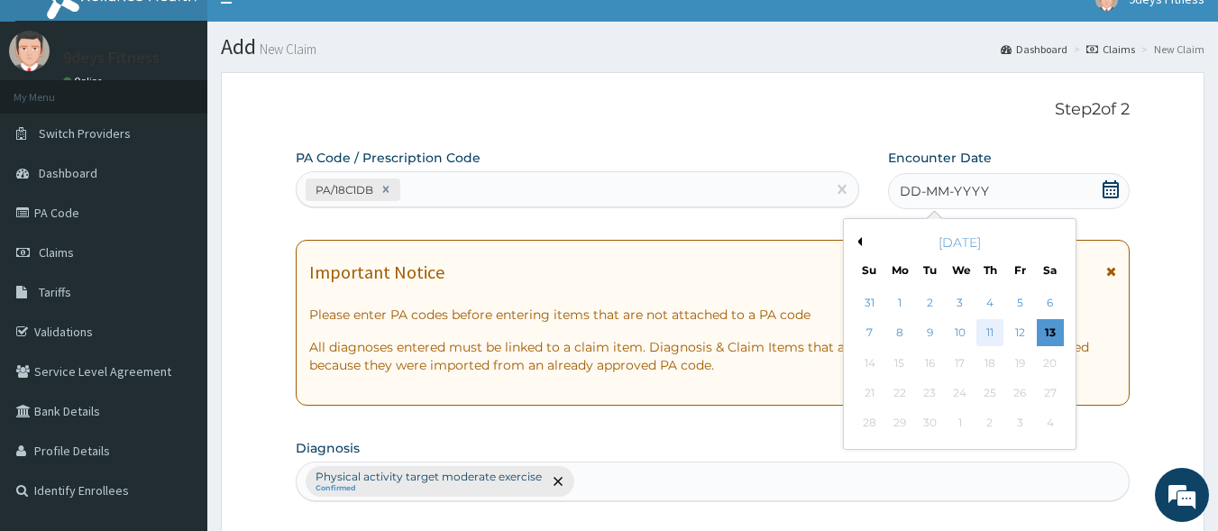
click at [999, 330] on div "11" at bounding box center [989, 333] width 27 height 27
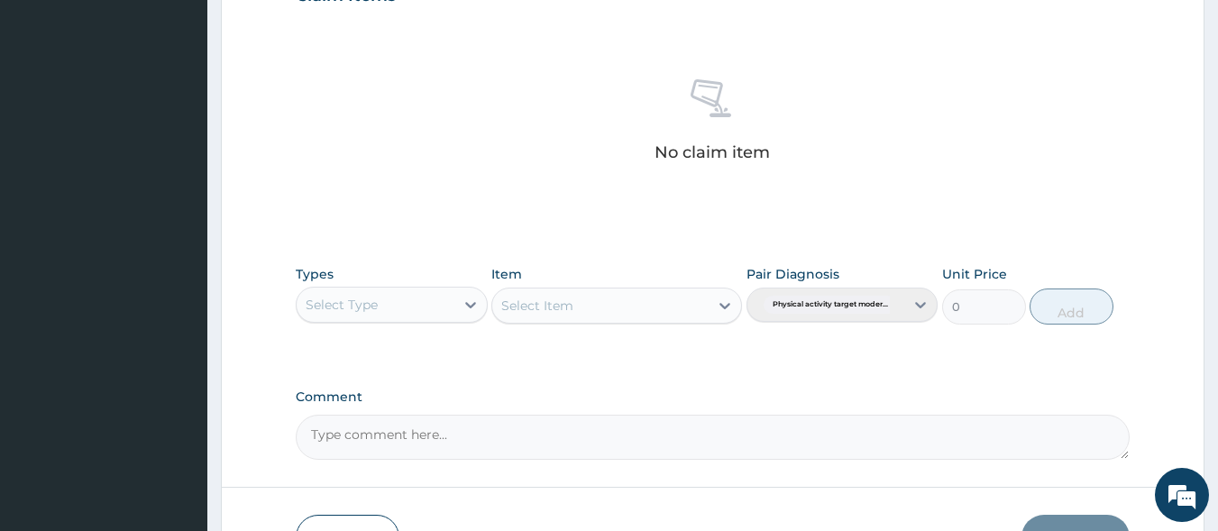
scroll to position [655, 0]
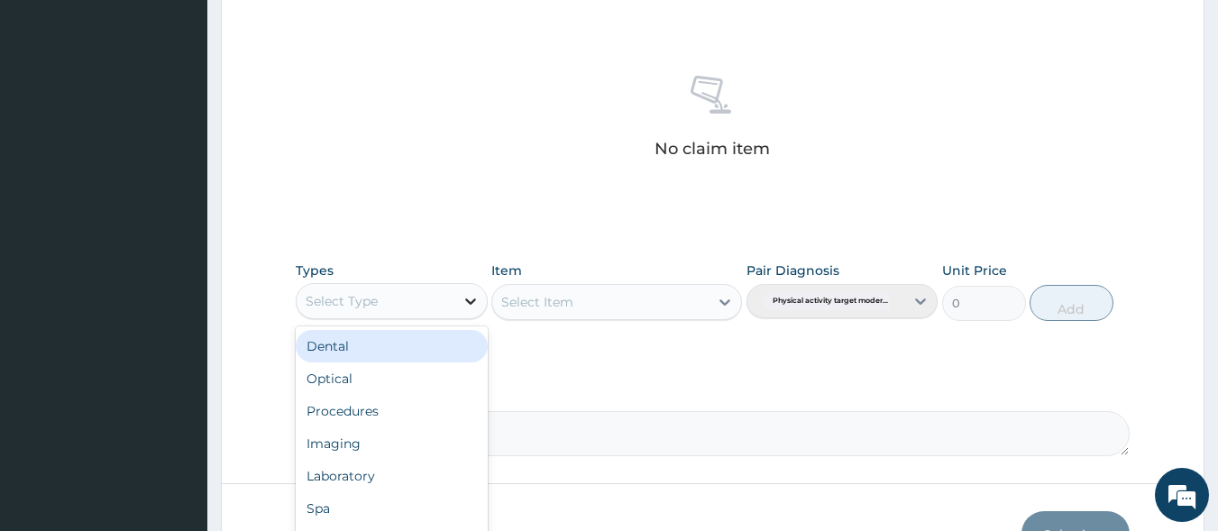
click at [462, 307] on icon at bounding box center [471, 301] width 18 height 18
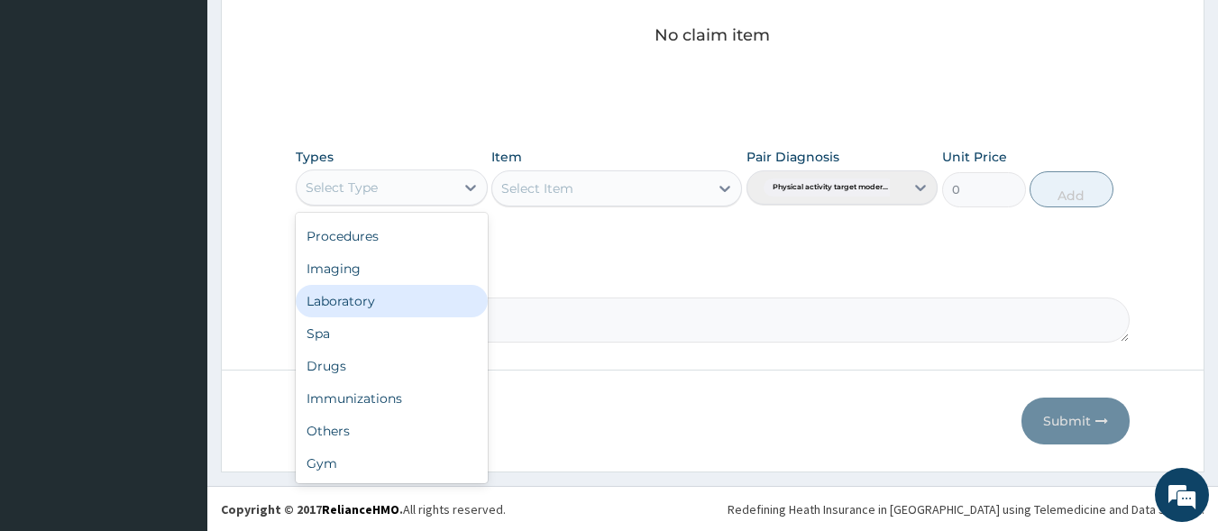
scroll to position [769, 0]
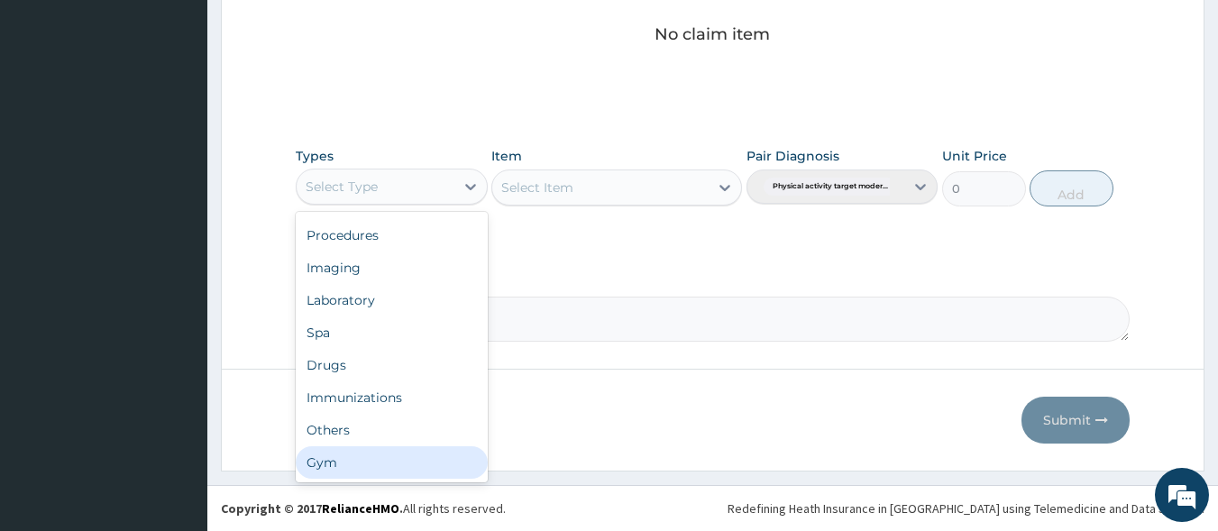
click at [345, 457] on div "Gym" at bounding box center [392, 462] width 192 height 32
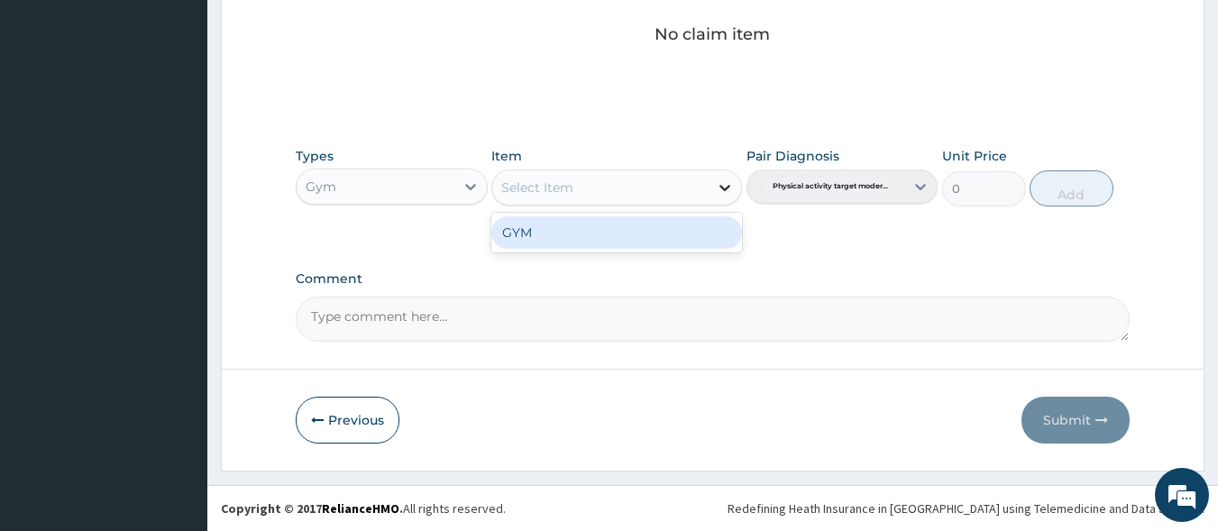
click at [722, 186] on icon at bounding box center [725, 188] width 18 height 18
click at [635, 236] on div "GYM" at bounding box center [616, 232] width 251 height 32
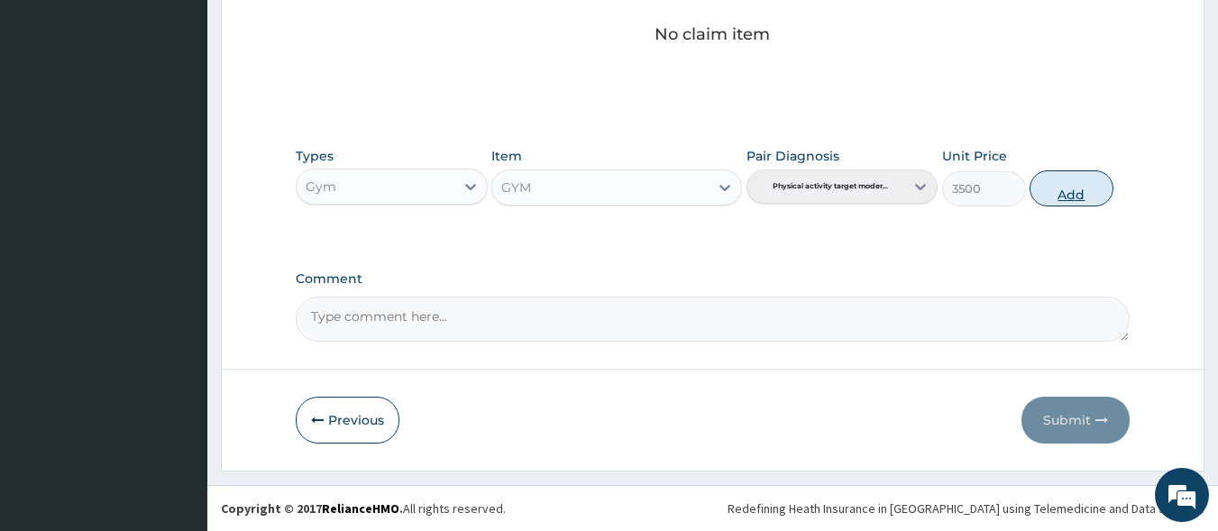
click at [1076, 192] on button "Add" at bounding box center [1072, 188] width 84 height 36
type input "0"
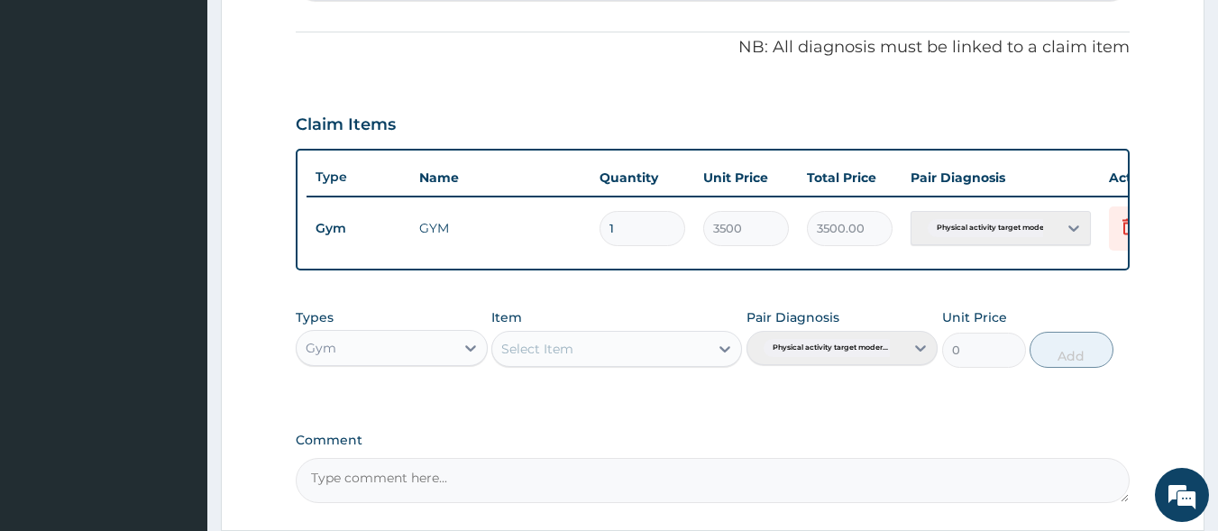
scroll to position [697, 0]
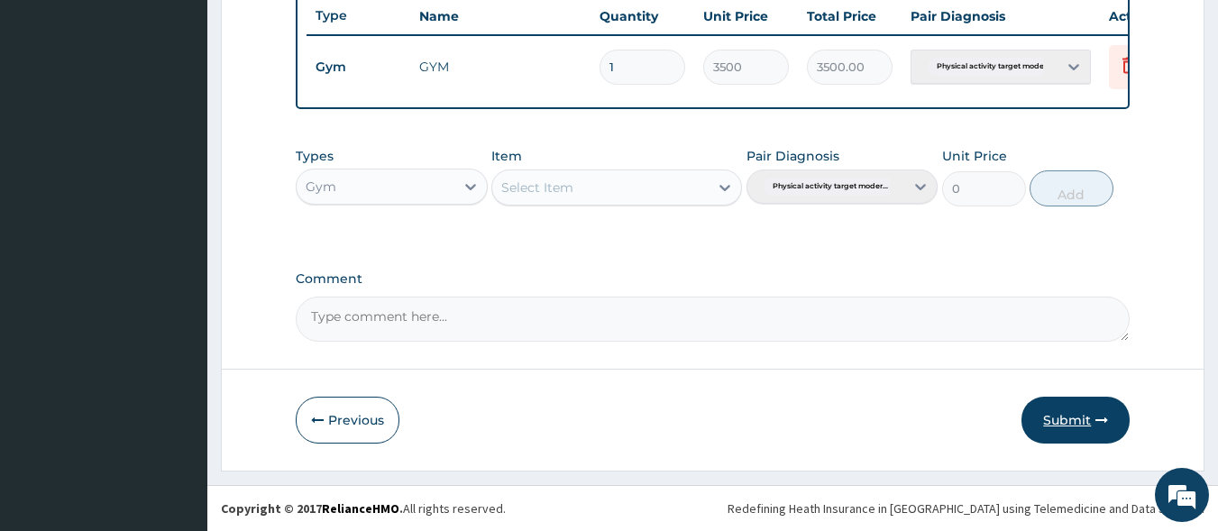
click at [1059, 413] on button "Submit" at bounding box center [1075, 420] width 108 height 47
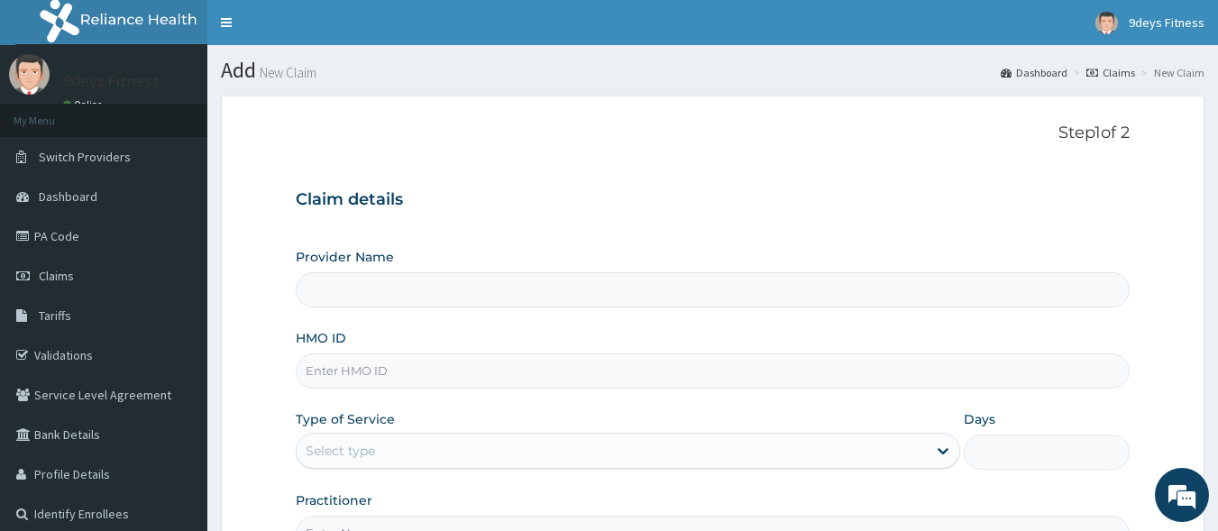
type input "9deys Fitness"
type input "1"
click at [349, 371] on input "HMO ID" at bounding box center [713, 370] width 835 height 35
click at [329, 383] on input "HMO ID" at bounding box center [713, 370] width 835 height 35
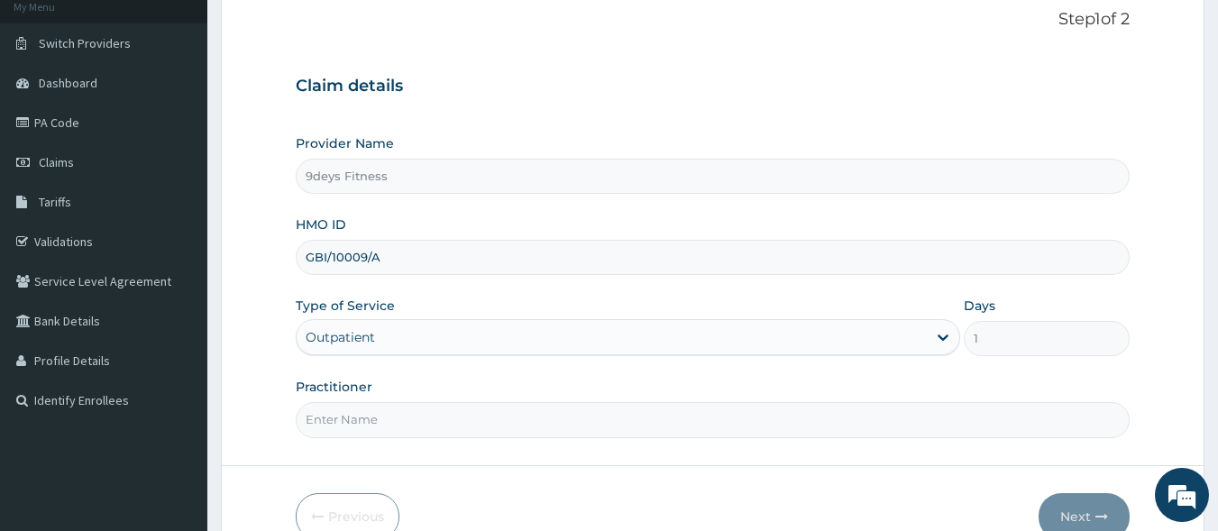
scroll to position [180, 0]
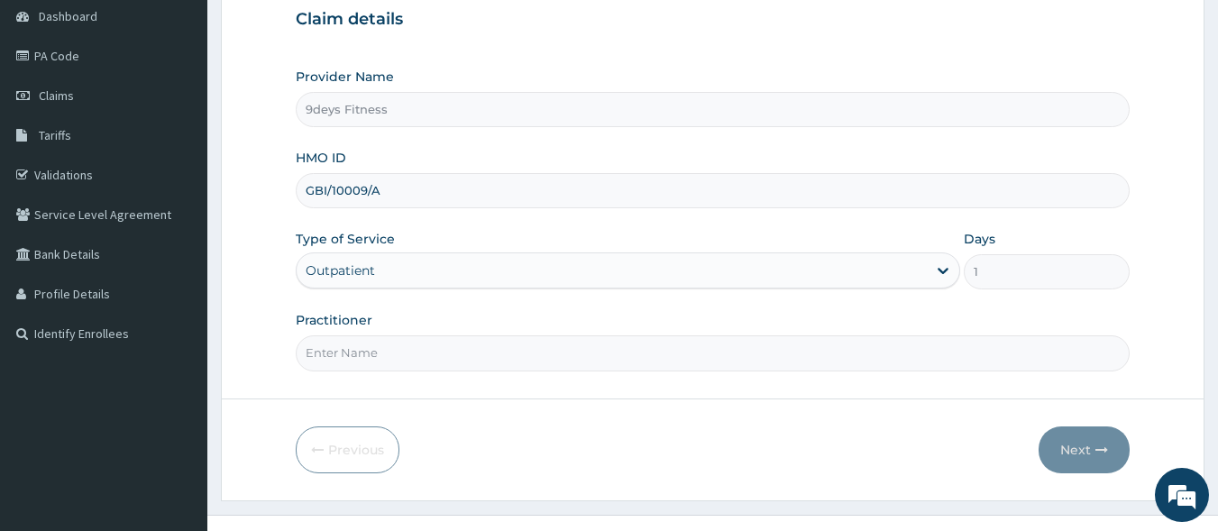
type input "GBI/10009/A"
click at [426, 336] on input "Practitioner" at bounding box center [713, 352] width 835 height 35
type input "mr [PERSON_NAME]"
click at [1076, 443] on button "Next" at bounding box center [1084, 449] width 91 height 47
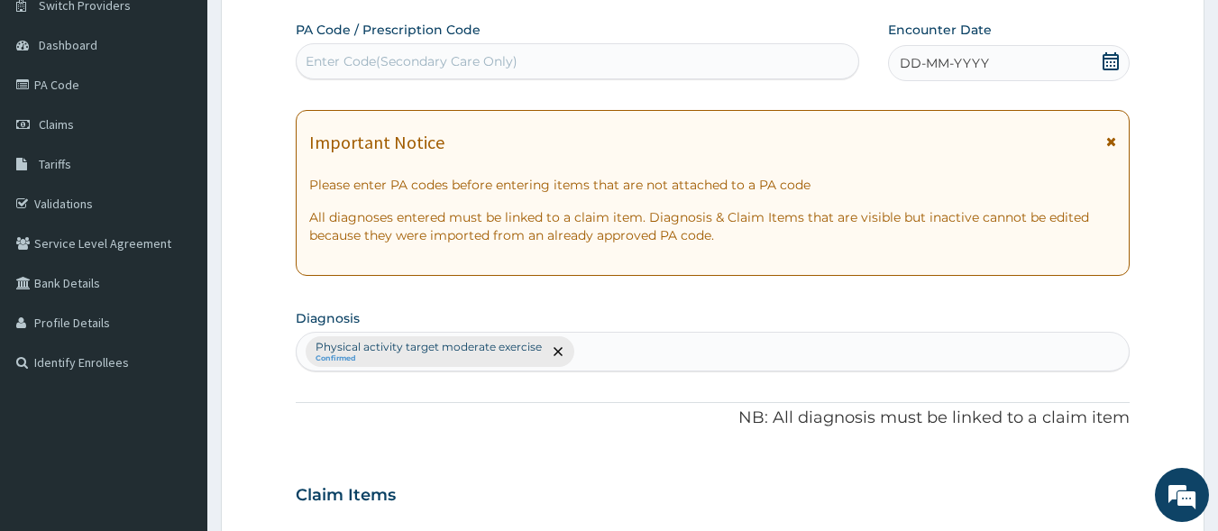
scroll to position [90, 0]
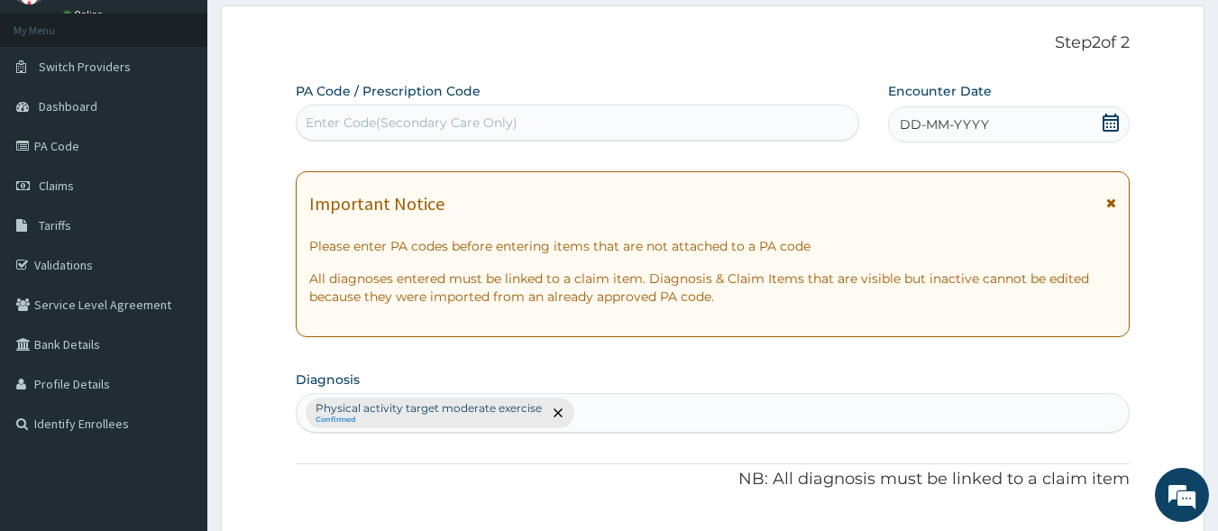
click at [455, 128] on div "Enter Code(Secondary Care Only)" at bounding box center [578, 122] width 563 height 29
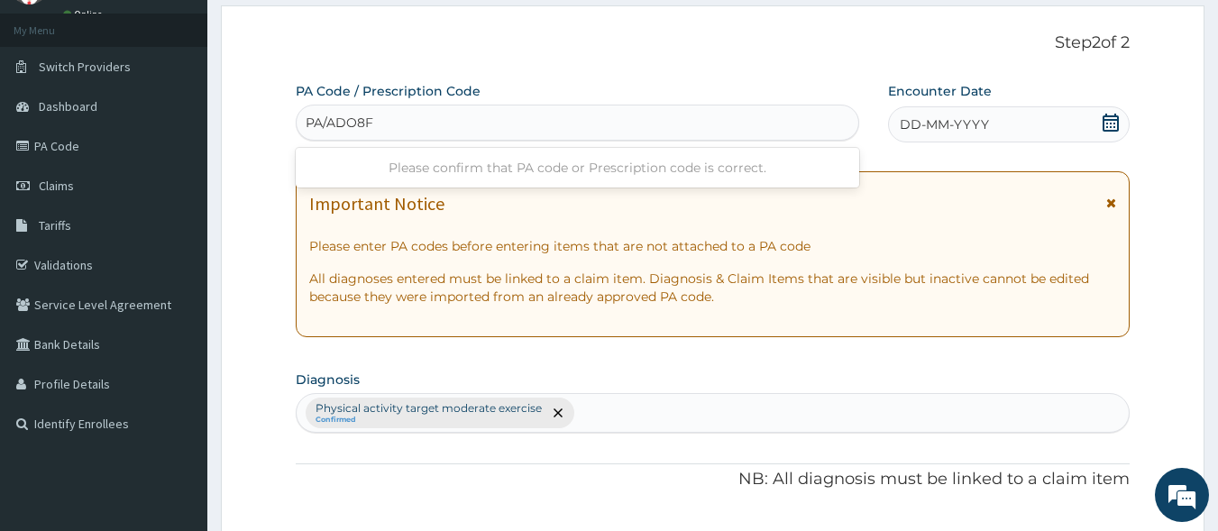
type input "PA/ADO8FF"
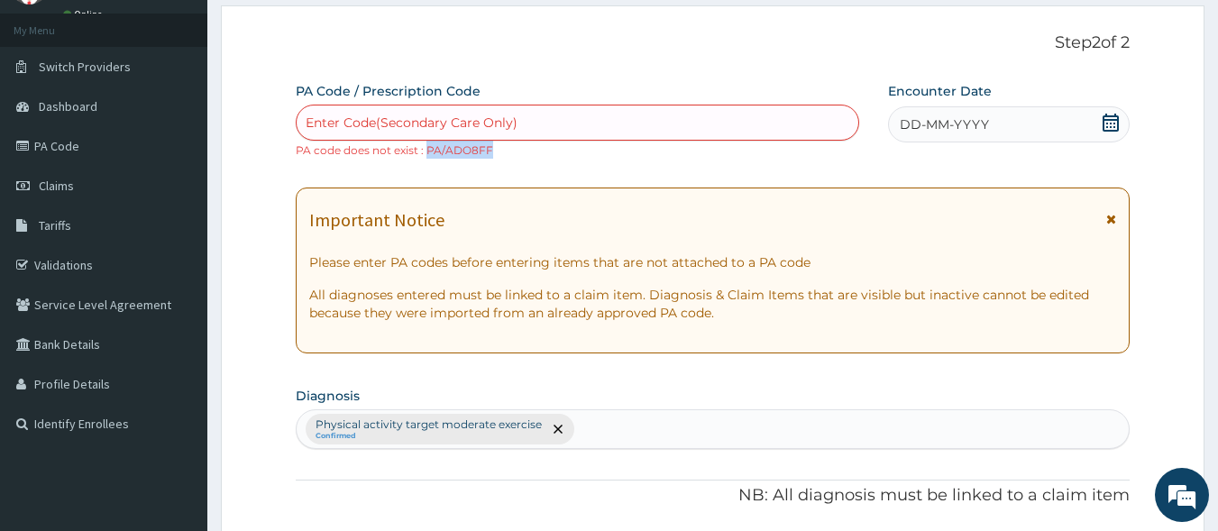
drag, startPoint x: 494, startPoint y: 151, endPoint x: 428, endPoint y: 157, distance: 66.1
click at [428, 157] on div "Enter Code(Secondary Care Only) PA code does not exist : PA/ADO8FF" at bounding box center [578, 132] width 564 height 54
drag, startPoint x: 446, startPoint y: 141, endPoint x: 492, endPoint y: 158, distance: 49.1
click at [492, 158] on div "Enter Code(Secondary Care Only) PA code does not exist : PA/ADO8FF" at bounding box center [578, 132] width 564 height 54
copy small "PA/ADO8FF"
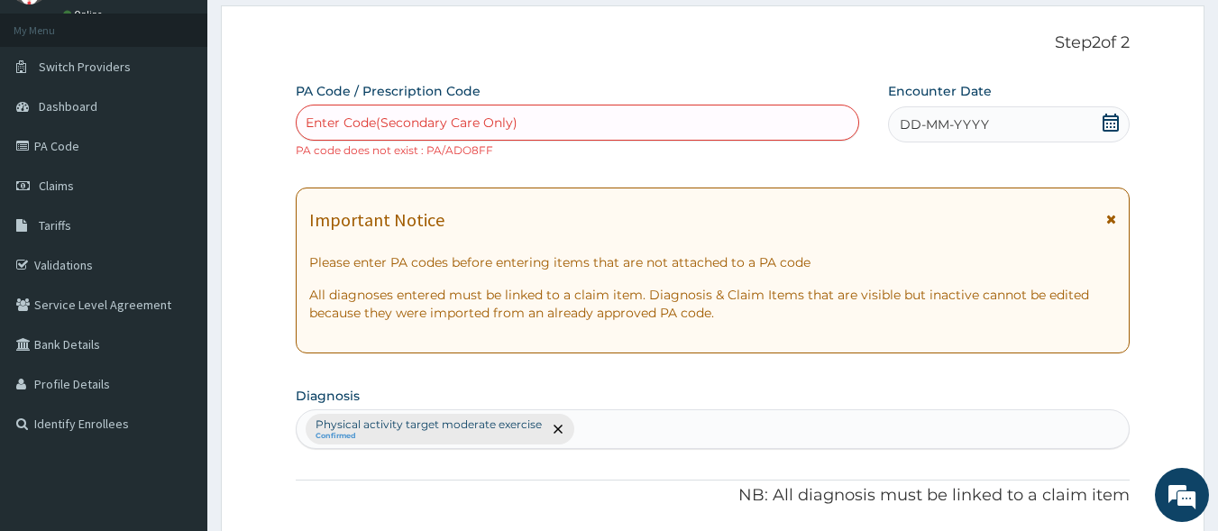
drag, startPoint x: 485, startPoint y: 123, endPoint x: 423, endPoint y: 130, distance: 62.6
click at [423, 130] on div "Enter Code(Secondary Care Only)" at bounding box center [412, 123] width 212 height 18
paste input "PA/ADO8FF"
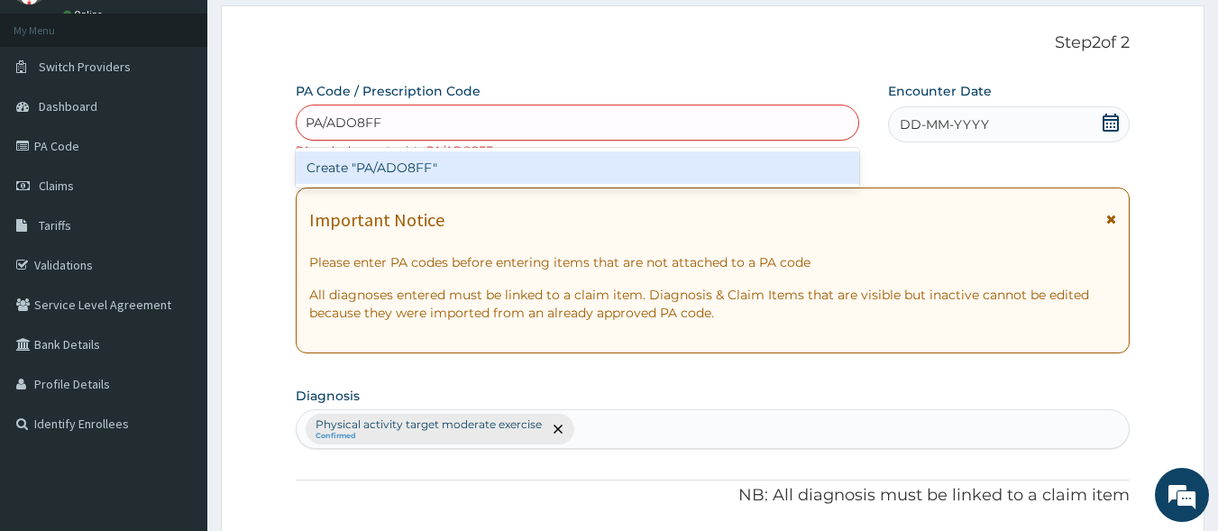
click at [358, 127] on input "PA/ADO8FF" at bounding box center [345, 123] width 78 height 18
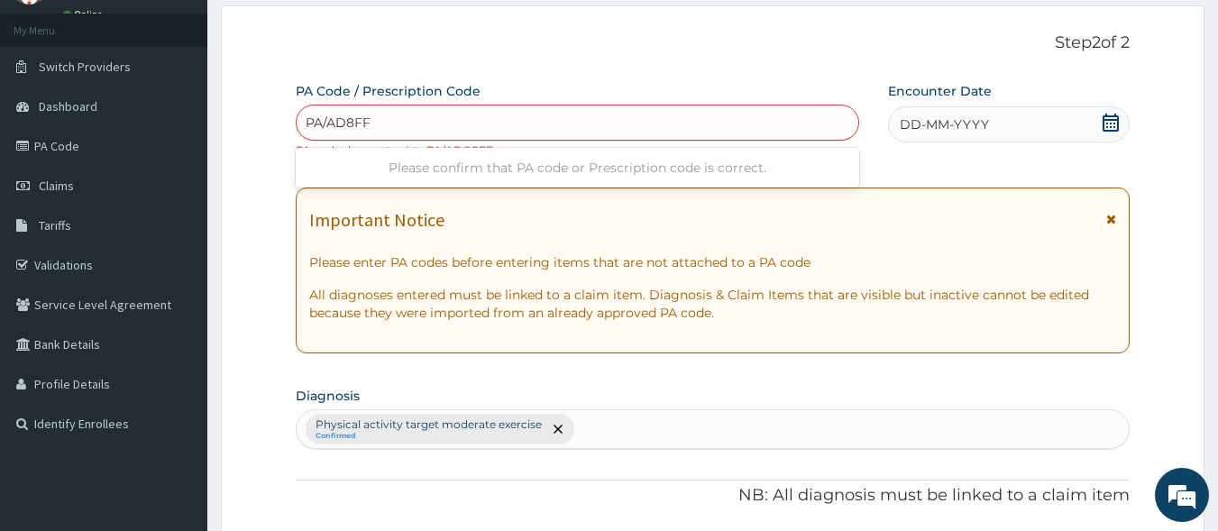
type input "PA/AD08FF"
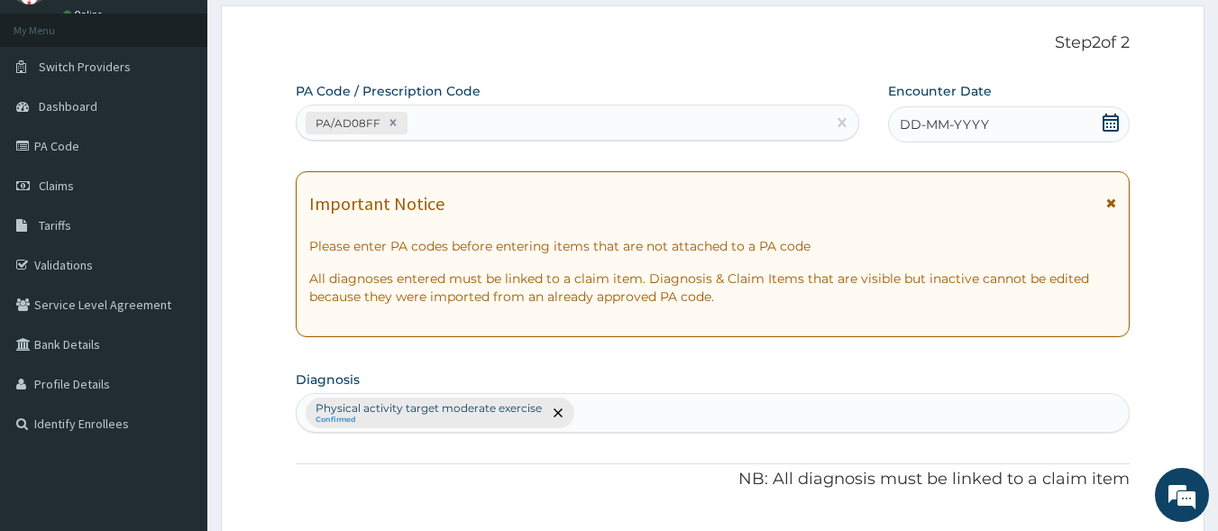
click at [1104, 127] on icon at bounding box center [1111, 123] width 16 height 18
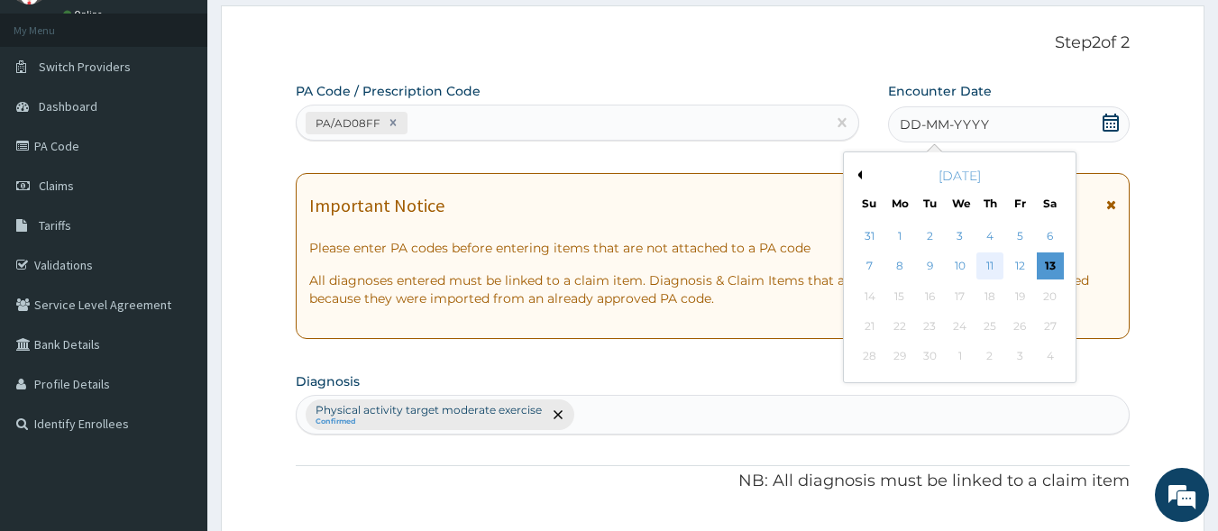
click at [999, 265] on div "11" at bounding box center [989, 266] width 27 height 27
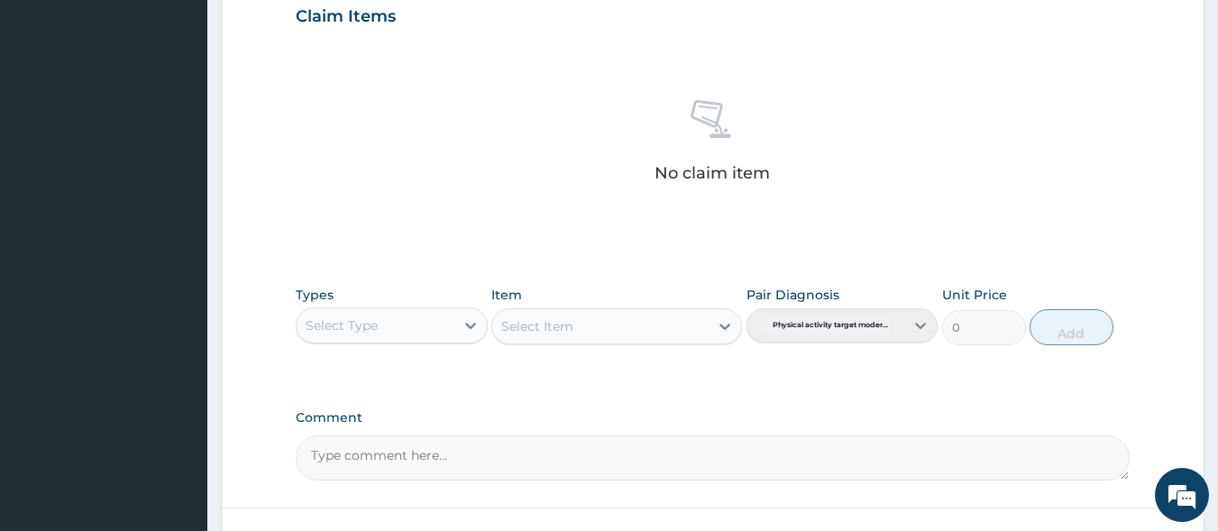
scroll to position [631, 0]
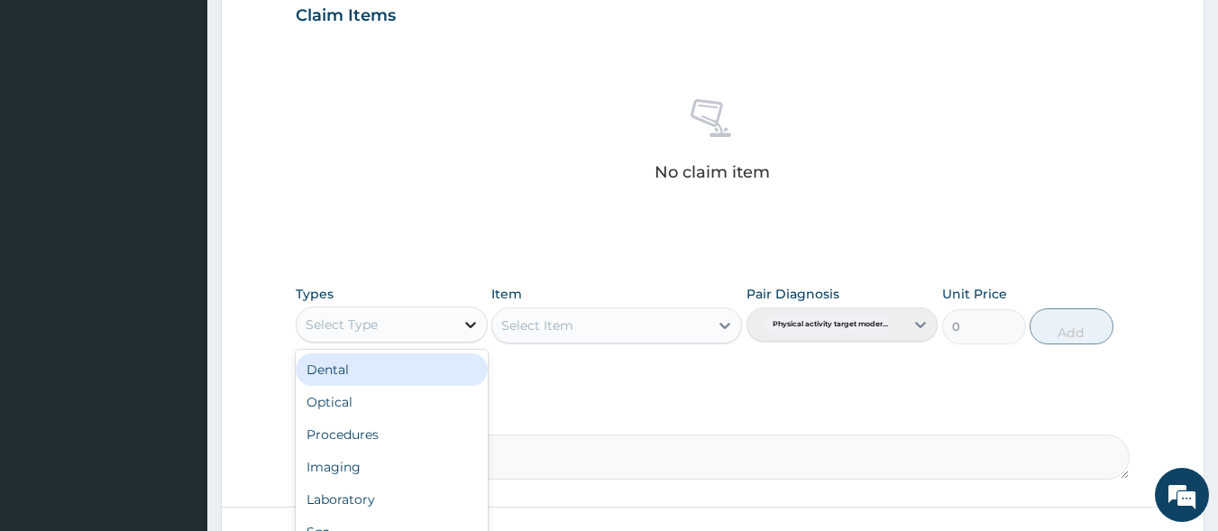
click at [470, 324] on icon at bounding box center [471, 325] width 18 height 18
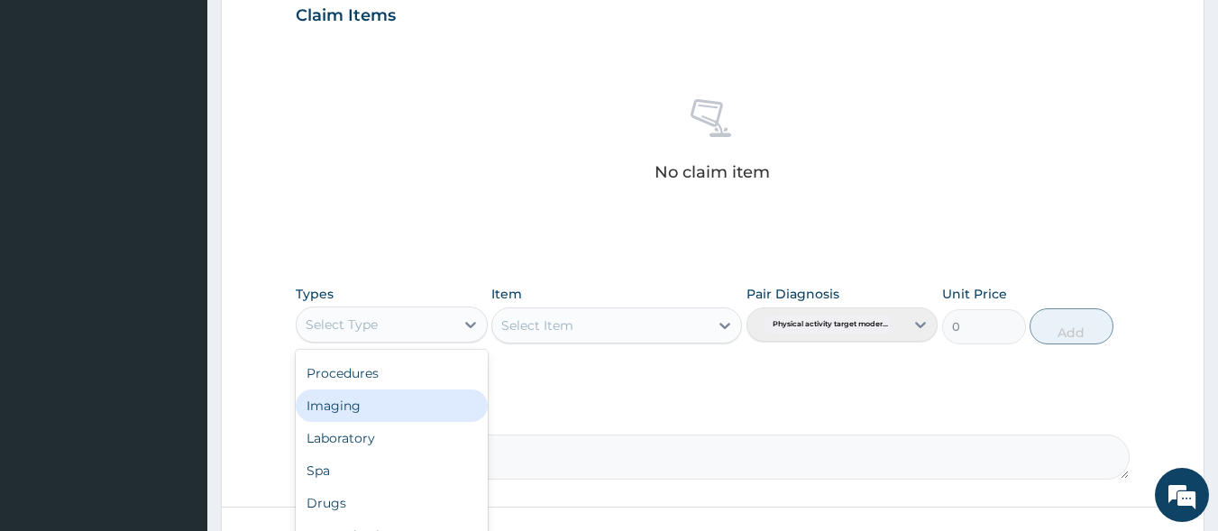
scroll to position [769, 0]
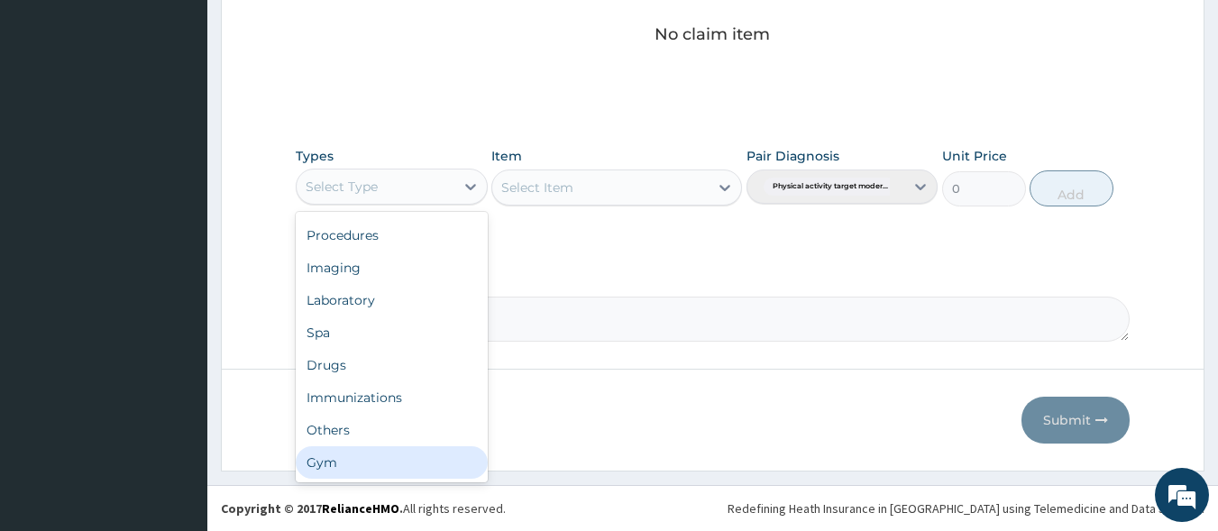
click at [419, 454] on div "Gym" at bounding box center [392, 462] width 192 height 32
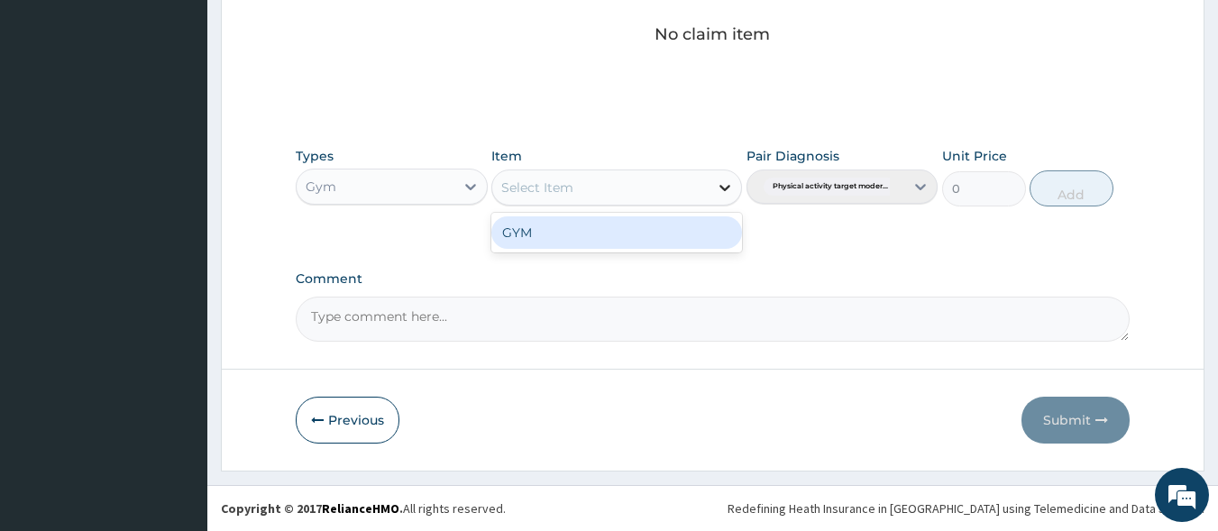
click at [724, 190] on icon at bounding box center [724, 188] width 11 height 6
click at [670, 233] on div "GYM" at bounding box center [616, 232] width 251 height 32
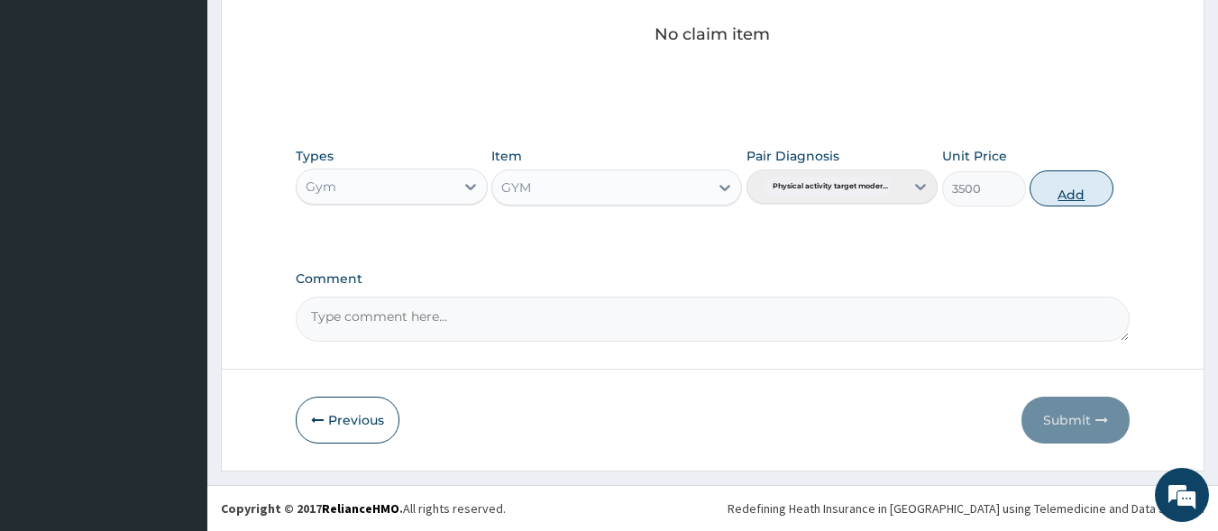
click at [1076, 193] on button "Add" at bounding box center [1072, 188] width 84 height 36
type input "0"
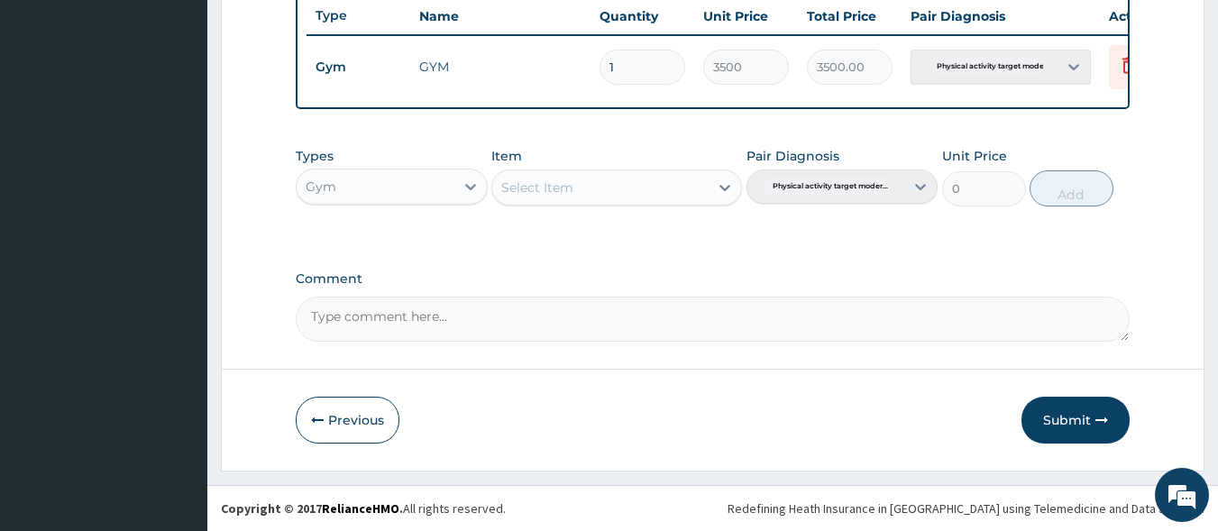
scroll to position [697, 0]
click at [1073, 408] on button "Submit" at bounding box center [1075, 420] width 108 height 47
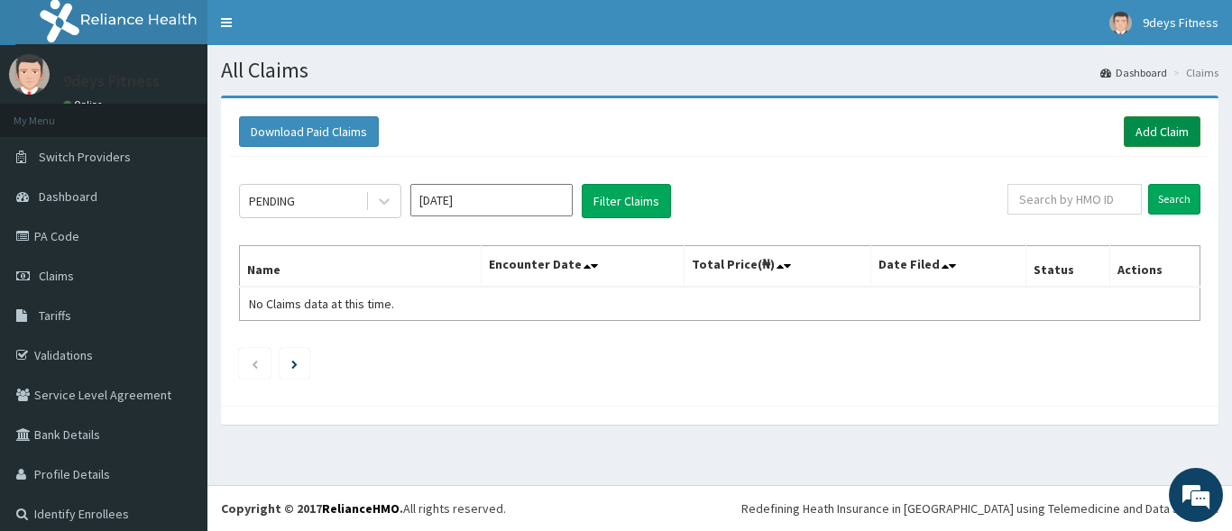
click at [1152, 134] on link "Add Claim" at bounding box center [1161, 131] width 77 height 31
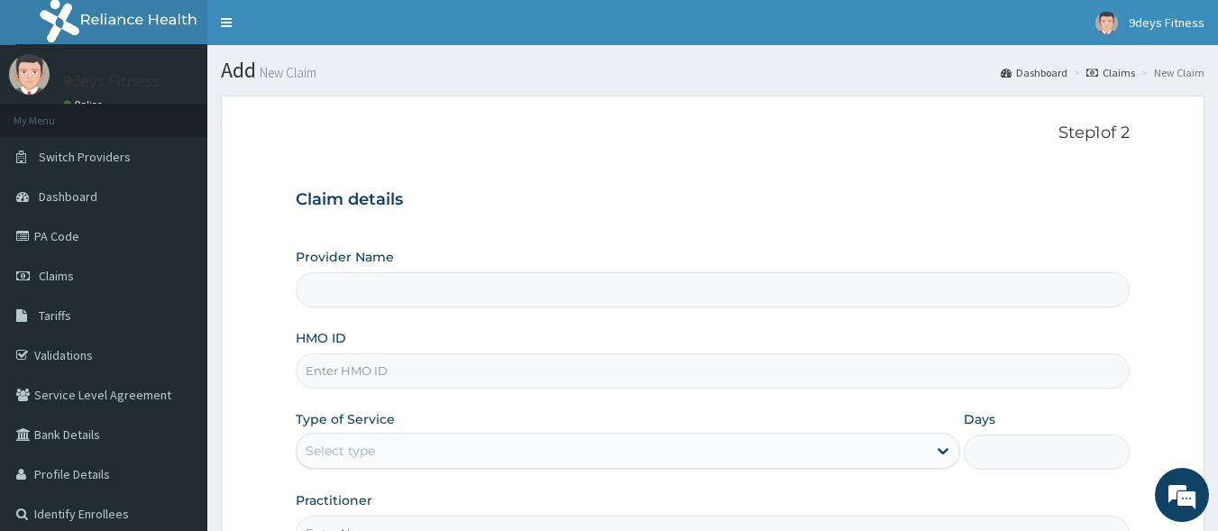
type input "9deys Fitness"
type input "1"
click at [402, 366] on input "HMO ID" at bounding box center [713, 370] width 835 height 35
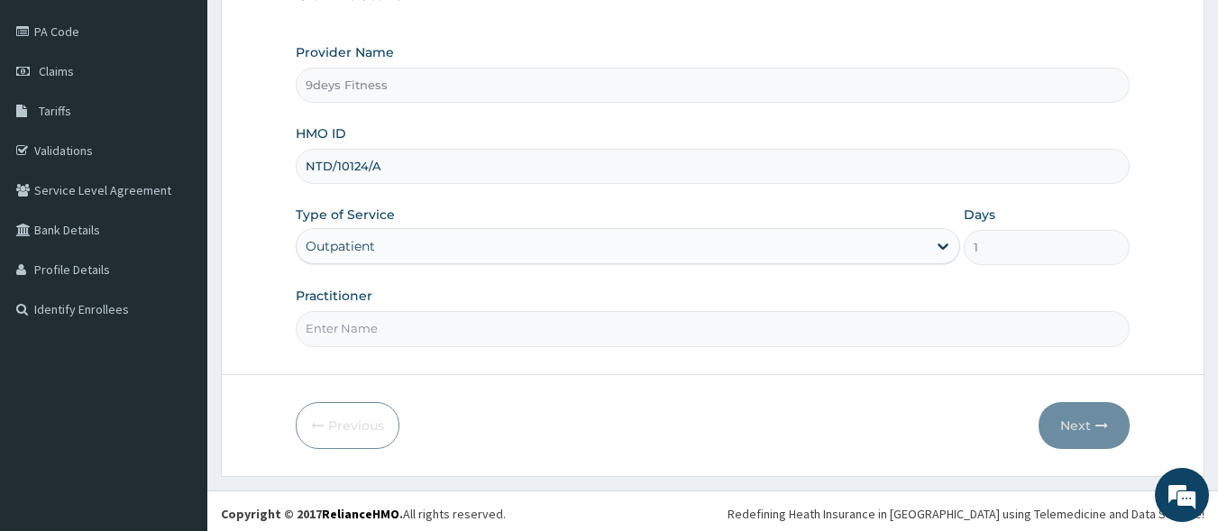
scroll to position [210, 0]
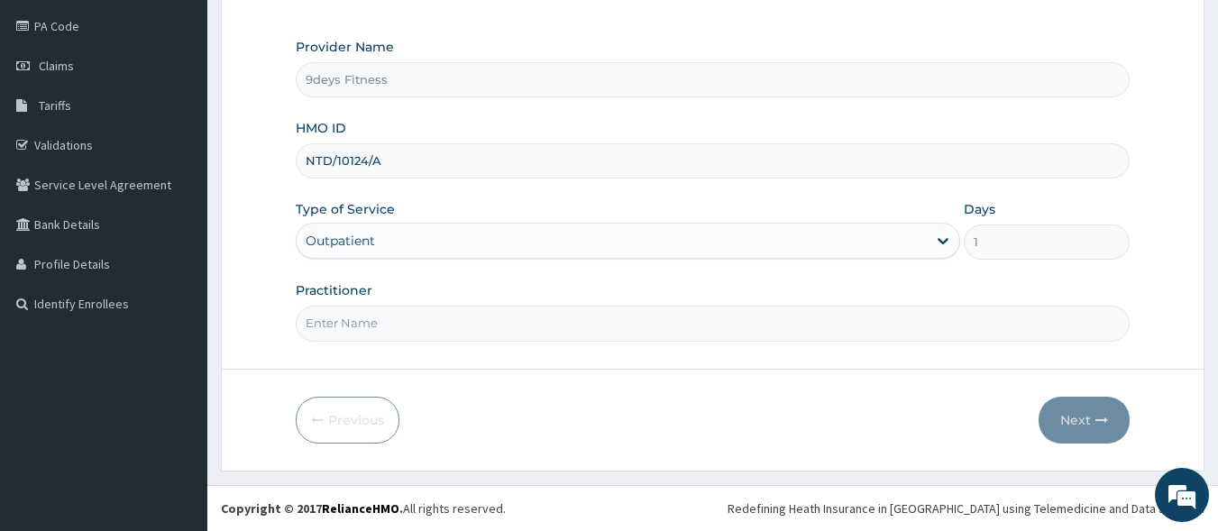
type input "NTD/10124/A"
click at [554, 339] on input "Practitioner" at bounding box center [713, 323] width 835 height 35
type input "mr [PERSON_NAME]"
click at [1113, 426] on button "Next" at bounding box center [1084, 420] width 91 height 47
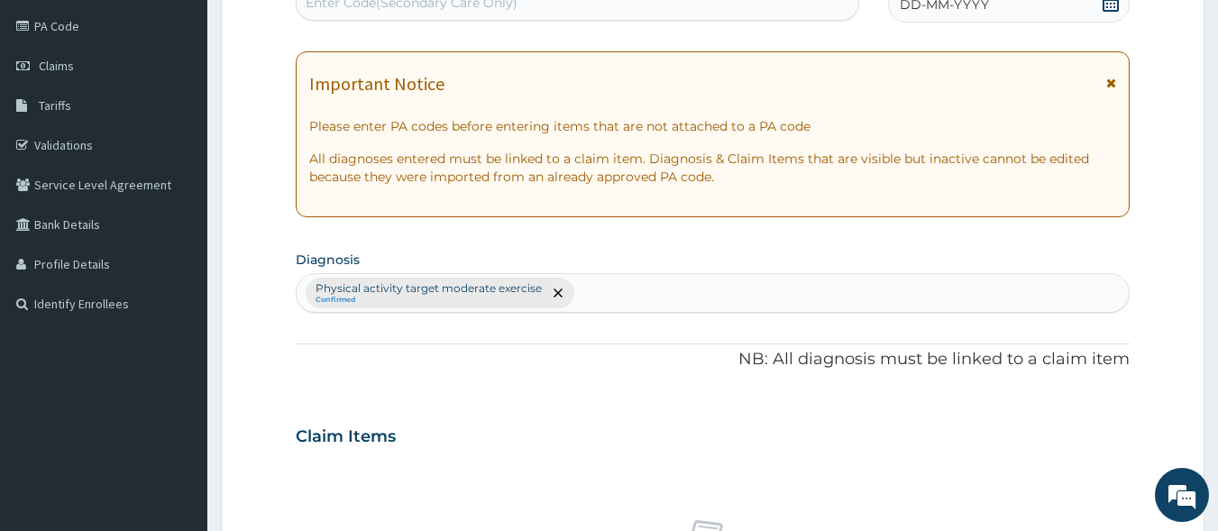
scroll to position [204, 0]
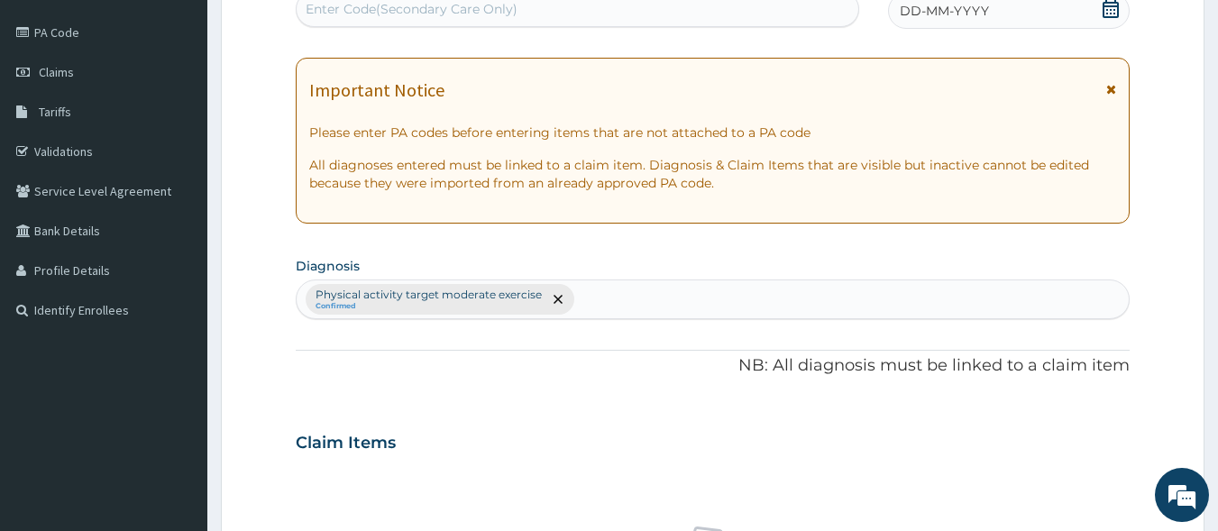
click at [483, 11] on div "Enter Code(Secondary Care Only)" at bounding box center [412, 9] width 212 height 18
click at [395, 26] on div "Enter Code(Secondary Care Only)" at bounding box center [578, 9] width 564 height 36
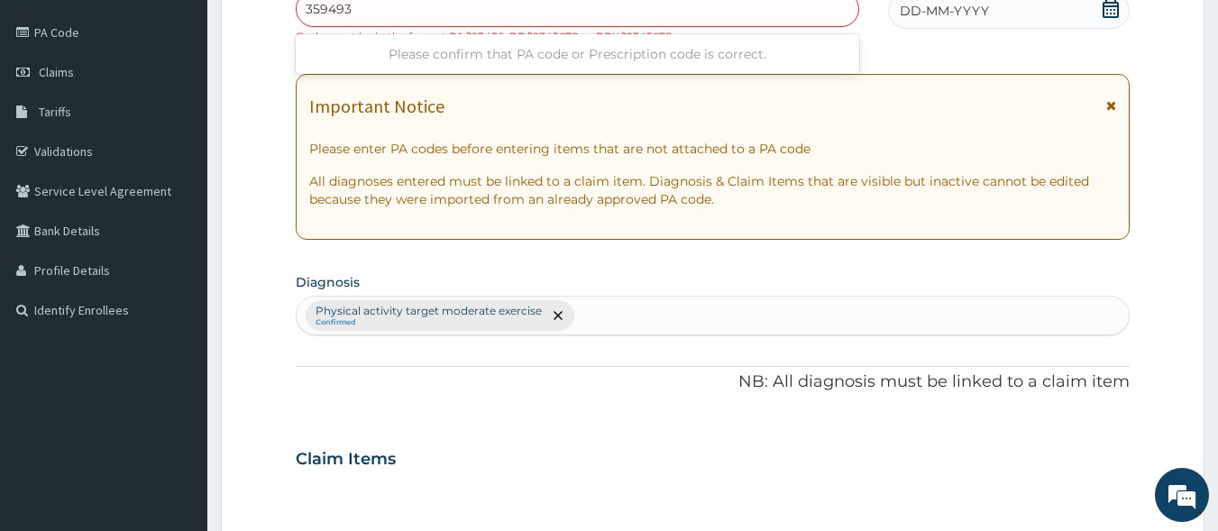
click at [309, 8] on input "359493" at bounding box center [329, 9] width 47 height 18
click at [306, 5] on input "359493" at bounding box center [329, 9] width 47 height 18
type input "PA/359493"
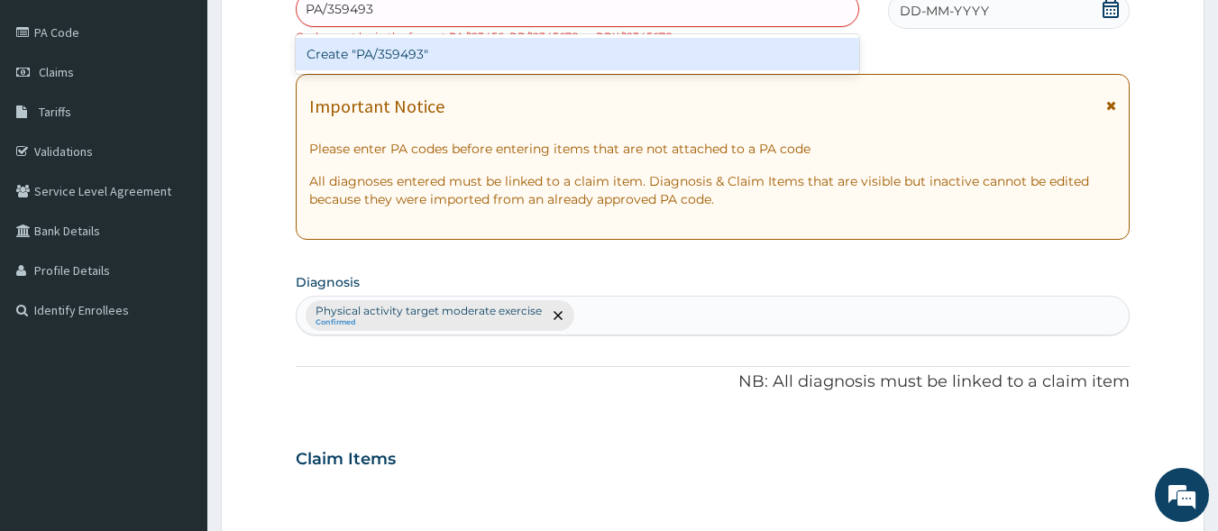
click at [441, 51] on div "Create "PA/359493"" at bounding box center [578, 54] width 564 height 32
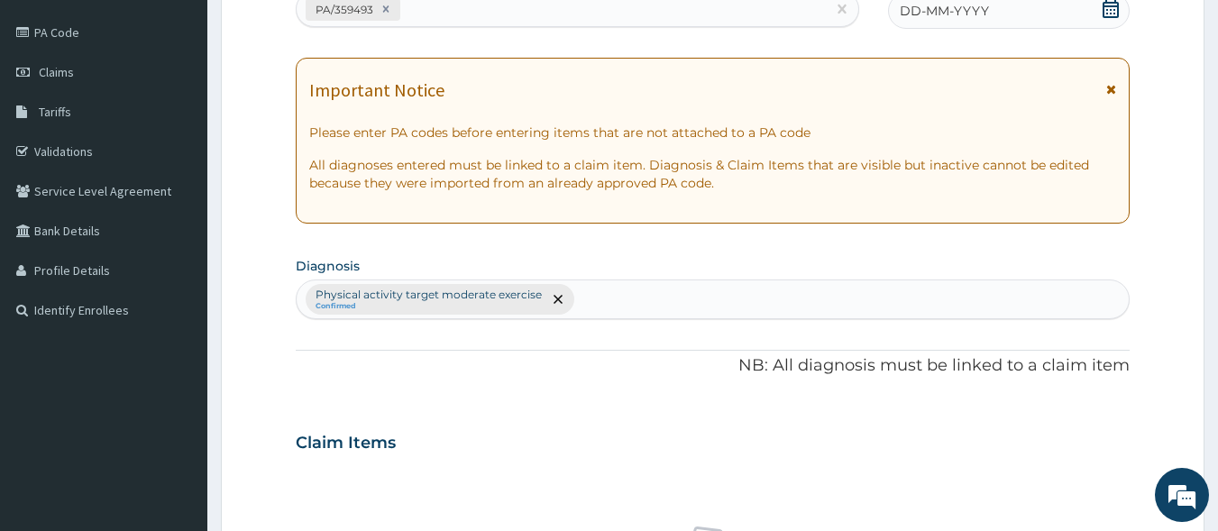
click at [1112, 15] on icon at bounding box center [1111, 9] width 18 height 18
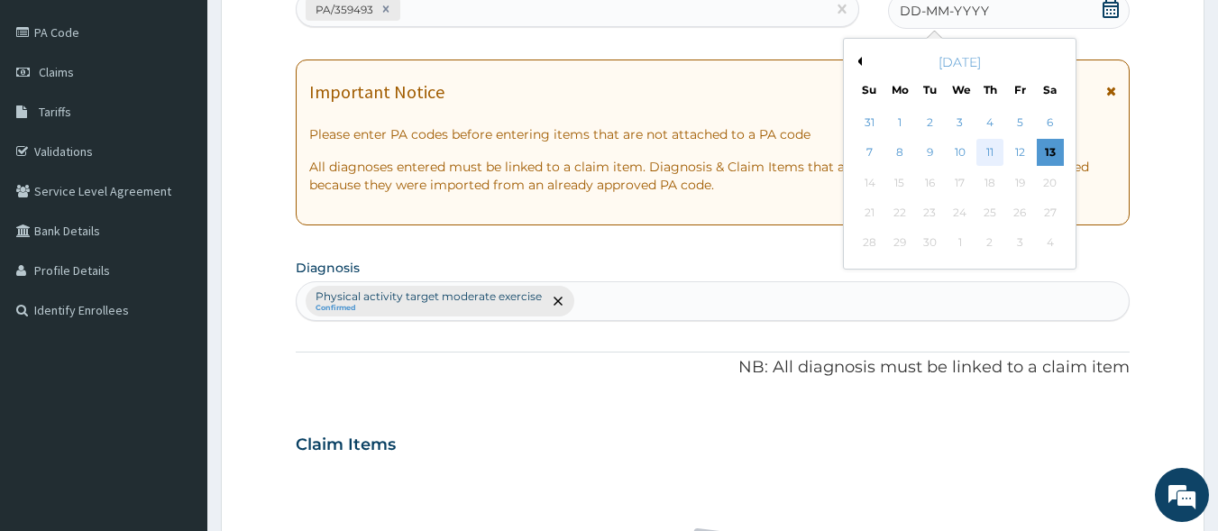
click at [998, 155] on div "11" at bounding box center [989, 153] width 27 height 27
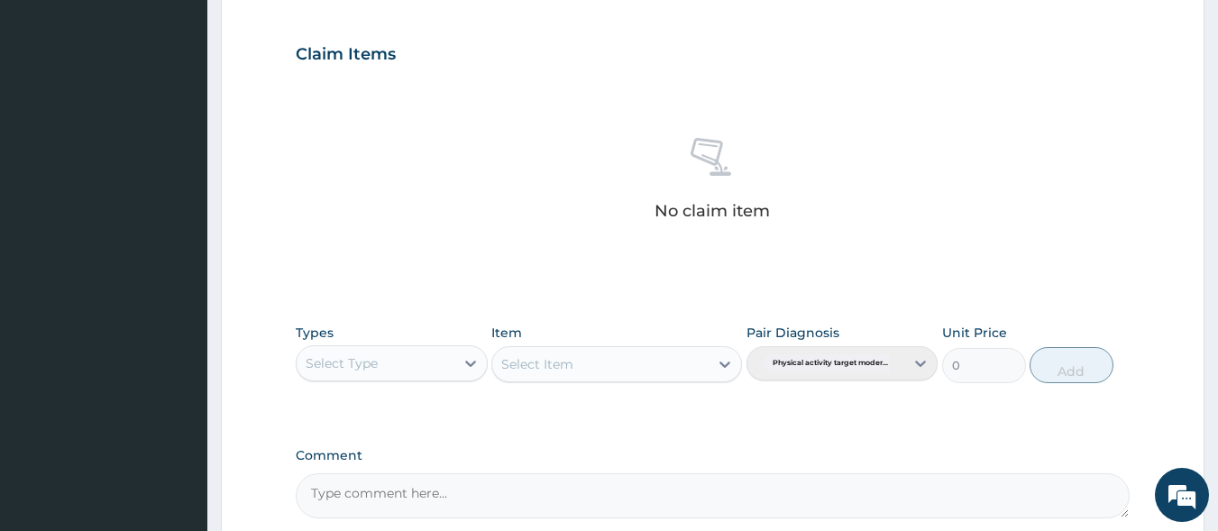
scroll to position [655, 0]
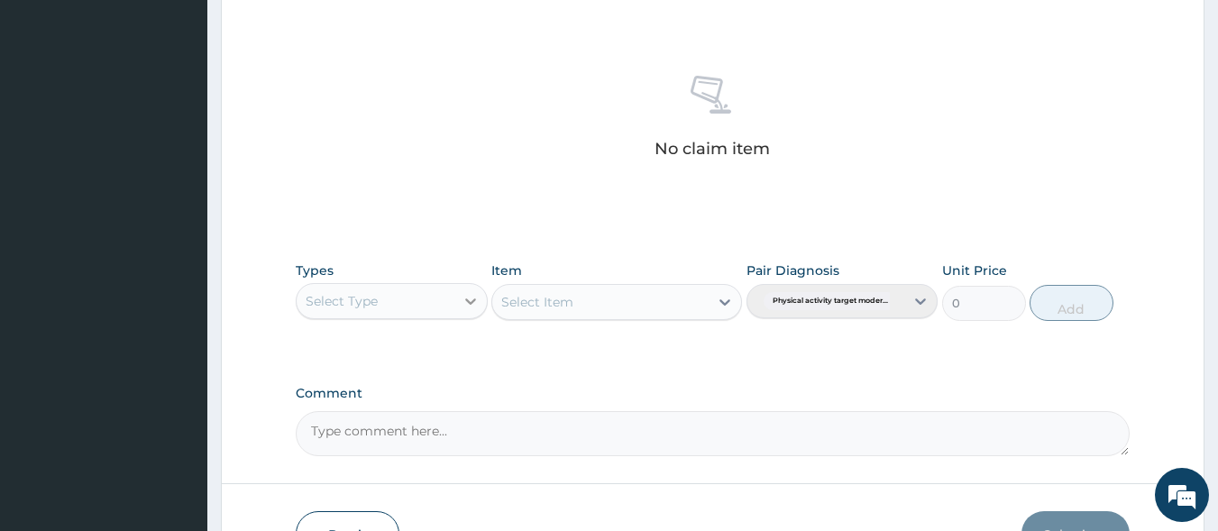
click at [479, 309] on icon at bounding box center [471, 301] width 18 height 18
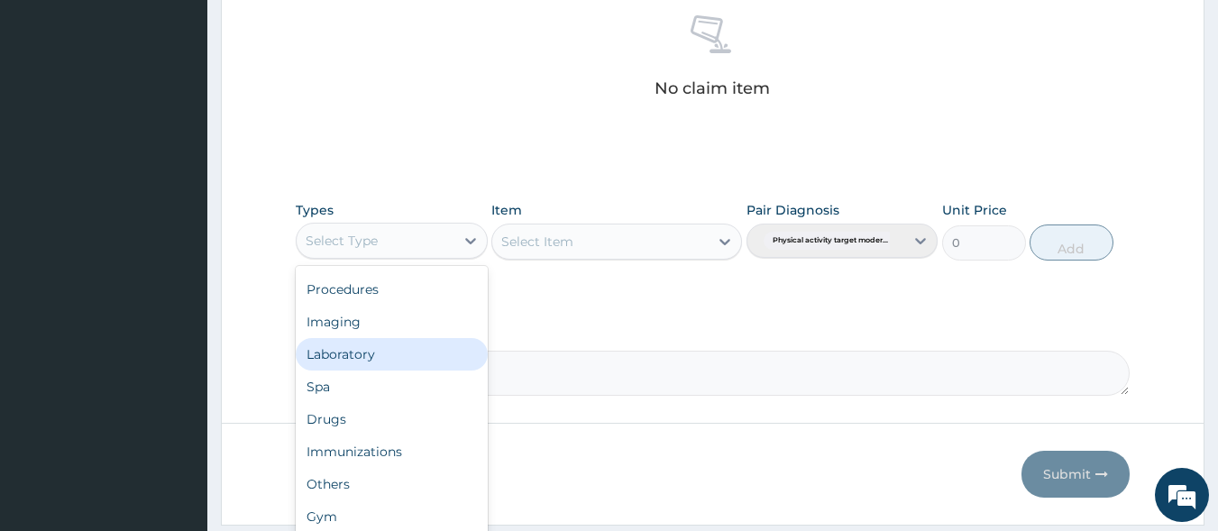
scroll to position [769, 0]
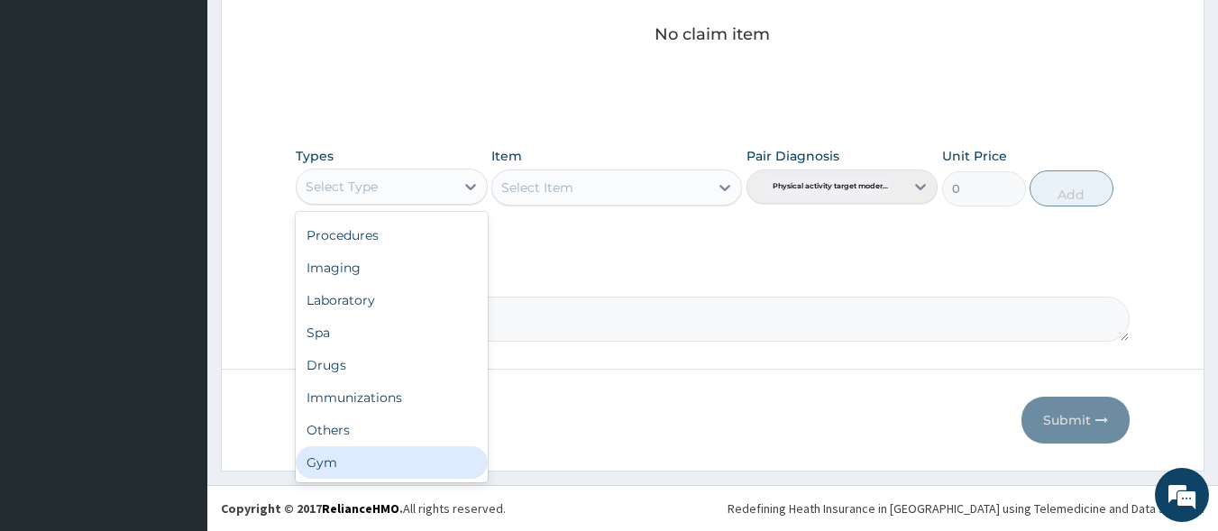
click at [405, 462] on div "Gym" at bounding box center [392, 462] width 192 height 32
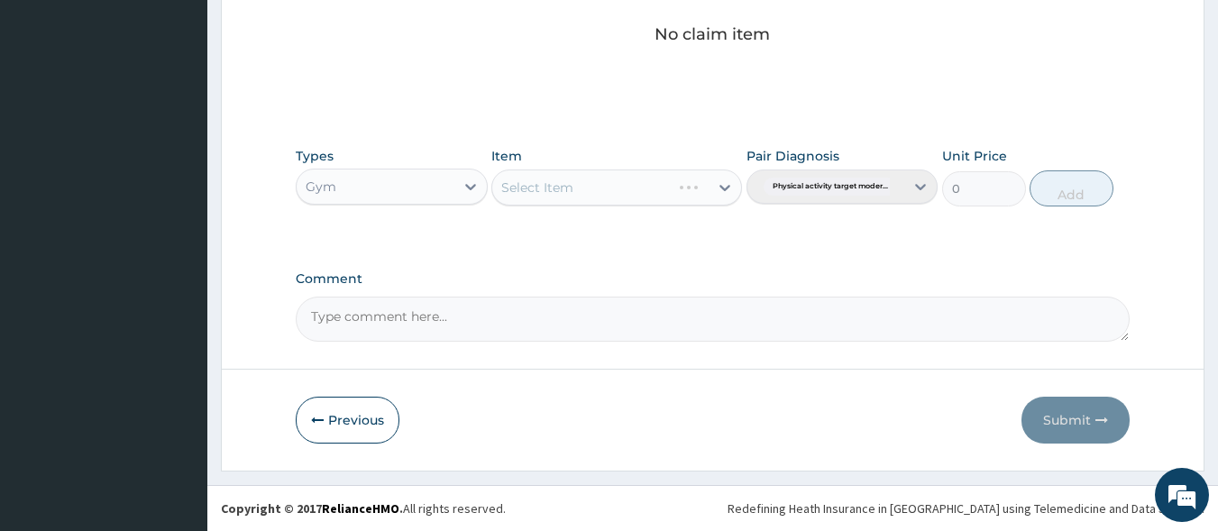
click at [723, 196] on div "Select Item" at bounding box center [616, 187] width 251 height 36
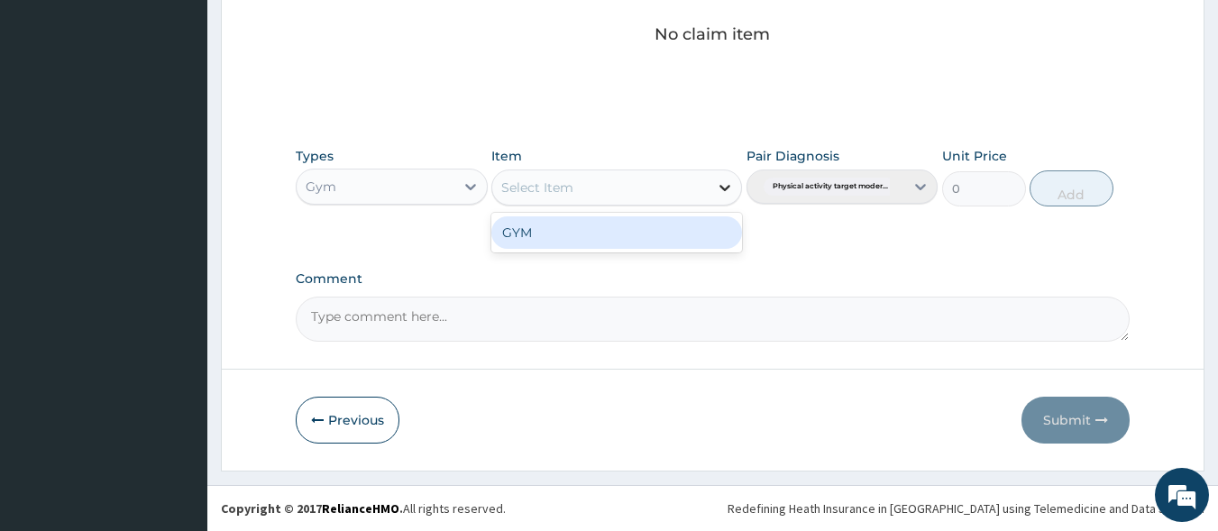
click at [723, 188] on icon at bounding box center [724, 188] width 11 height 6
drag, startPoint x: 666, startPoint y: 246, endPoint x: 778, endPoint y: 215, distance: 116.2
click at [667, 245] on div "GYM" at bounding box center [616, 232] width 251 height 32
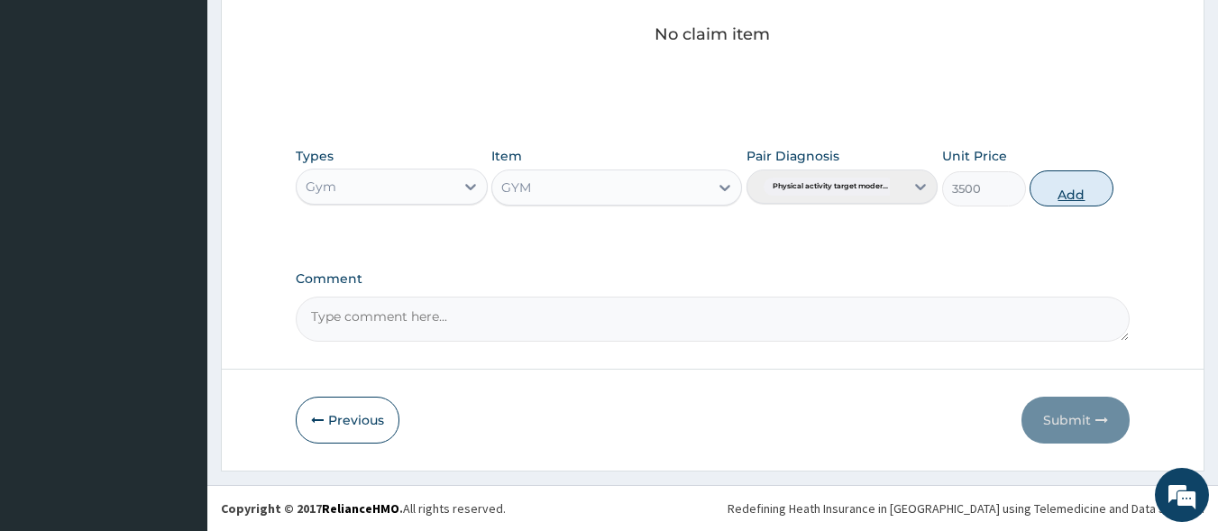
click at [1093, 185] on button "Add" at bounding box center [1072, 188] width 84 height 36
type input "0"
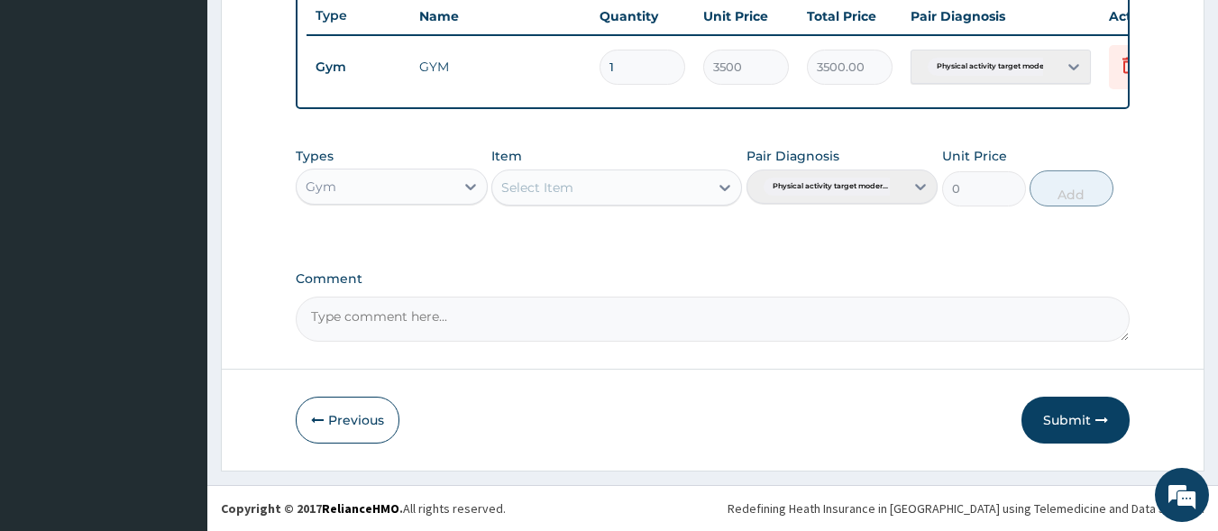
scroll to position [697, 0]
drag, startPoint x: 1082, startPoint y: 397, endPoint x: 1073, endPoint y: 343, distance: 54.8
click at [1082, 398] on button "Submit" at bounding box center [1075, 420] width 108 height 47
